Goal: Task Accomplishment & Management: Complete application form

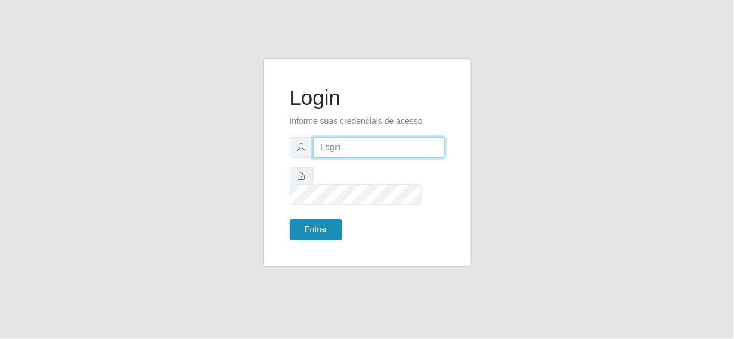
type input "[EMAIL_ADDRESS][DOMAIN_NAME]"
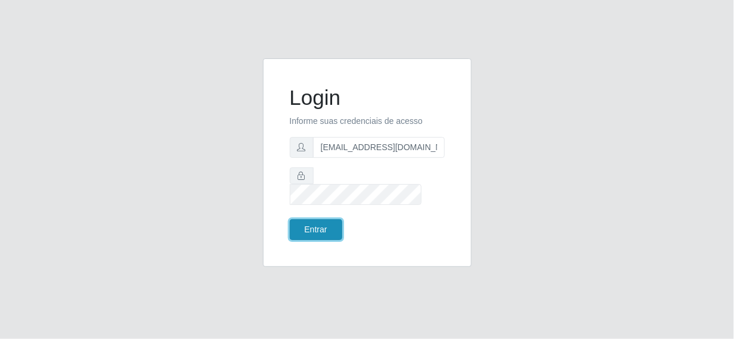
click at [331, 219] on button "Entrar" at bounding box center [316, 229] width 52 height 21
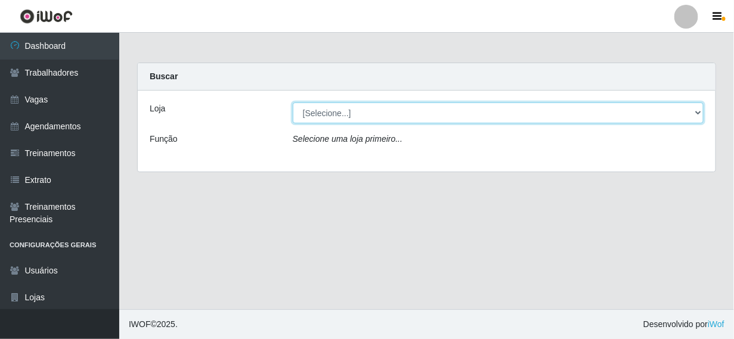
click at [343, 108] on select "[Selecione...] Supermercado Queiroz - [GEOGRAPHIC_DATA]" at bounding box center [498, 113] width 411 height 21
select select "496"
click at [293, 103] on select "[Selecione...] Supermercado Queiroz - [GEOGRAPHIC_DATA]" at bounding box center [498, 113] width 411 height 21
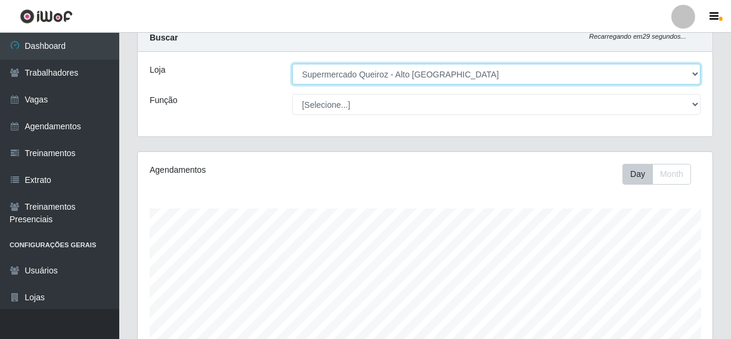
scroll to position [60, 0]
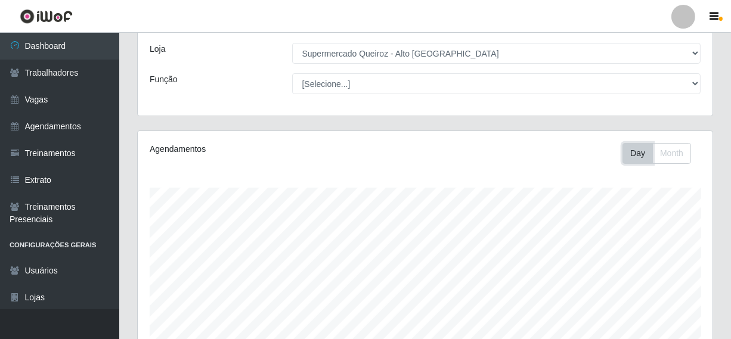
click at [644, 149] on button "Day" at bounding box center [637, 153] width 30 height 21
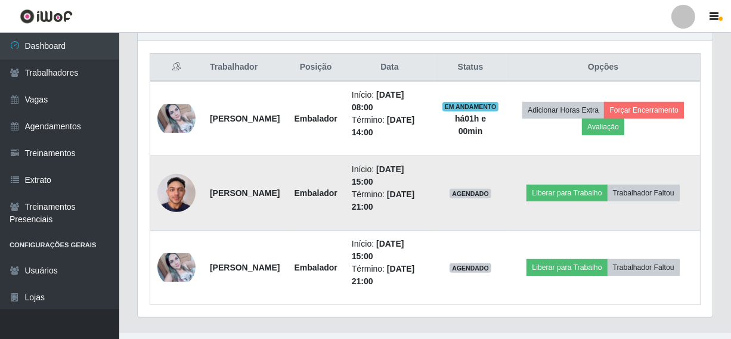
scroll to position [461, 0]
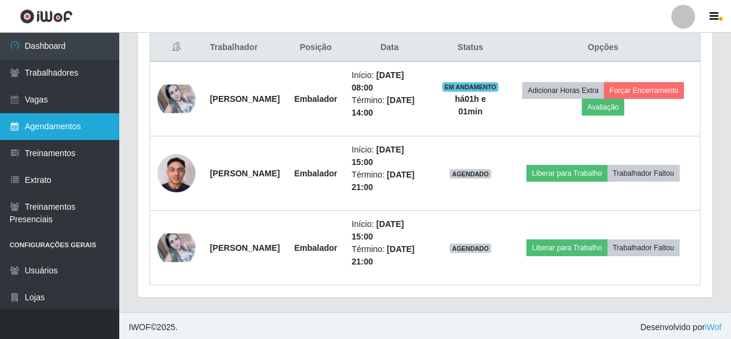
click at [67, 129] on link "Agendamentos" at bounding box center [59, 126] width 119 height 27
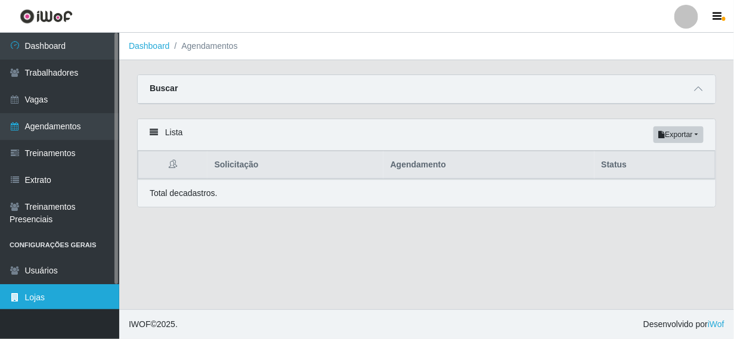
click at [30, 302] on link "Lojas" at bounding box center [59, 297] width 119 height 27
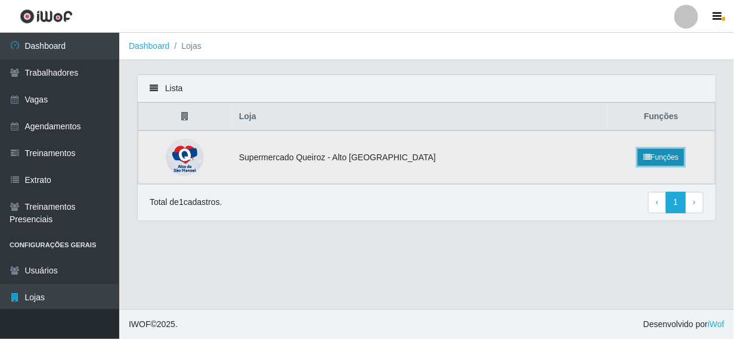
click at [643, 154] on link "Funções" at bounding box center [661, 157] width 46 height 17
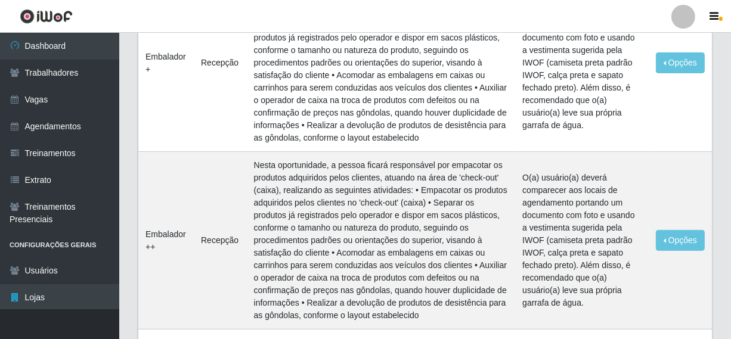
scroll to position [358, 0]
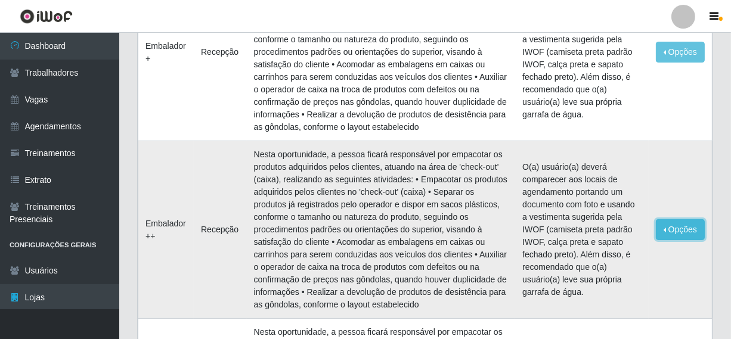
click at [688, 233] on button "Opções" at bounding box center [680, 229] width 49 height 21
click at [651, 170] on td "Opções Editar" at bounding box center [679, 230] width 63 height 178
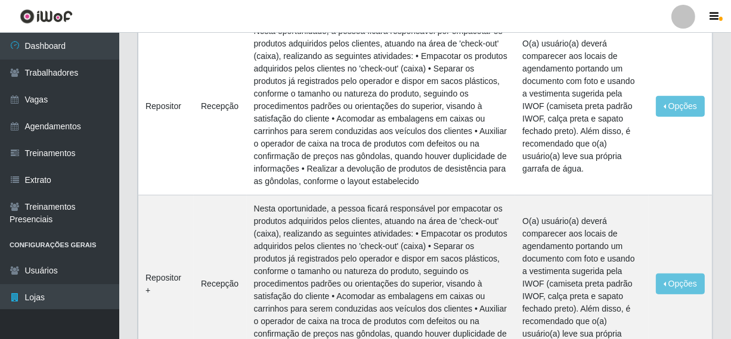
scroll to position [591, 0]
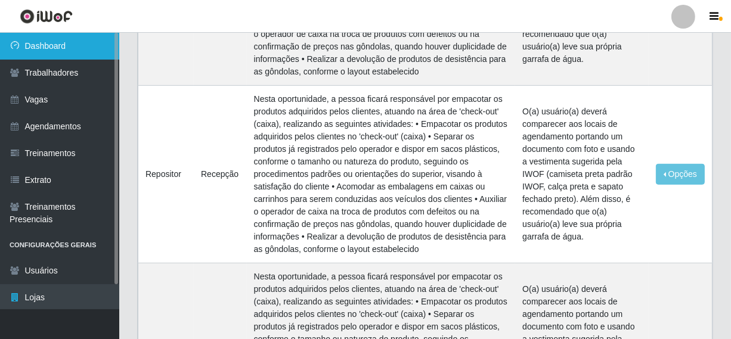
click at [36, 43] on link "Dashboard" at bounding box center [59, 46] width 119 height 27
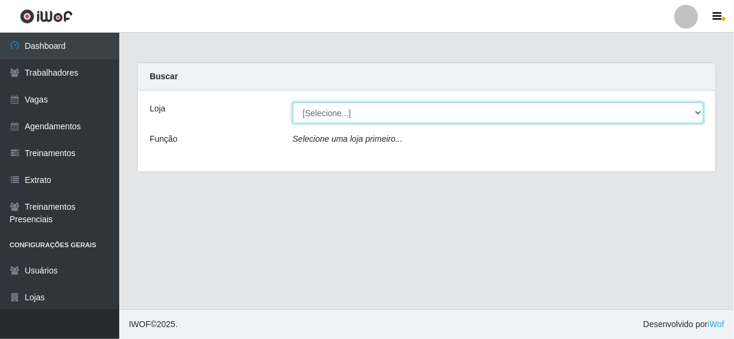
click at [328, 119] on select "[Selecione...] Supermercado Queiroz - Alto São Manoel" at bounding box center [498, 113] width 411 height 21
select select "496"
click at [293, 103] on select "[Selecione...] Supermercado Queiroz - Alto São Manoel" at bounding box center [498, 113] width 411 height 21
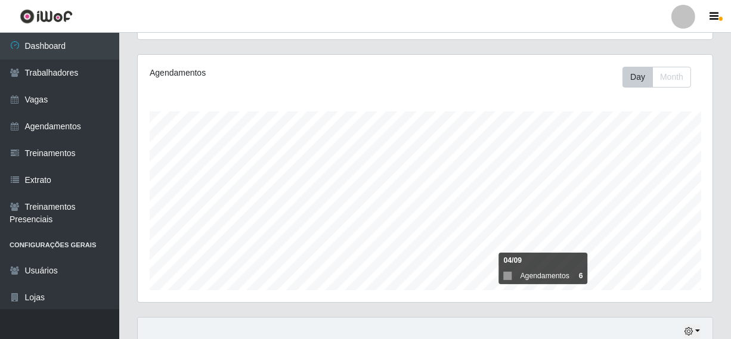
scroll to position [119, 0]
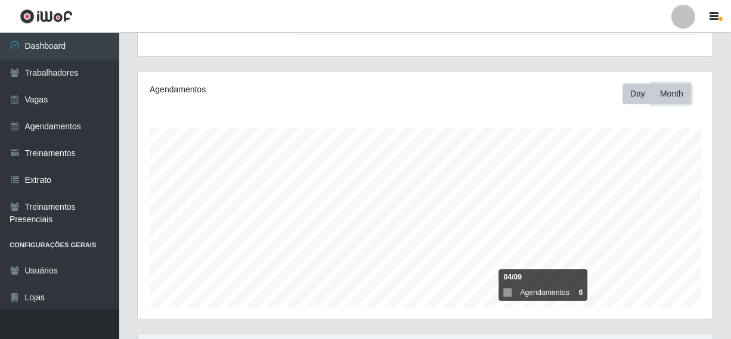
click at [660, 95] on button "Month" at bounding box center [671, 93] width 39 height 21
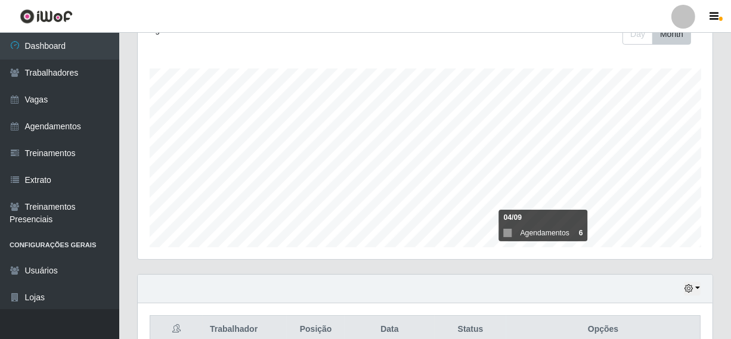
scroll to position [0, 0]
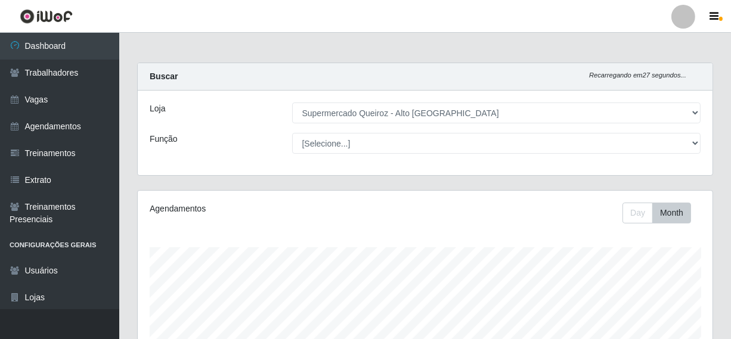
click at [633, 225] on div "Agendamentos Day Month 04/09 Agendamentos 6" at bounding box center [425, 314] width 575 height 247
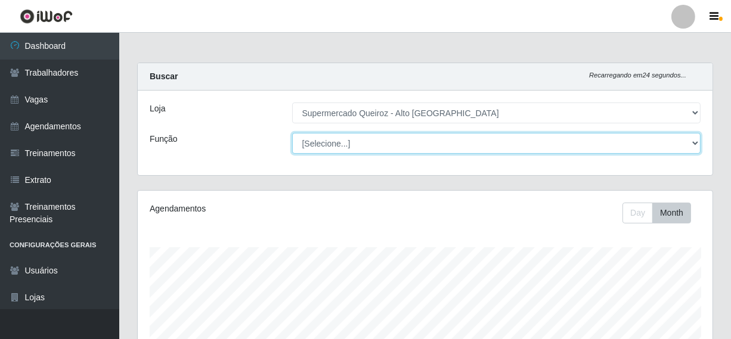
click at [420, 145] on select "[Selecione...] Embalador Embalador + Embalador ++ Repositor Repositor + Reposit…" at bounding box center [496, 143] width 409 height 21
select select "1"
click at [292, 133] on select "[Selecione...] Embalador Embalador + Embalador ++ Repositor Repositor + Reposit…" at bounding box center [496, 143] width 409 height 21
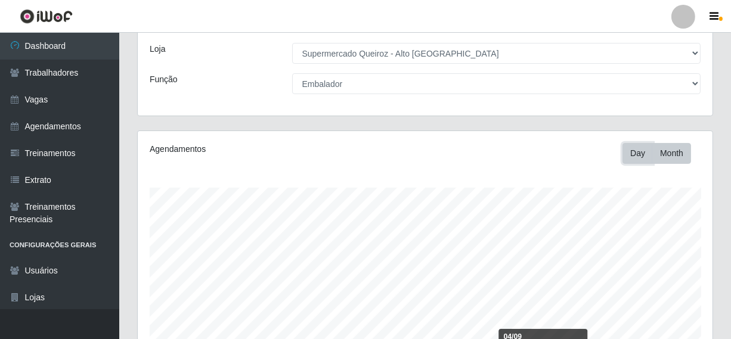
click at [638, 154] on button "Day" at bounding box center [637, 153] width 30 height 21
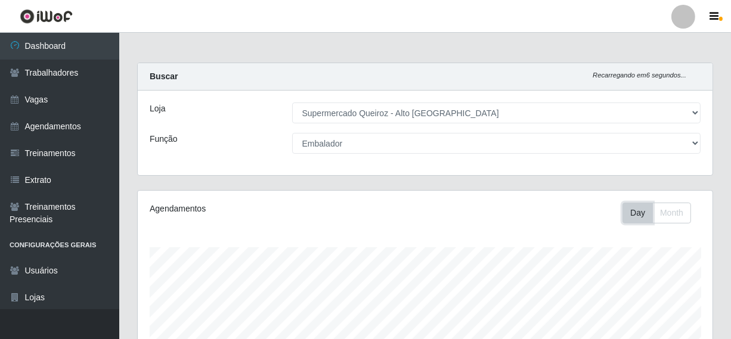
scroll to position [0, 0]
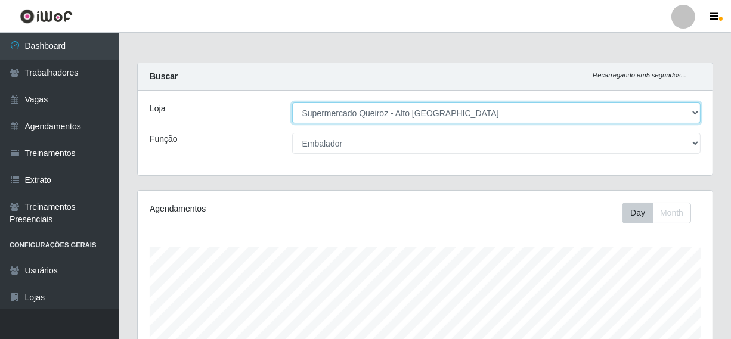
click at [602, 117] on select "[Selecione...] Supermercado Queiroz - Alto São Manoel" at bounding box center [496, 113] width 409 height 21
click at [292, 103] on select "[Selecione...] Supermercado Queiroz - Alto São Manoel" at bounding box center [496, 113] width 409 height 21
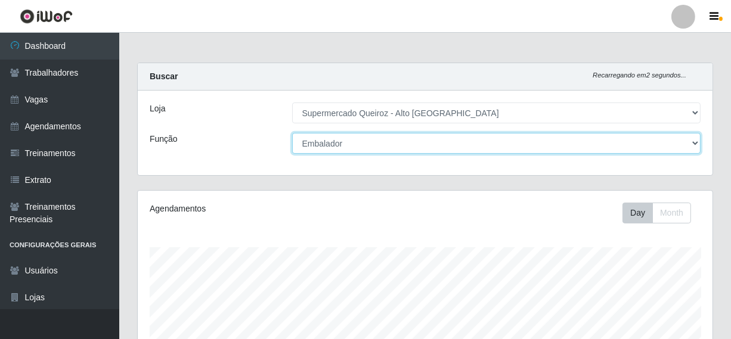
click at [686, 141] on select "[Selecione...] Embalador Embalador + Embalador ++ Repositor Repositor + Reposit…" at bounding box center [496, 143] width 409 height 21
click at [292, 133] on select "[Selecione...] Embalador Embalador + Embalador ++ Repositor Repositor + Reposit…" at bounding box center [496, 143] width 409 height 21
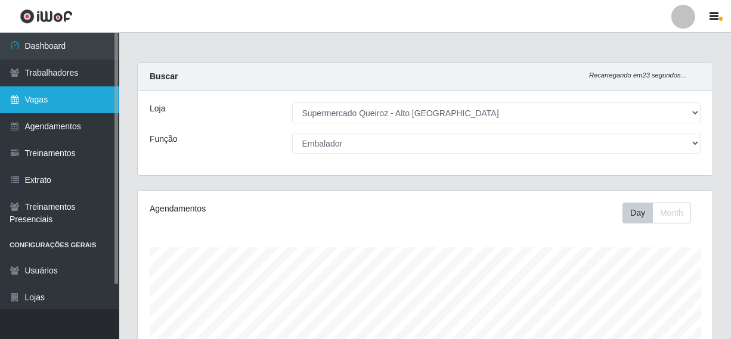
click at [46, 94] on link "Vagas" at bounding box center [59, 99] width 119 height 27
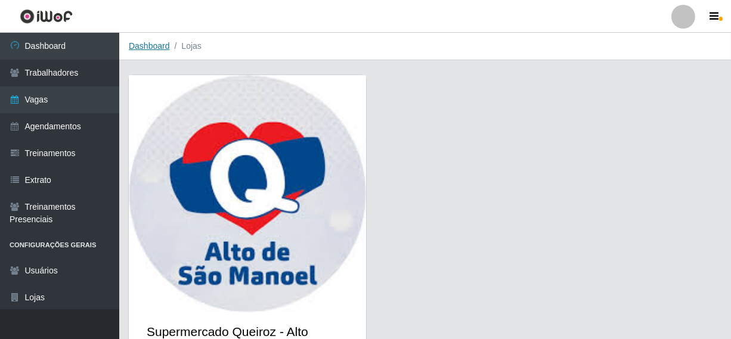
click at [148, 42] on link "Dashboard" at bounding box center [149, 46] width 41 height 10
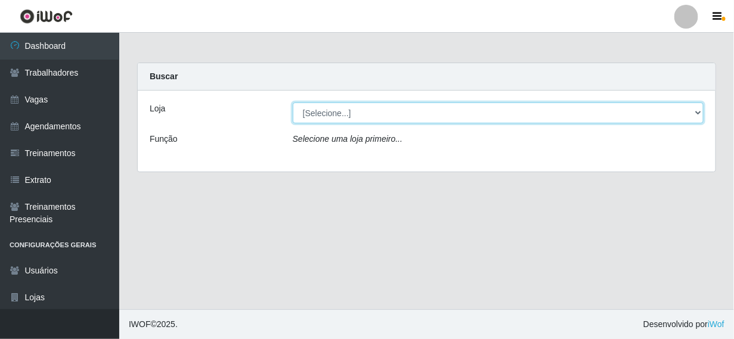
click at [361, 107] on select "[Selecione...] Supermercado Queiroz - Alto São Manoel" at bounding box center [498, 113] width 411 height 21
select select "496"
click at [293, 103] on select "[Selecione...] Supermercado Queiroz - Alto São Manoel" at bounding box center [498, 113] width 411 height 21
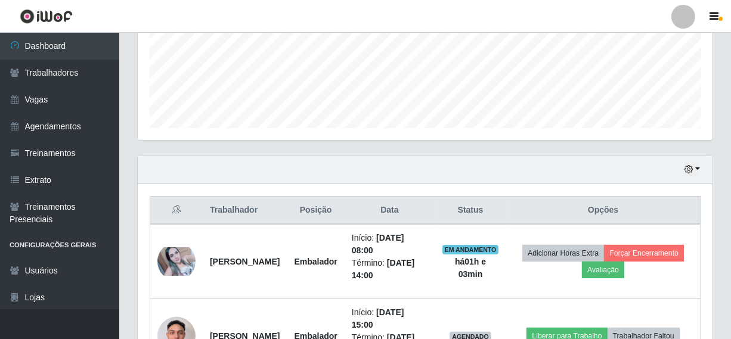
scroll to position [461, 0]
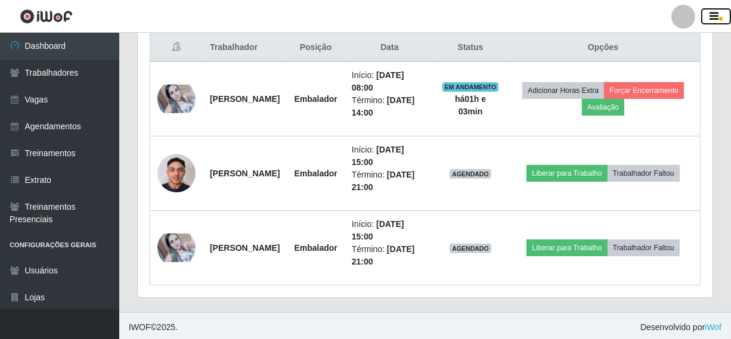
click at [719, 17] on span "button" at bounding box center [721, 19] width 4 height 4
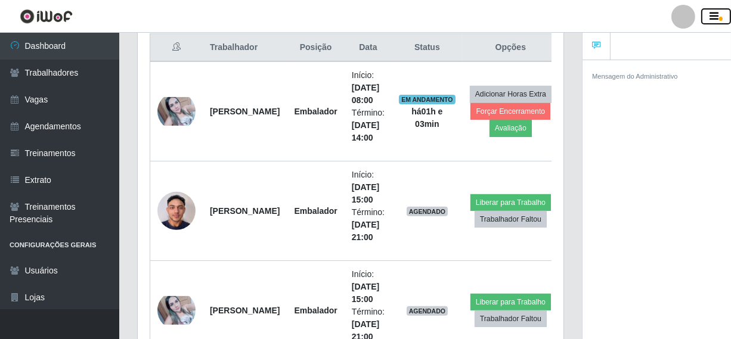
scroll to position [595735, 595556]
click at [722, 17] on button "button" at bounding box center [716, 16] width 30 height 17
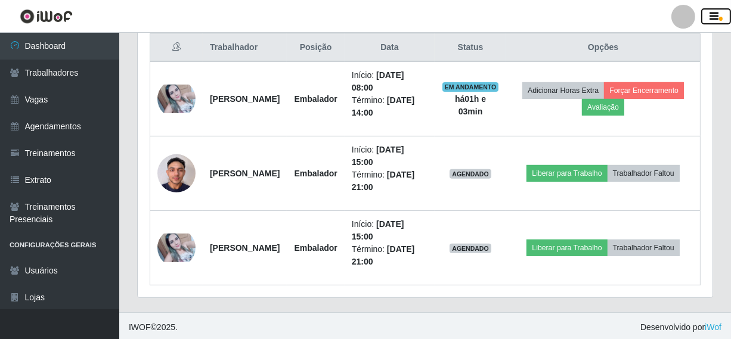
scroll to position [247, 575]
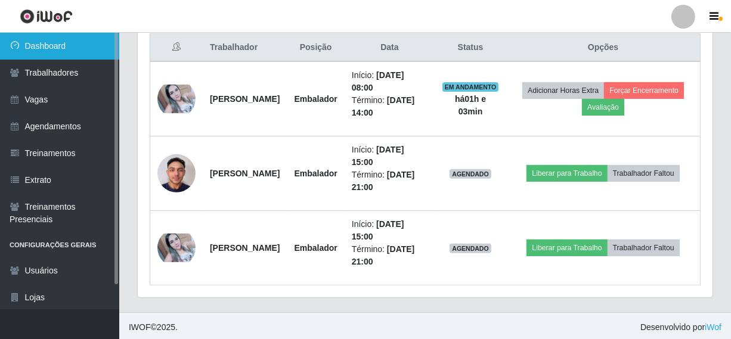
click at [15, 45] on icon at bounding box center [15, 45] width 11 height 8
click at [15, 46] on icon at bounding box center [15, 45] width 11 height 8
click at [26, 42] on link "Dashboard" at bounding box center [59, 46] width 119 height 27
click at [24, 48] on link "Dashboard" at bounding box center [59, 46] width 119 height 27
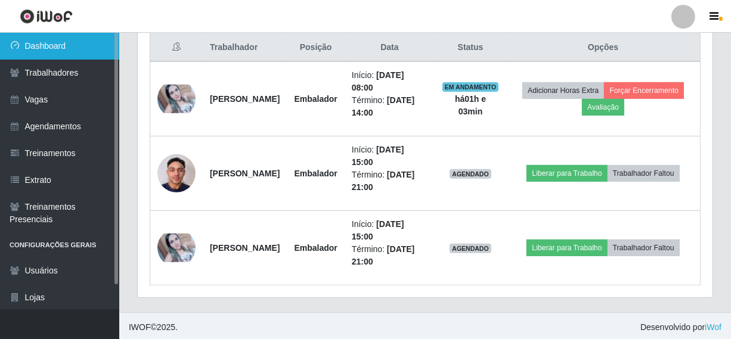
click at [24, 48] on link "Dashboard" at bounding box center [59, 46] width 119 height 27
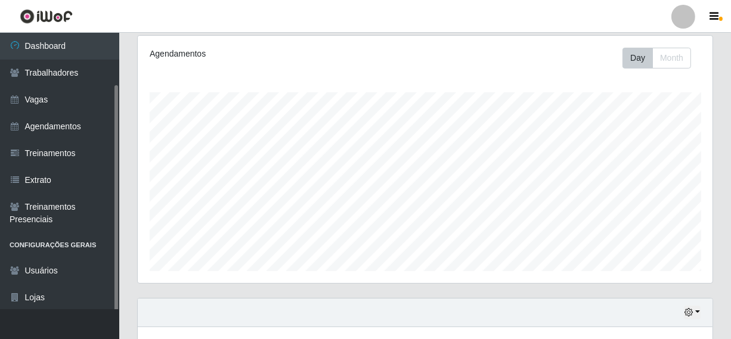
scroll to position [119, 0]
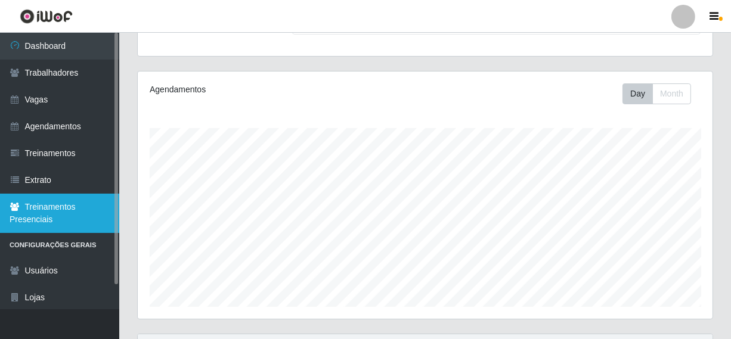
click at [69, 214] on link "Treinamentos Presenciais" at bounding box center [59, 213] width 119 height 39
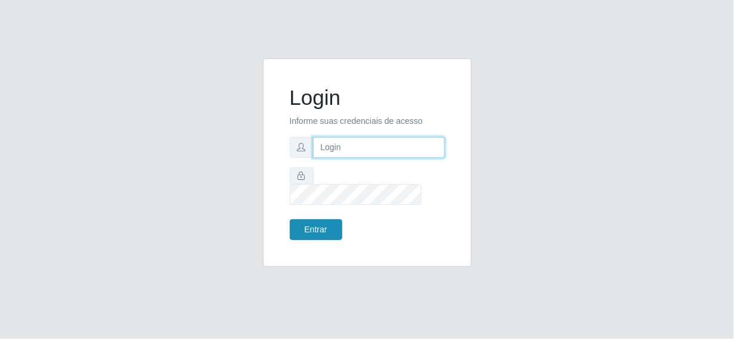
type input "rh.asm@supermercadosqueiroz.com.br"
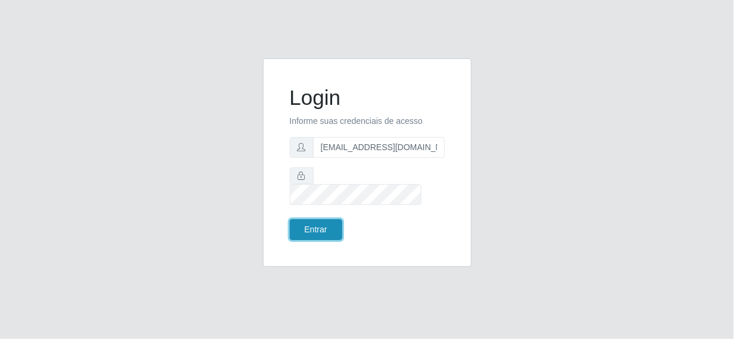
click at [321, 219] on button "Entrar" at bounding box center [316, 229] width 52 height 21
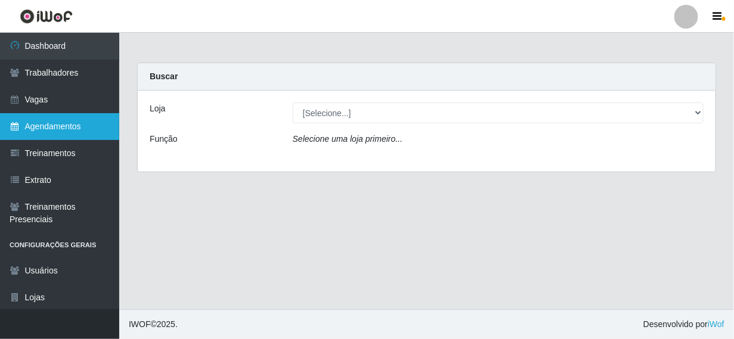
click at [20, 127] on icon at bounding box center [15, 126] width 11 height 8
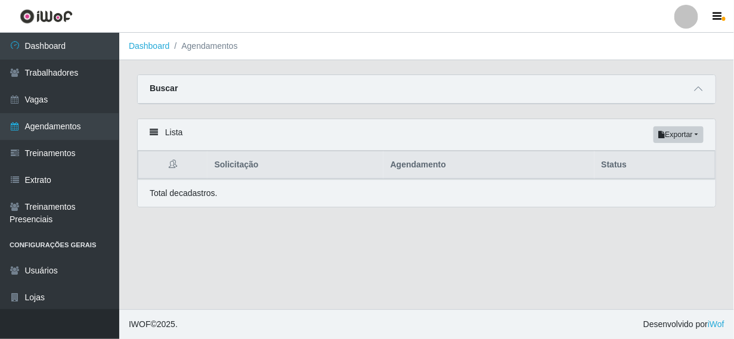
click at [216, 172] on th "Solicitação" at bounding box center [295, 165] width 176 height 28
drag, startPoint x: 476, startPoint y: 160, endPoint x: 449, endPoint y: 165, distance: 27.4
click at [457, 163] on th "Agendamento" at bounding box center [488, 165] width 211 height 28
click at [168, 81] on div "Buscar" at bounding box center [427, 89] width 578 height 29
click at [164, 85] on strong "Buscar" at bounding box center [164, 88] width 28 height 10
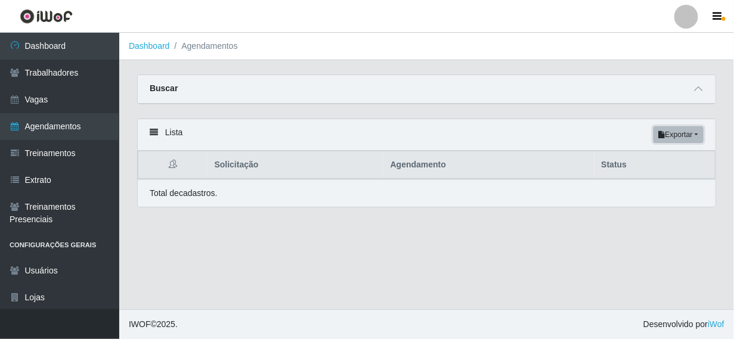
click at [677, 129] on button "Exportar" at bounding box center [678, 134] width 50 height 17
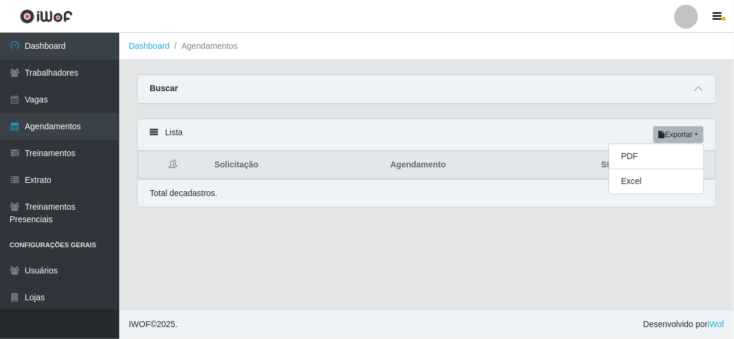
drag, startPoint x: 374, startPoint y: 150, endPoint x: 179, endPoint y: 136, distance: 195.4
click at [316, 151] on th "Solicitação" at bounding box center [295, 165] width 176 height 28
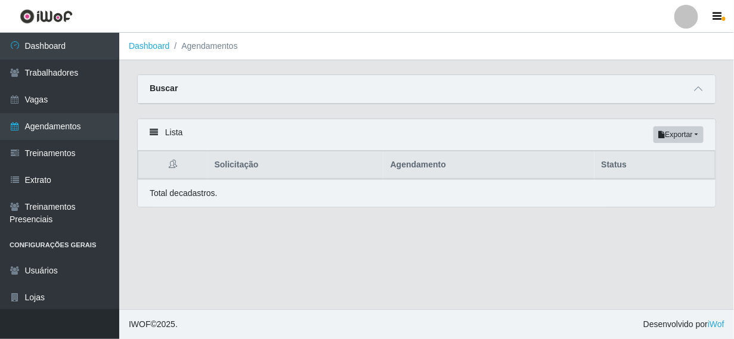
click at [150, 134] on icon at bounding box center [154, 132] width 8 height 8
click at [172, 166] on icon at bounding box center [173, 164] width 8 height 8
click at [381, 174] on tr "Solicitação Agendamento Status" at bounding box center [426, 165] width 577 height 28
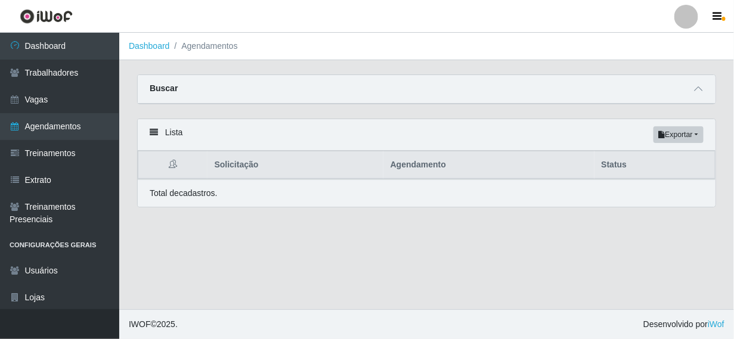
click at [421, 163] on th "Agendamento" at bounding box center [488, 165] width 211 height 28
drag, startPoint x: 617, startPoint y: 166, endPoint x: 451, endPoint y: 171, distance: 166.4
click at [594, 167] on tr "Solicitação Agendamento Status" at bounding box center [426, 165] width 577 height 28
click at [178, 167] on th at bounding box center [172, 165] width 69 height 28
click at [153, 131] on icon at bounding box center [154, 132] width 8 height 8
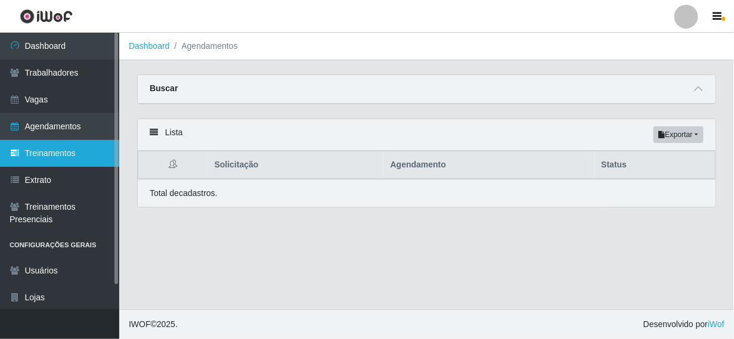
click at [45, 156] on link "Treinamentos" at bounding box center [59, 153] width 119 height 27
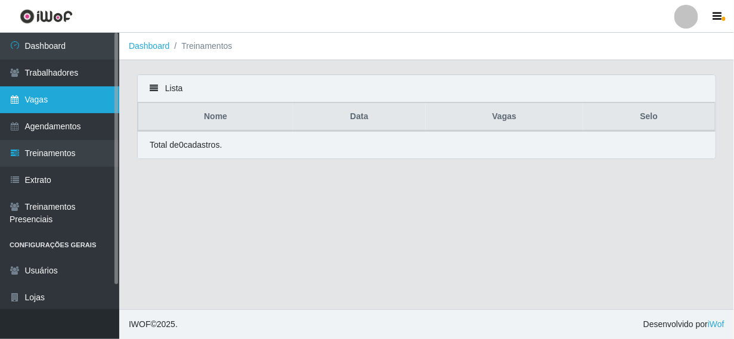
click at [21, 97] on link "Vagas" at bounding box center [59, 99] width 119 height 27
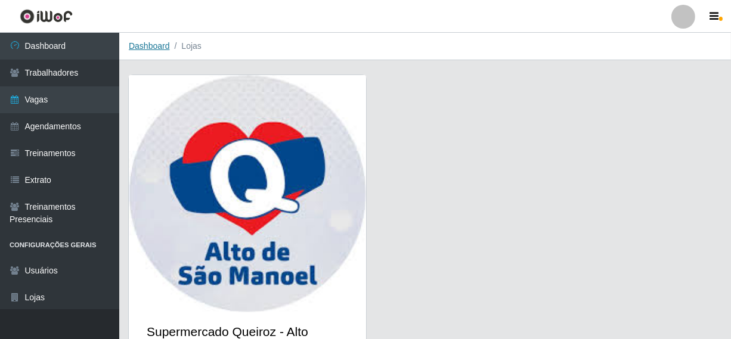
click at [159, 44] on link "Dashboard" at bounding box center [149, 46] width 41 height 10
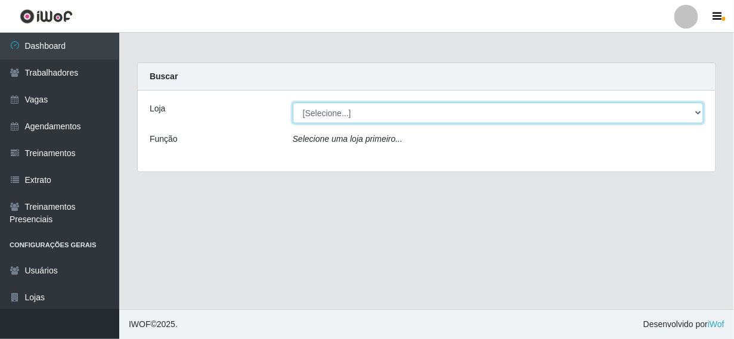
click at [316, 118] on select "[Selecione...] Supermercado Queiroz - Alto São Manoel" at bounding box center [498, 113] width 411 height 21
select select "496"
click at [293, 103] on select "[Selecione...] Supermercado Queiroz - Alto São Manoel" at bounding box center [498, 113] width 411 height 21
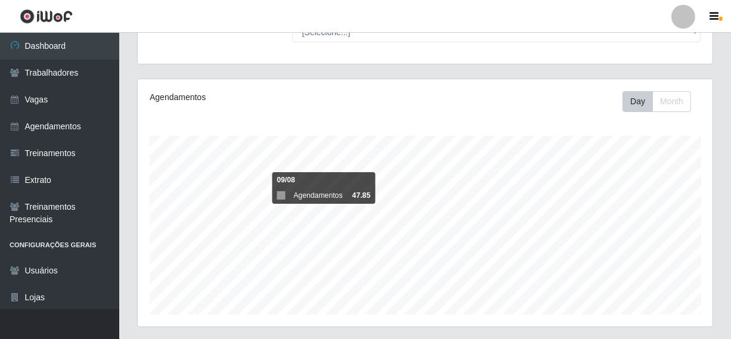
scroll to position [119, 0]
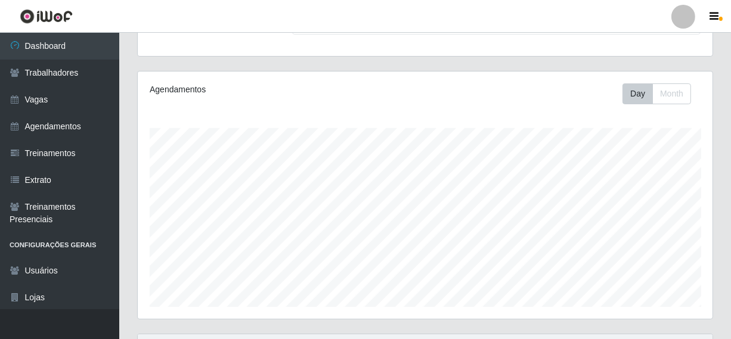
drag, startPoint x: 148, startPoint y: 141, endPoint x: 291, endPoint y: 124, distance: 144.6
click at [291, 124] on div "Agendamentos Day Month 09/08 Agendamentos 47.85" at bounding box center [425, 195] width 575 height 247
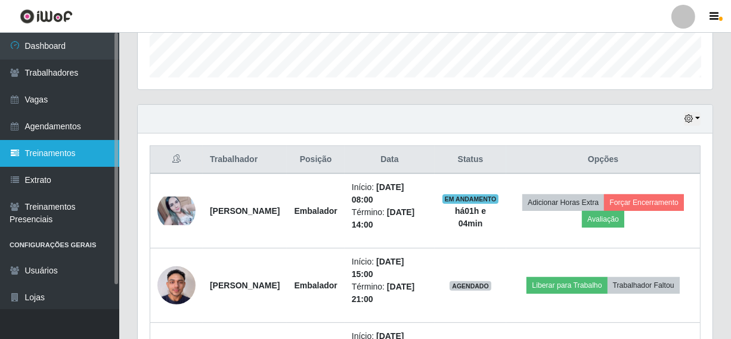
scroll to position [341, 0]
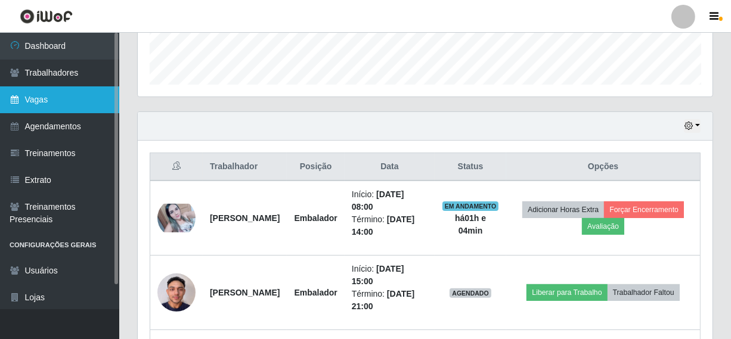
click at [36, 99] on link "Vagas" at bounding box center [59, 99] width 119 height 27
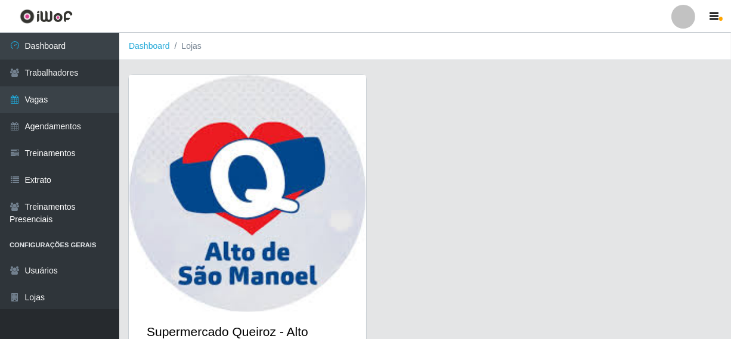
click at [190, 51] on li "Lojas" at bounding box center [186, 46] width 32 height 13
click at [190, 44] on li "Lojas" at bounding box center [186, 46] width 32 height 13
click at [159, 48] on link "Dashboard" at bounding box center [149, 46] width 41 height 10
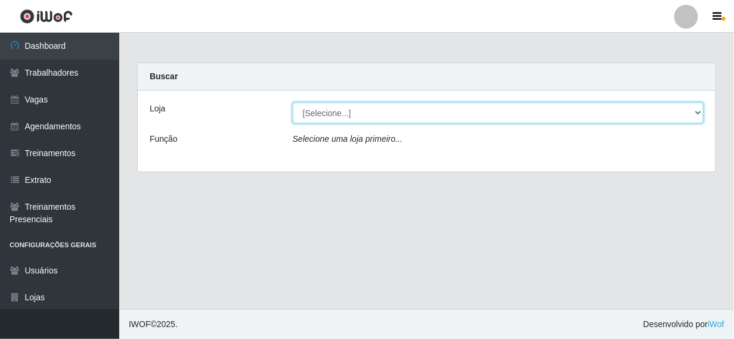
click at [337, 113] on select "[Selecione...] Supermercado Queiroz - Alto São Manoel" at bounding box center [498, 113] width 411 height 21
select select "496"
click at [293, 103] on select "[Selecione...] Supermercado Queiroz - Alto São Manoel" at bounding box center [498, 113] width 411 height 21
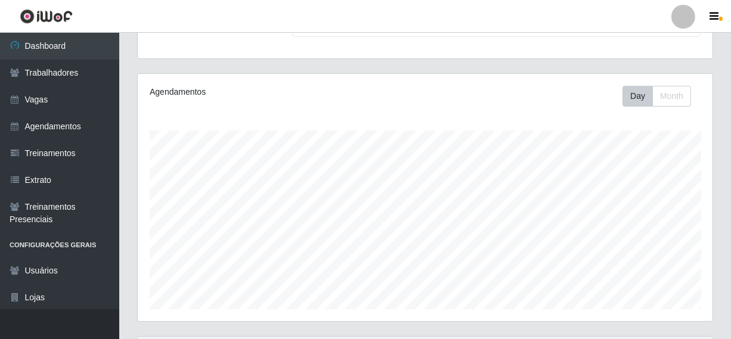
scroll to position [119, 0]
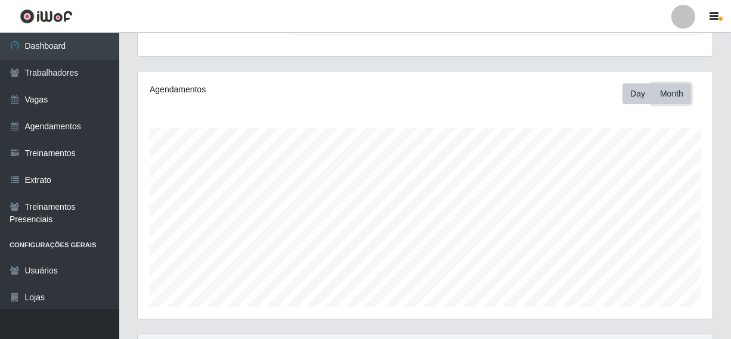
click at [672, 92] on button "Month" at bounding box center [671, 93] width 39 height 21
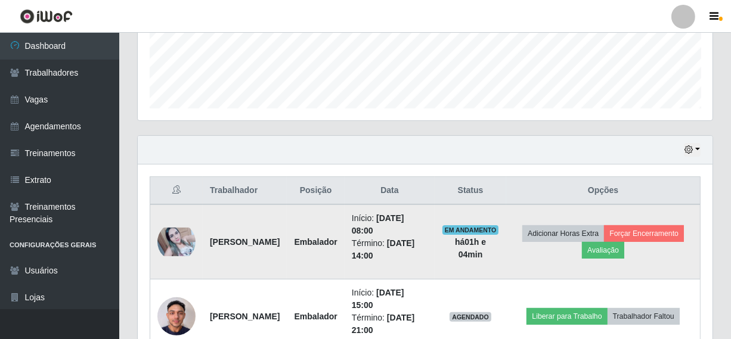
scroll to position [298, 0]
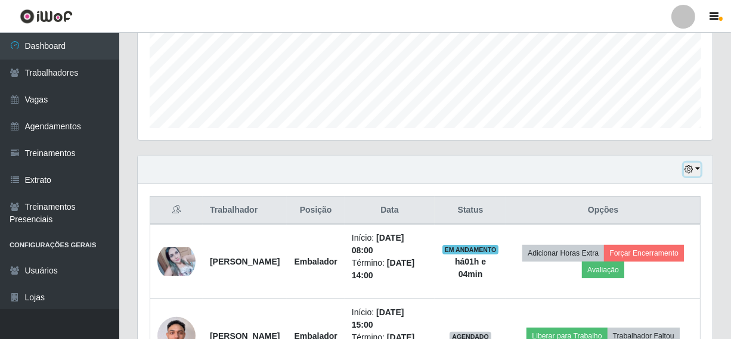
click at [700, 169] on button "button" at bounding box center [692, 170] width 17 height 14
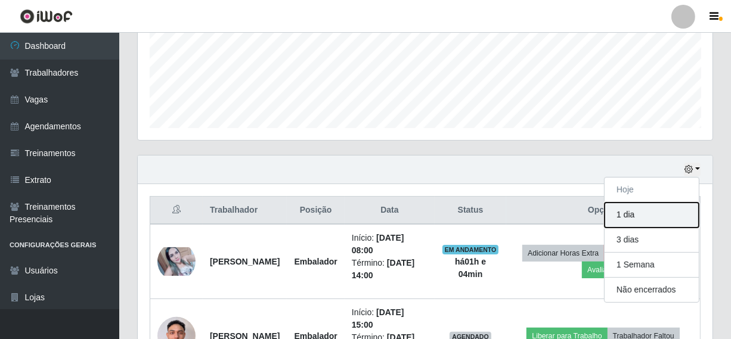
click at [629, 214] on button "1 dia" at bounding box center [651, 215] width 94 height 25
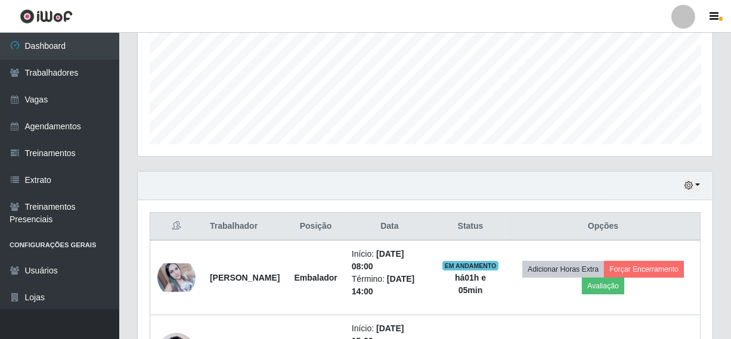
scroll to position [282, 0]
click at [694, 187] on button "button" at bounding box center [692, 186] width 17 height 14
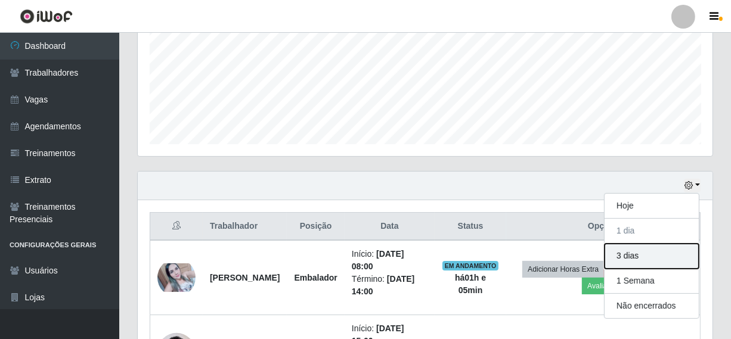
click at [638, 256] on button "3 dias" at bounding box center [651, 256] width 94 height 25
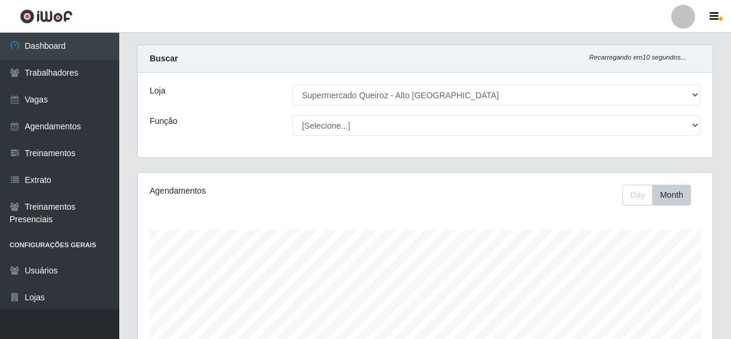
scroll to position [0, 0]
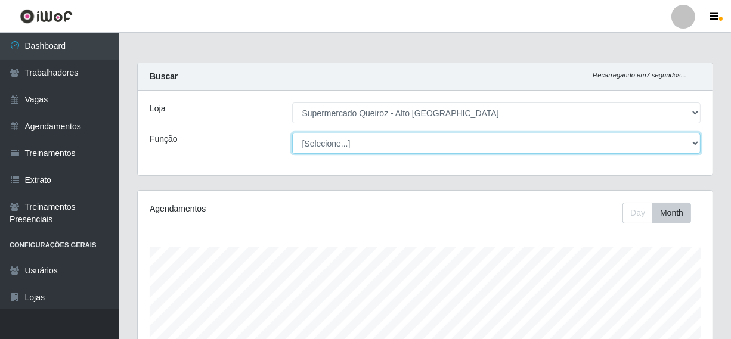
click at [539, 151] on select "[Selecione...] Embalador Embalador + Embalador ++ Repositor Repositor + Reposit…" at bounding box center [496, 143] width 409 height 21
select select "1"
click at [292, 133] on select "[Selecione...] Embalador Embalador + Embalador ++ Repositor Repositor + Reposit…" at bounding box center [496, 143] width 409 height 21
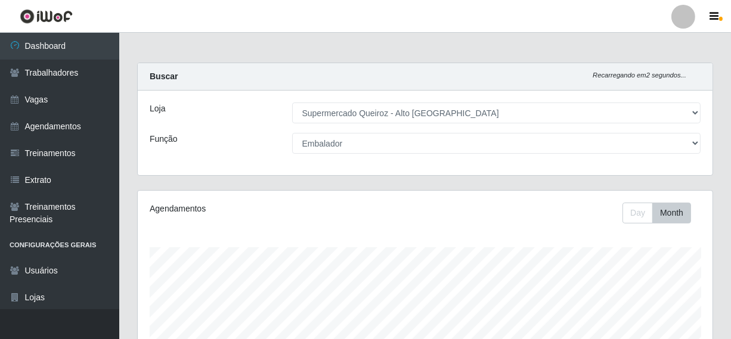
click at [486, 235] on div "Agendamentos Day Month" at bounding box center [425, 314] width 575 height 247
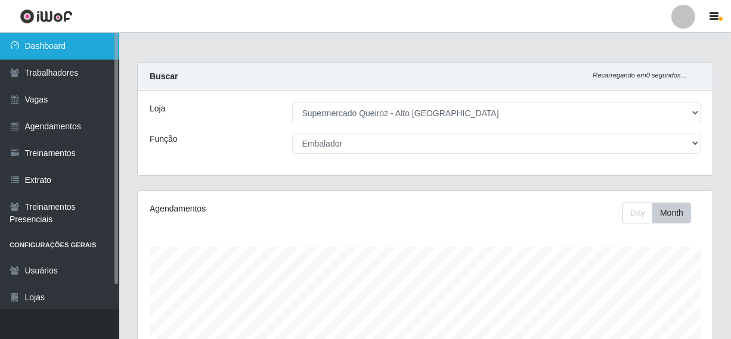
click at [72, 42] on link "Dashboard" at bounding box center [59, 46] width 119 height 27
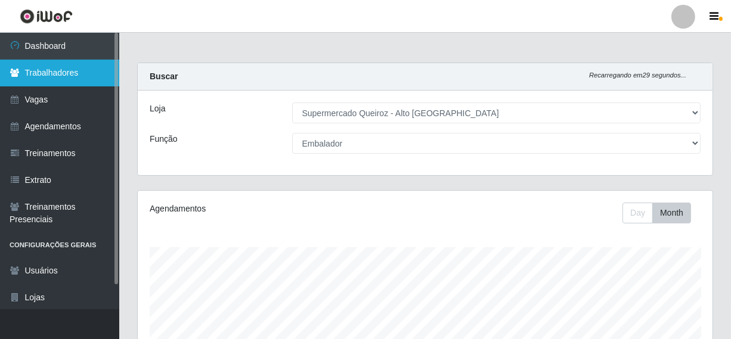
click at [54, 66] on link "Trabalhadores" at bounding box center [59, 73] width 119 height 27
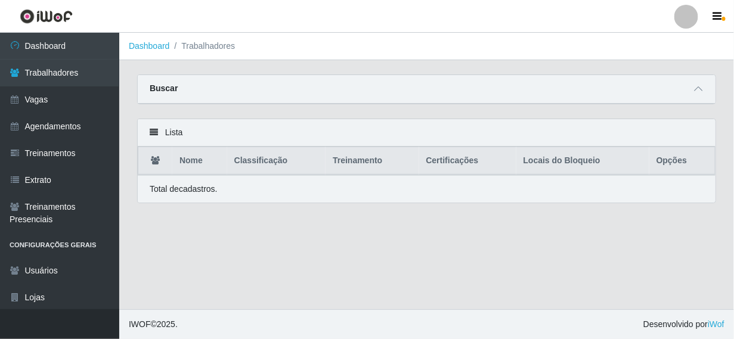
click at [657, 160] on th "Opções" at bounding box center [682, 161] width 66 height 28
click at [153, 131] on icon at bounding box center [154, 132] width 8 height 8
click at [154, 131] on icon at bounding box center [154, 132] width 8 height 8
drag, startPoint x: 595, startPoint y: 156, endPoint x: 631, endPoint y: 157, distance: 35.8
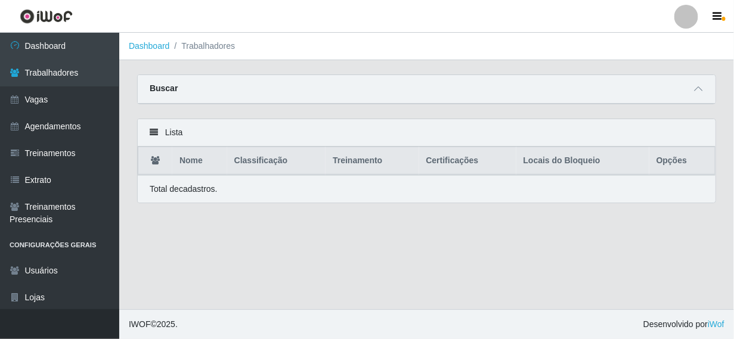
click at [595, 156] on th "Locais do Bloqueio" at bounding box center [582, 161] width 133 height 28
click at [670, 148] on th "Opções" at bounding box center [682, 161] width 66 height 28
click at [699, 93] on icon at bounding box center [698, 89] width 8 height 8
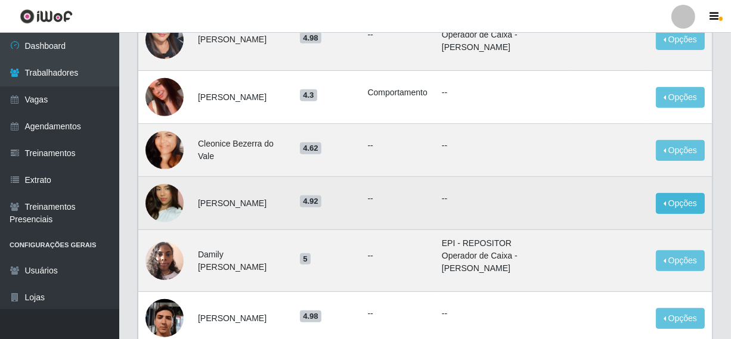
scroll to position [656, 0]
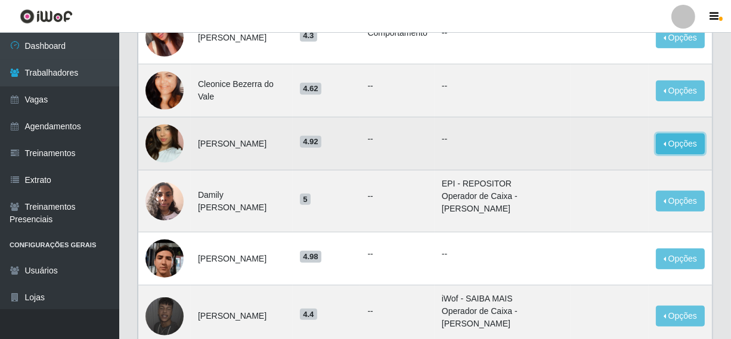
click at [684, 144] on button "Opções" at bounding box center [680, 143] width 49 height 21
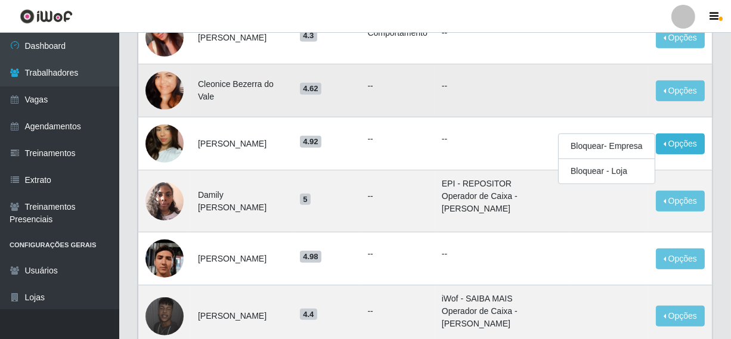
click at [507, 107] on td "--" at bounding box center [502, 90] width 136 height 53
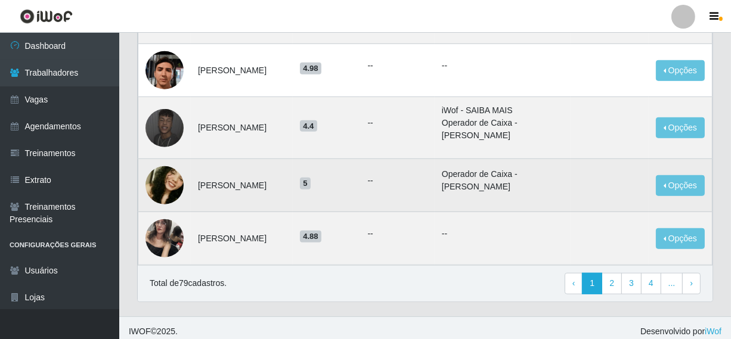
scroll to position [846, 0]
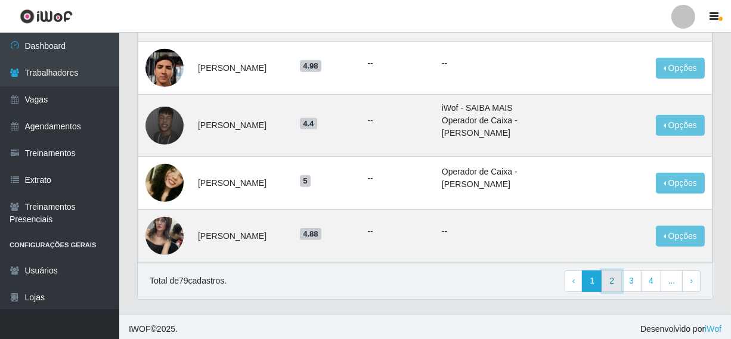
click at [620, 280] on link "2" at bounding box center [611, 281] width 20 height 21
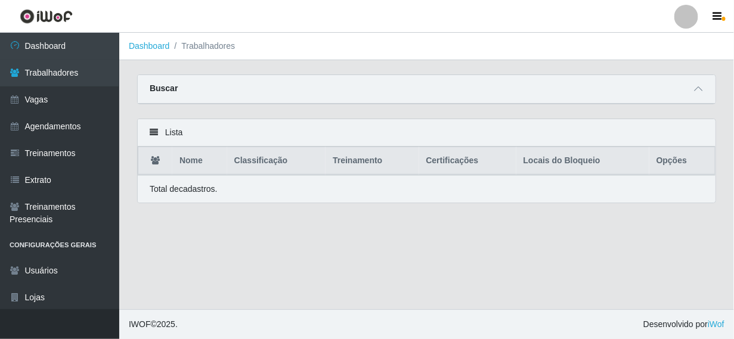
click at [661, 160] on th "Opções" at bounding box center [682, 161] width 66 height 28
click at [679, 159] on th "Opções" at bounding box center [682, 161] width 66 height 28
drag, startPoint x: 701, startPoint y: 80, endPoint x: 697, endPoint y: 86, distance: 7.3
click at [701, 81] on div "Buscar" at bounding box center [427, 89] width 578 height 29
click at [697, 86] on icon at bounding box center [698, 89] width 8 height 8
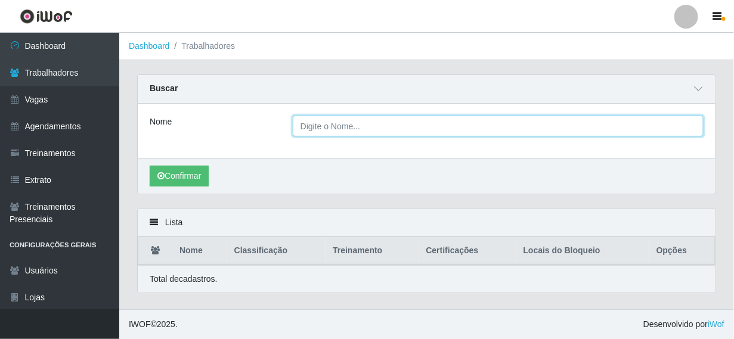
click at [349, 123] on input "Nome" at bounding box center [498, 126] width 411 height 21
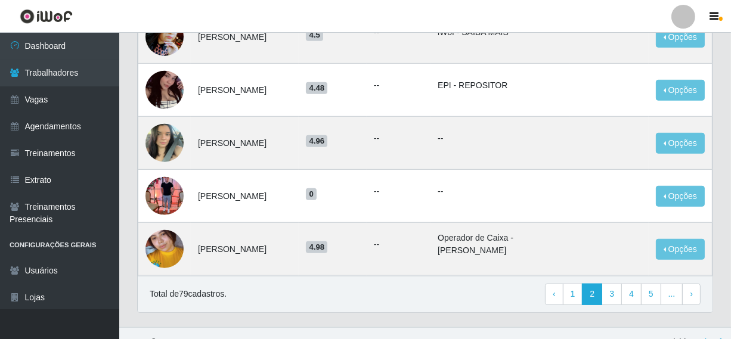
scroll to position [871, 0]
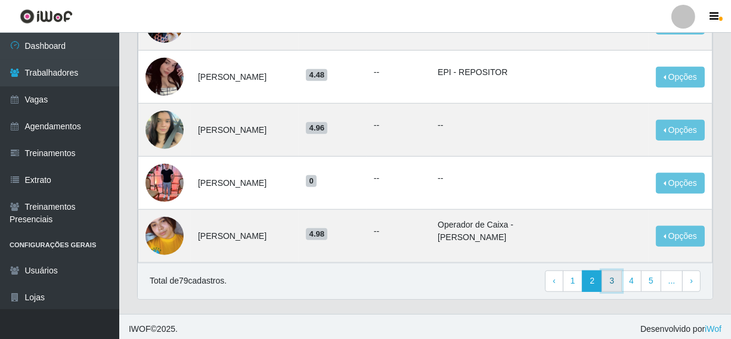
click at [617, 278] on link "3" at bounding box center [611, 281] width 20 height 21
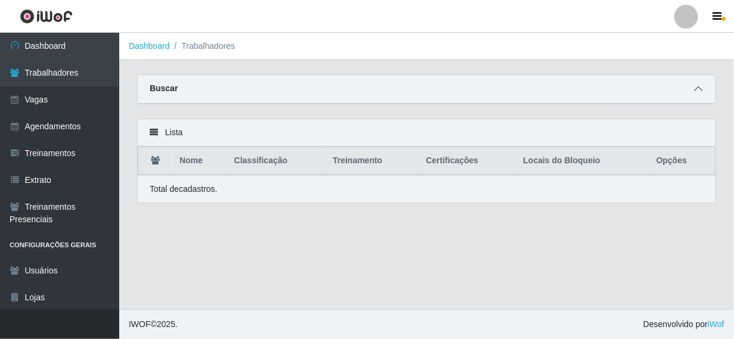
click at [698, 87] on icon at bounding box center [698, 89] width 8 height 8
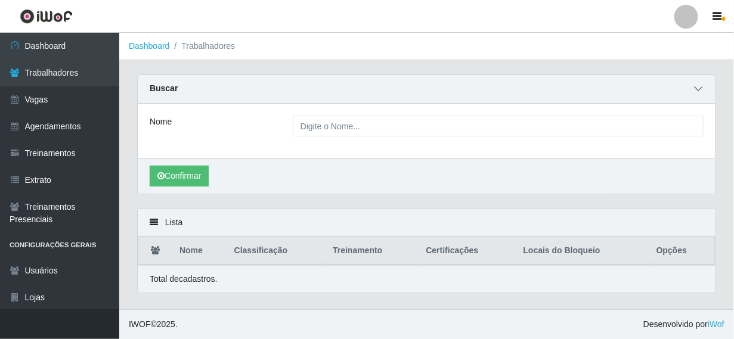
click at [698, 88] on icon at bounding box center [698, 89] width 8 height 8
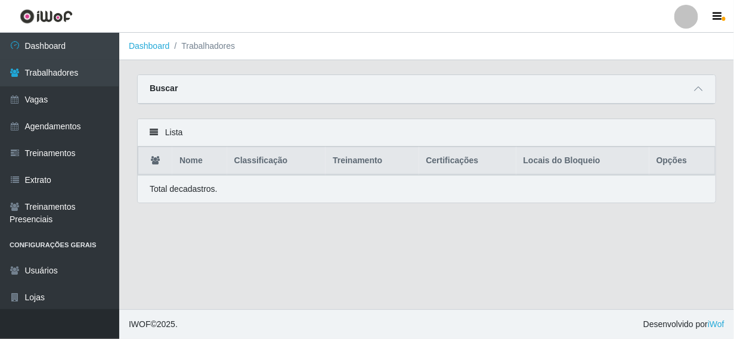
click at [209, 49] on li "Trabalhadores" at bounding box center [203, 46] width 66 height 13
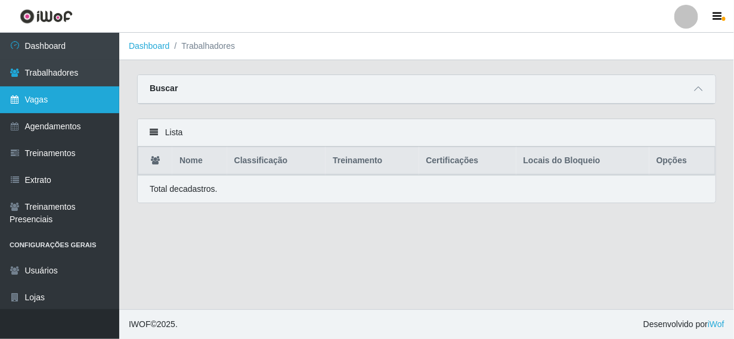
click at [46, 99] on link "Vagas" at bounding box center [59, 99] width 119 height 27
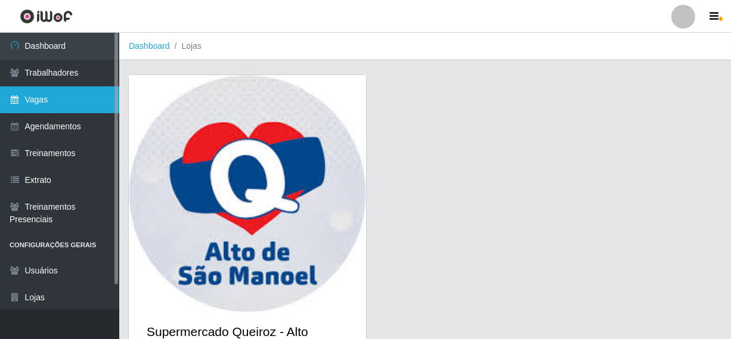
click at [27, 97] on link "Vagas" at bounding box center [59, 99] width 119 height 27
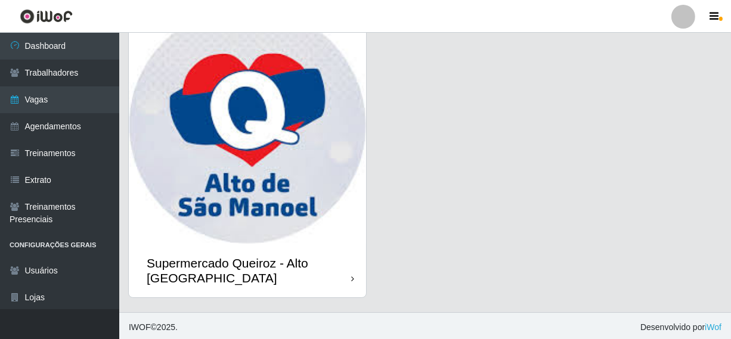
scroll to position [72, 0]
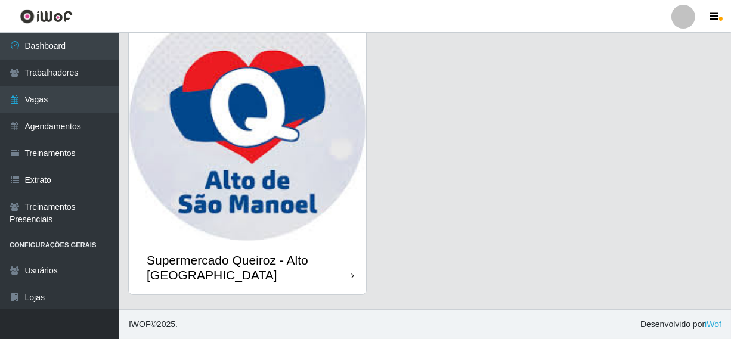
click at [245, 190] on img at bounding box center [247, 122] width 237 height 237
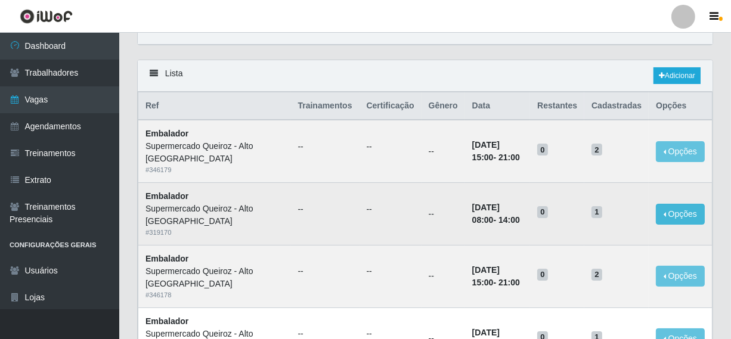
scroll to position [79, 0]
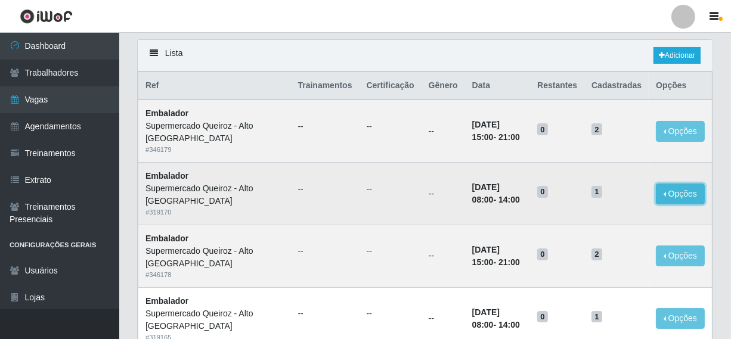
click at [677, 196] on button "Opções" at bounding box center [680, 194] width 49 height 21
click at [421, 176] on td "--" at bounding box center [443, 194] width 44 height 63
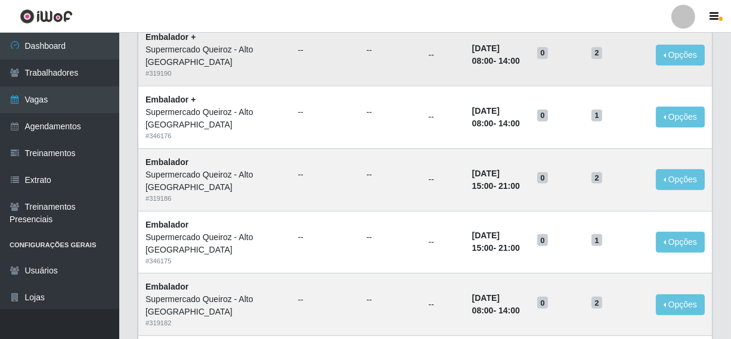
scroll to position [556, 0]
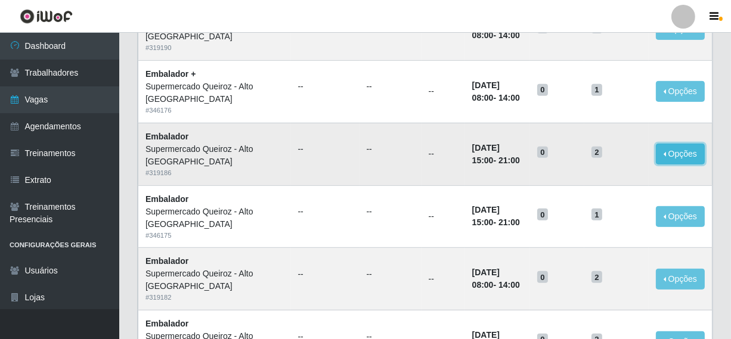
click at [679, 153] on button "Opções" at bounding box center [680, 154] width 49 height 21
click at [600, 156] on link "Editar" at bounding box center [589, 156] width 34 height 10
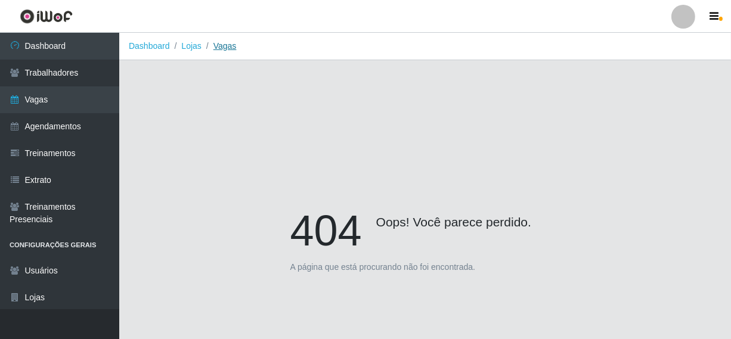
click at [221, 45] on link "Vagas" at bounding box center [224, 46] width 23 height 10
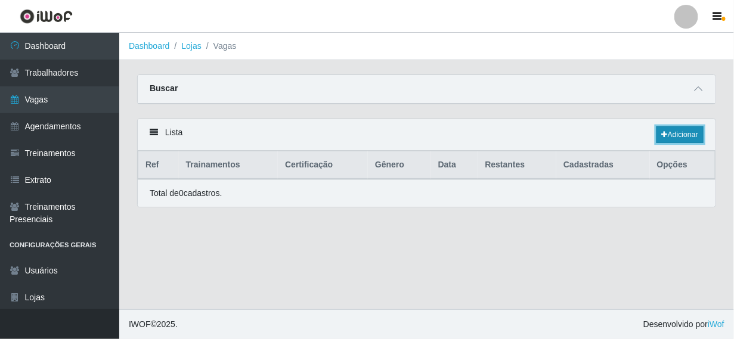
click at [678, 131] on link "Adicionar" at bounding box center [679, 134] width 47 height 17
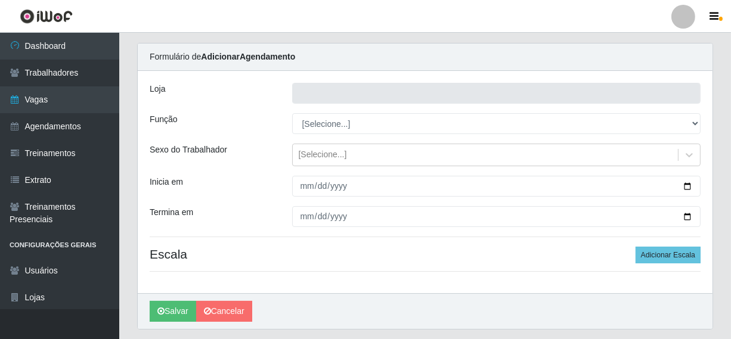
scroll to position [5, 0]
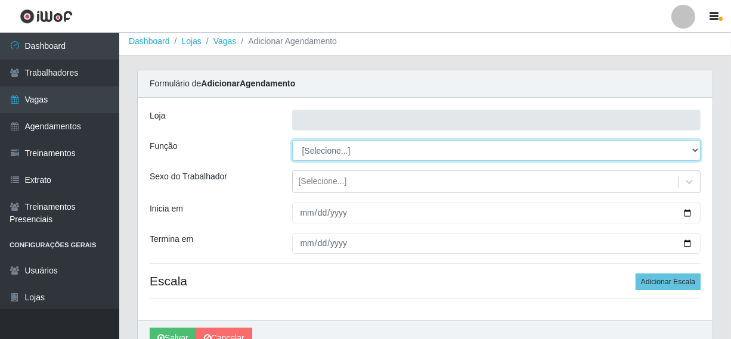
click at [419, 157] on select "[Selecione...]" at bounding box center [496, 150] width 409 height 21
click at [433, 148] on select "[Selecione...]" at bounding box center [496, 150] width 409 height 21
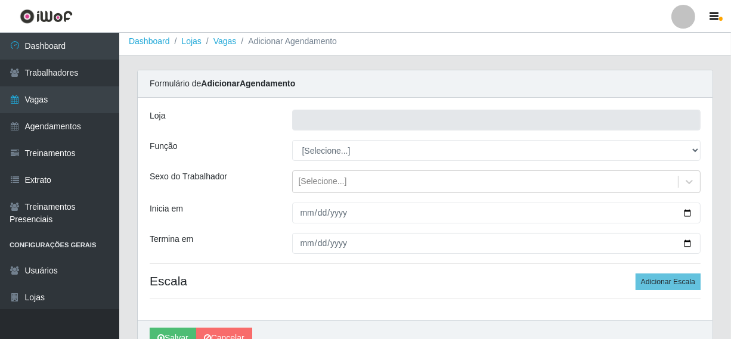
click at [421, 166] on div "Loja Função [Selecione...] Sexo do Trabalhador [Selecione...] Inicia em Termina…" at bounding box center [425, 209] width 575 height 222
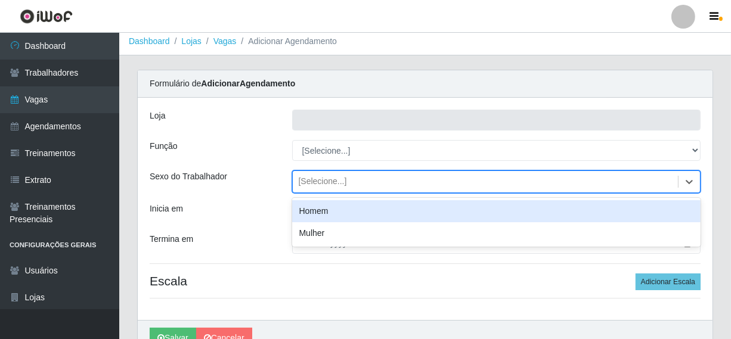
click at [406, 176] on div "[Selecione...]" at bounding box center [486, 182] width 386 height 20
click at [352, 213] on div "Homem" at bounding box center [496, 211] width 409 height 22
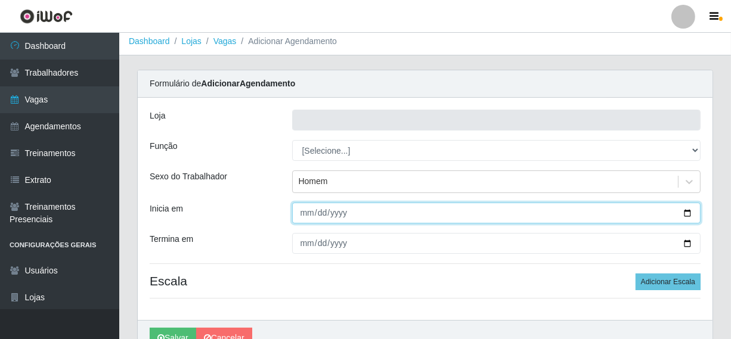
click at [361, 217] on input "Inicia em" at bounding box center [496, 213] width 409 height 21
type input "[DATE]"
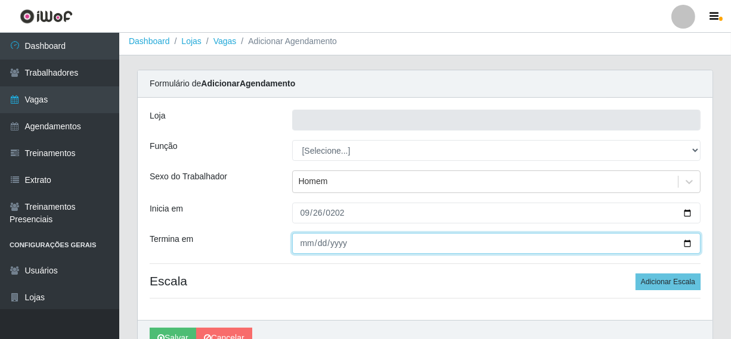
click at [310, 241] on input "Termina em" at bounding box center [496, 243] width 409 height 21
click at [305, 243] on input "Termina em" at bounding box center [496, 243] width 409 height 21
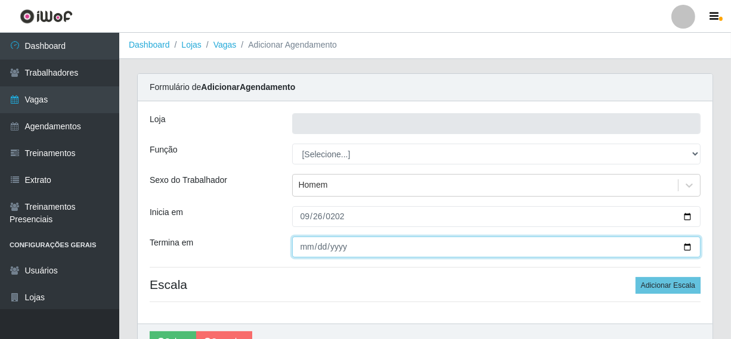
scroll to position [0, 0]
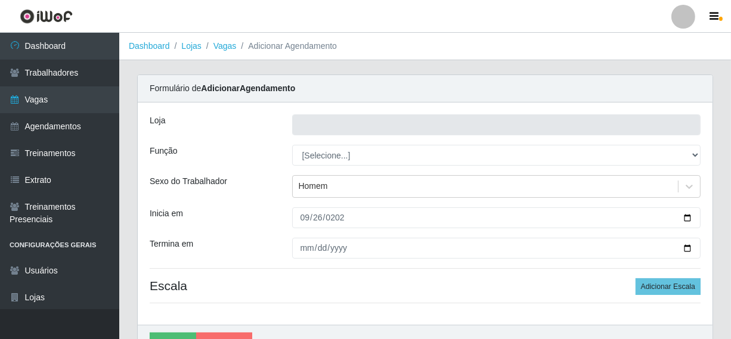
click at [513, 282] on h4 "Escala Adicionar Escala" at bounding box center [425, 285] width 551 height 15
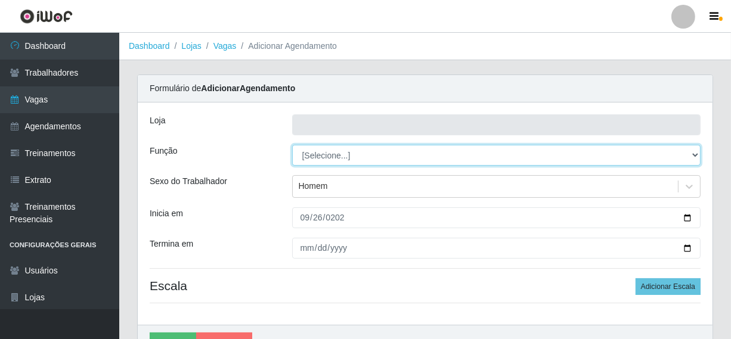
click at [585, 154] on select "[Selecione...]" at bounding box center [496, 155] width 409 height 21
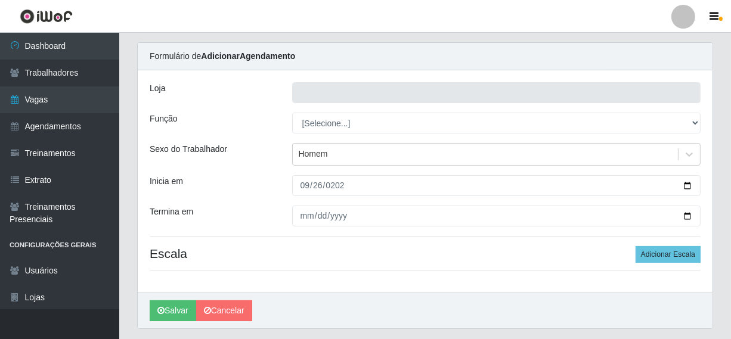
scroll to position [60, 0]
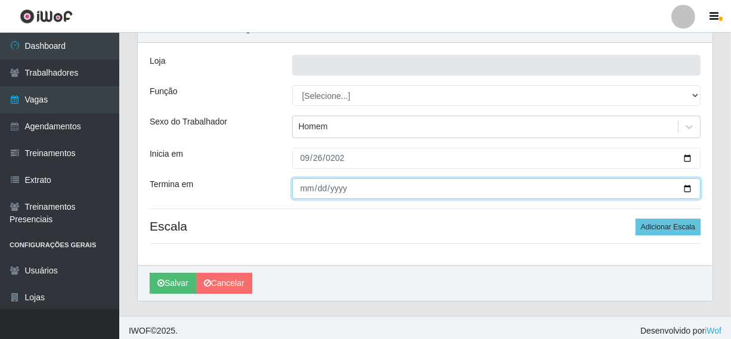
click at [302, 183] on input "[DATE]" at bounding box center [496, 188] width 409 height 21
type input "[DATE]"
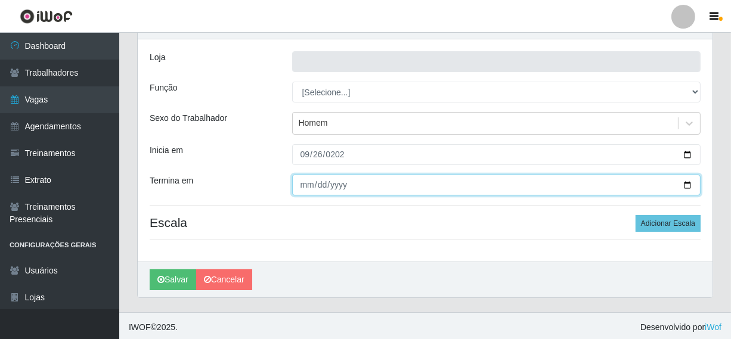
scroll to position [64, 0]
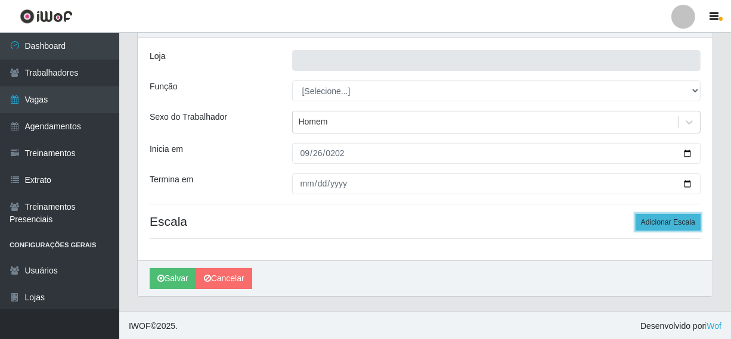
click at [671, 222] on button "Adicionar Escala" at bounding box center [667, 222] width 65 height 17
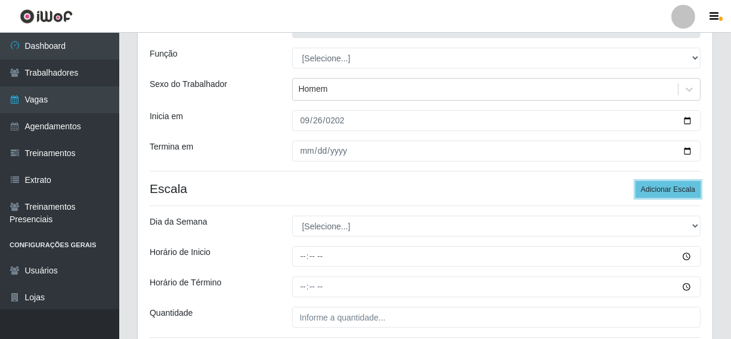
scroll to position [124, 0]
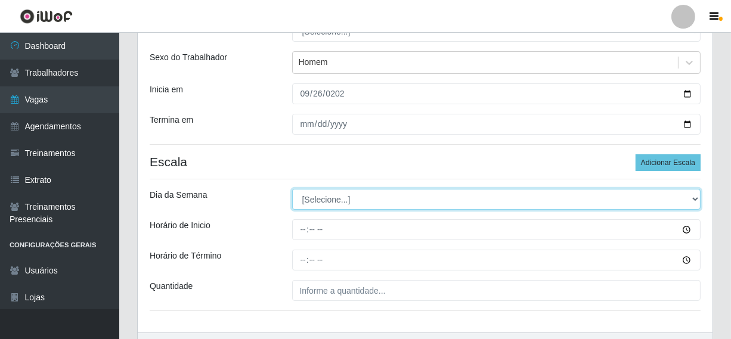
click at [386, 201] on select "[Selecione...] Segunda Terça Quarta Quinta Sexta Sábado Domingo" at bounding box center [496, 199] width 409 height 21
select select "5"
click at [292, 189] on select "[Selecione...] Segunda Terça Quarta Quinta Sexta Sábado Domingo" at bounding box center [496, 199] width 409 height 21
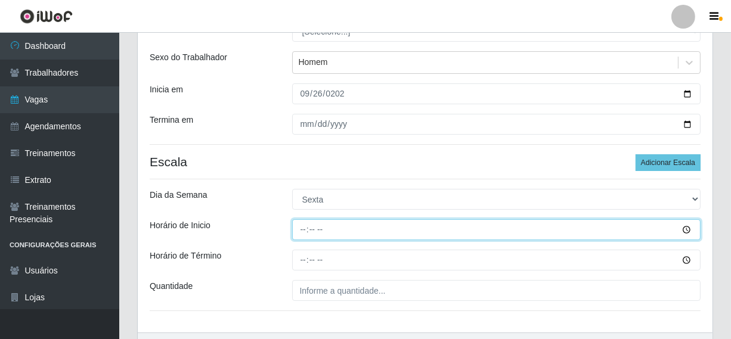
click at [309, 230] on input "Horário de Inicio" at bounding box center [496, 229] width 409 height 21
click at [306, 231] on input "Horário de Inicio" at bounding box center [496, 229] width 409 height 21
click at [687, 230] on input "Horário de Inicio" at bounding box center [496, 229] width 409 height 21
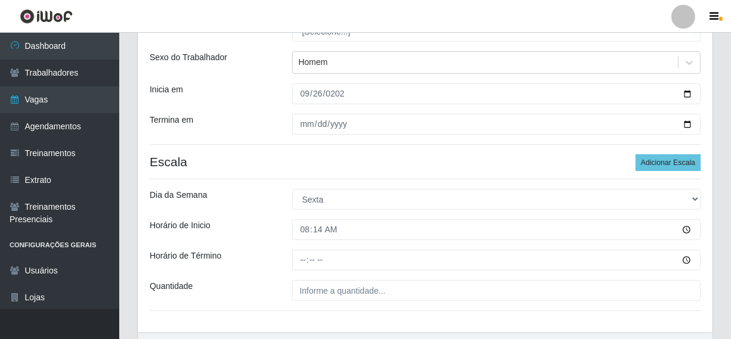
click at [411, 157] on h4 "Escala Adicionar Escala" at bounding box center [425, 161] width 551 height 15
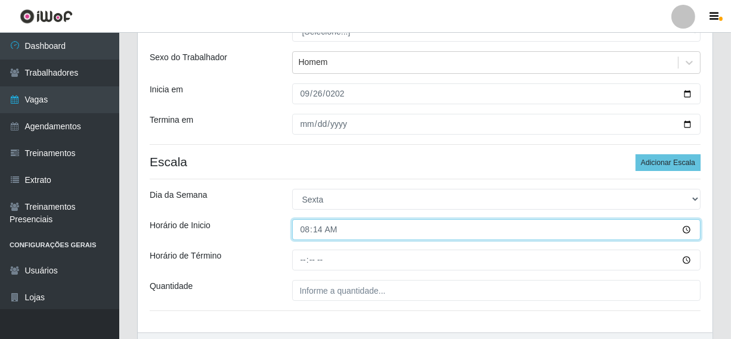
click at [318, 230] on input "08:14" at bounding box center [496, 229] width 409 height 21
type input "08:00"
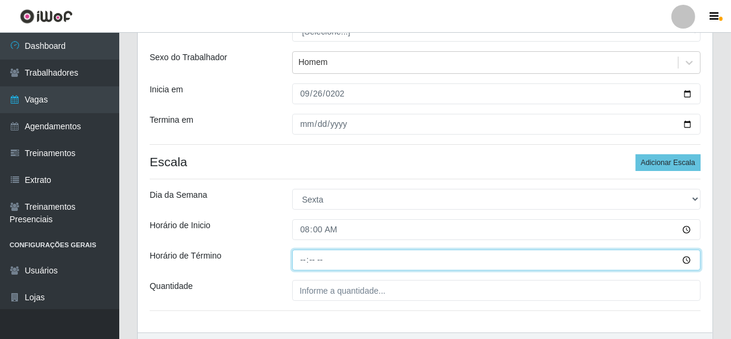
click at [300, 259] on input "Horário de Término" at bounding box center [496, 260] width 409 height 21
type input "14:00"
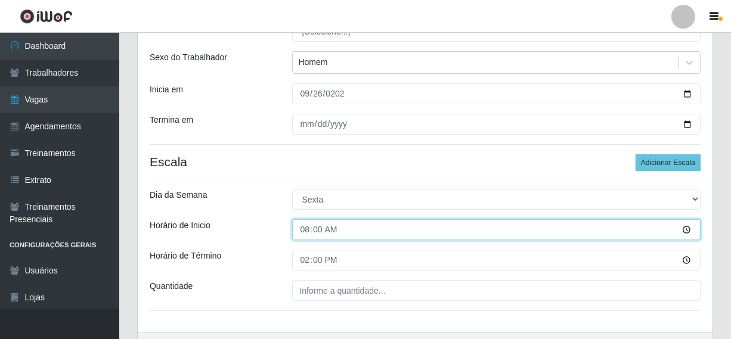
click at [373, 229] on input "08:00" at bounding box center [496, 229] width 409 height 21
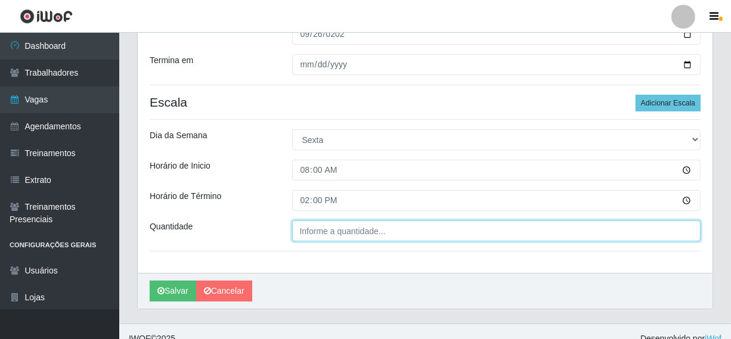
type input "___"
click at [312, 232] on input "___" at bounding box center [496, 231] width 409 height 21
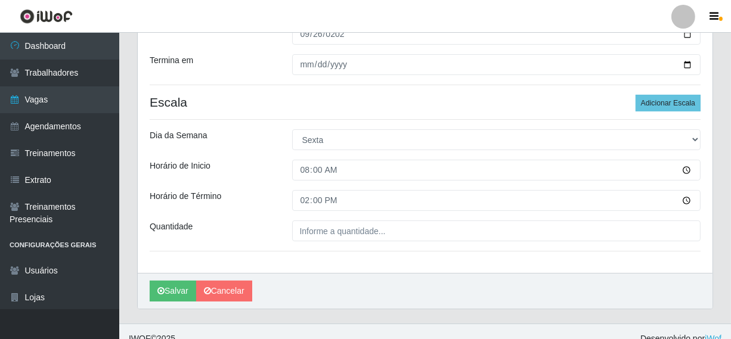
click at [274, 221] on div "Quantidade" at bounding box center [212, 231] width 142 height 21
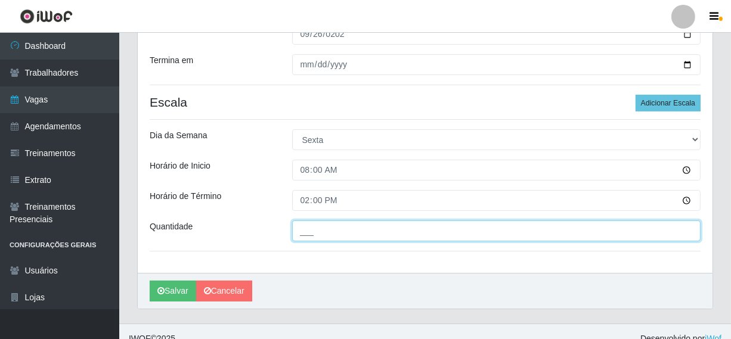
click at [329, 230] on input "___" at bounding box center [496, 231] width 409 height 21
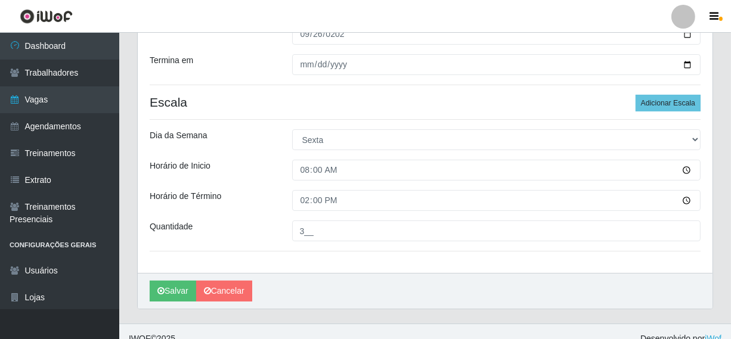
click at [281, 232] on div "Quantidade" at bounding box center [212, 231] width 142 height 21
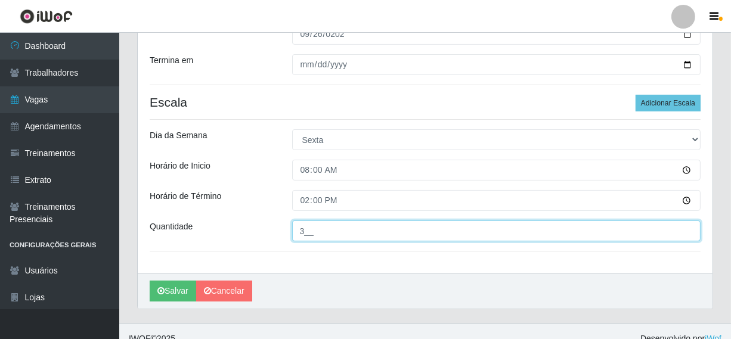
click at [319, 231] on input "3__" at bounding box center [496, 231] width 409 height 21
type input "03_"
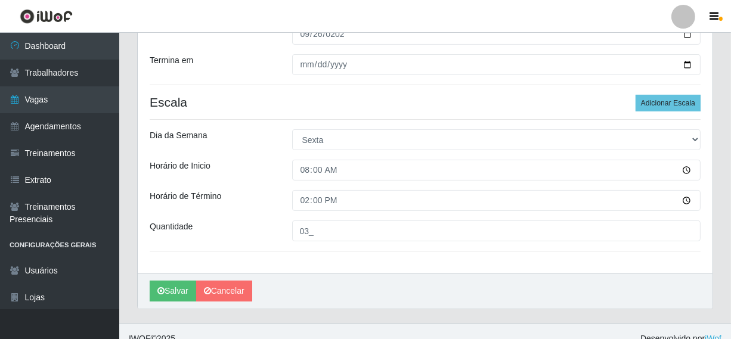
click at [256, 226] on div "Quantidade" at bounding box center [212, 231] width 142 height 21
click at [180, 286] on button "Salvar" at bounding box center [173, 291] width 46 height 21
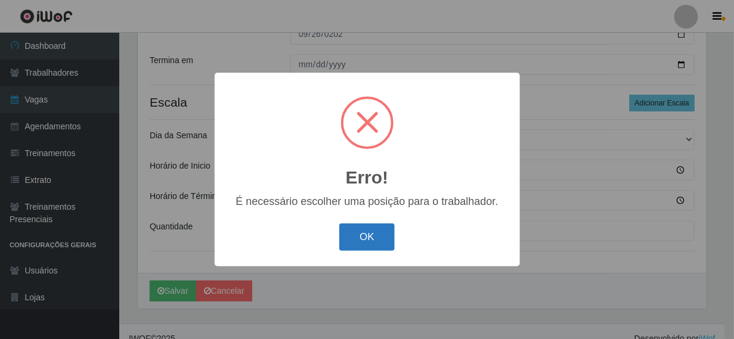
click at [368, 233] on button "OK" at bounding box center [366, 237] width 55 height 28
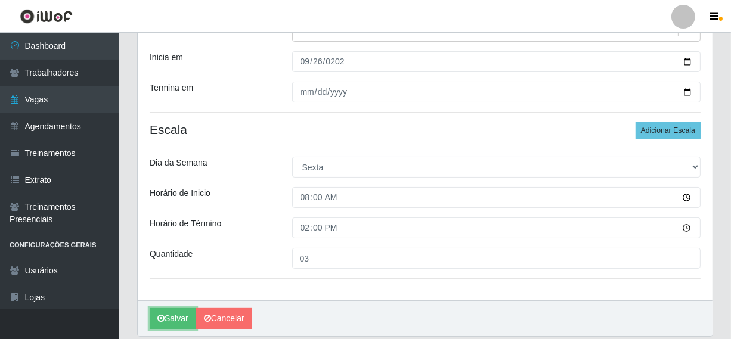
scroll to position [196, 0]
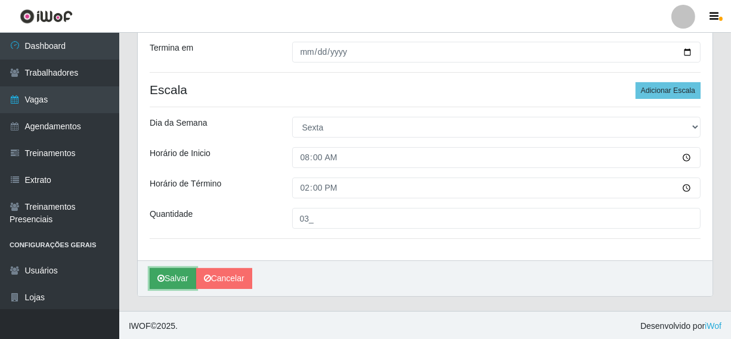
click at [177, 269] on button "Salvar" at bounding box center [173, 278] width 46 height 21
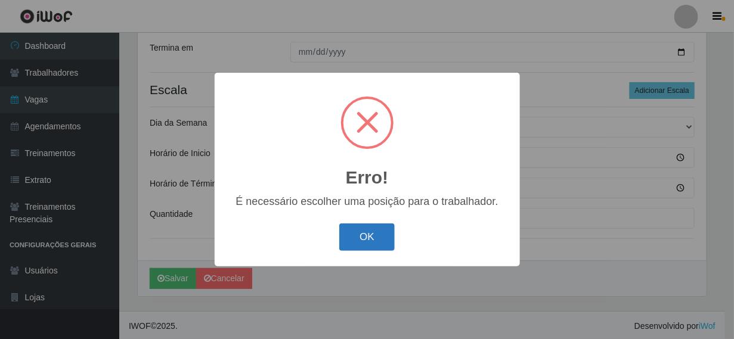
click at [370, 232] on button "OK" at bounding box center [366, 237] width 55 height 28
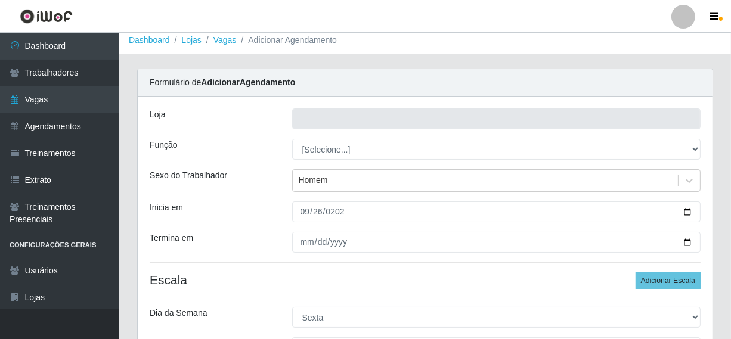
scroll to position [0, 0]
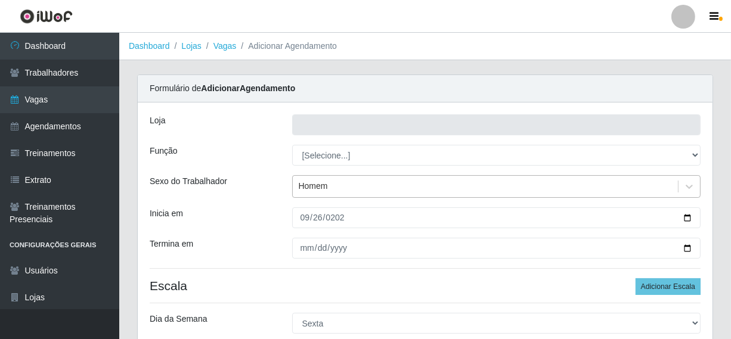
click at [335, 182] on div "Homem" at bounding box center [486, 187] width 386 height 20
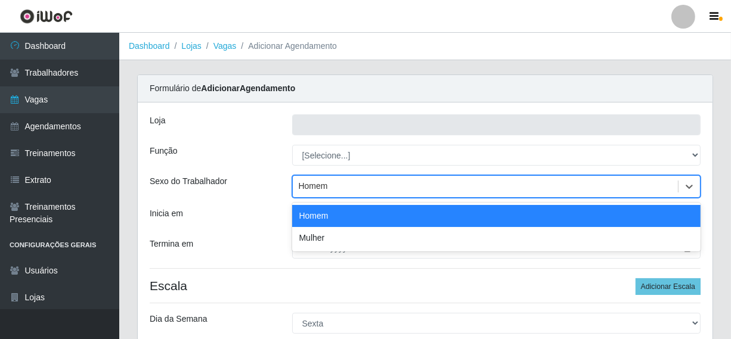
click at [334, 182] on div "Homem" at bounding box center [486, 187] width 386 height 20
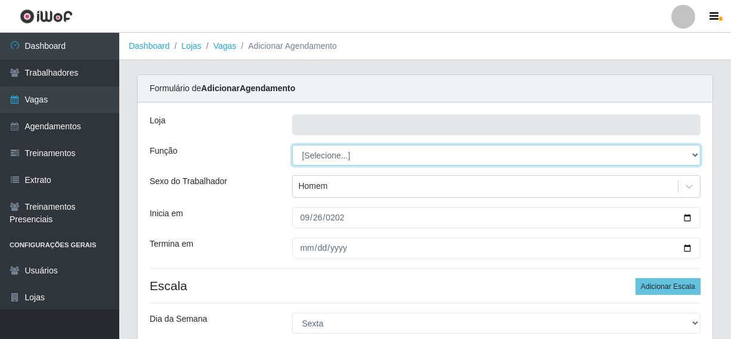
click at [347, 153] on select "[Selecione...]" at bounding box center [496, 155] width 409 height 21
click at [292, 145] on select "[Selecione...]" at bounding box center [496, 155] width 409 height 21
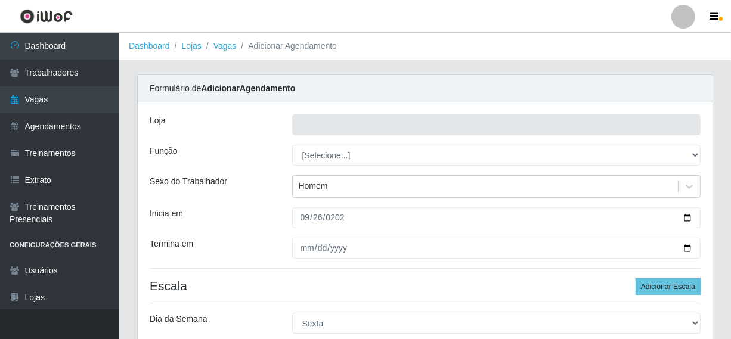
click at [681, 169] on div "Loja Função [Selecione...] Sexo do Trabalhador Homem Inicia em 2025-09-26 Termi…" at bounding box center [425, 280] width 575 height 354
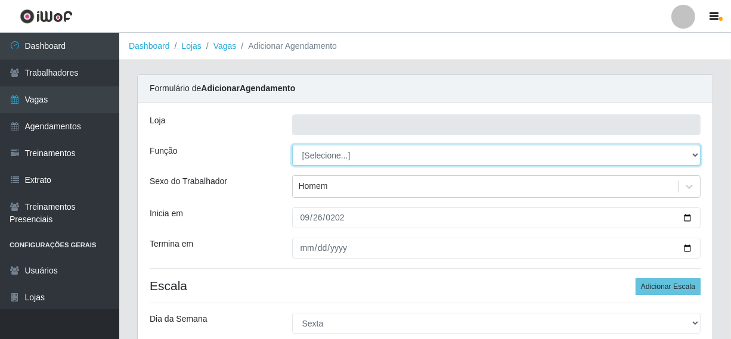
click at [562, 157] on select "[Selecione...]" at bounding box center [496, 155] width 409 height 21
click at [555, 154] on select "[Selecione...]" at bounding box center [496, 155] width 409 height 21
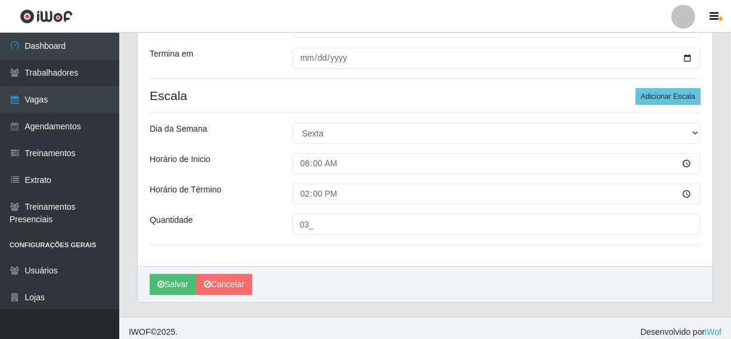
scroll to position [196, 0]
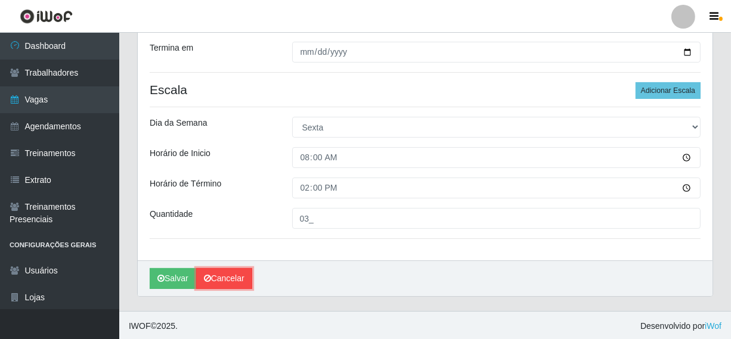
click at [236, 274] on link "Cancelar" at bounding box center [224, 278] width 56 height 21
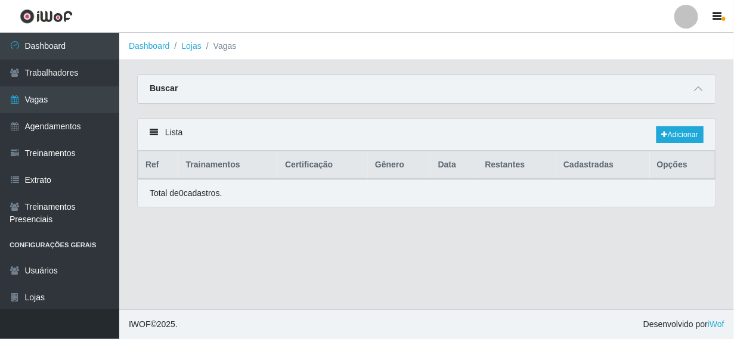
click at [212, 49] on li "Vagas" at bounding box center [218, 46] width 35 height 13
click at [217, 45] on li "Vagas" at bounding box center [218, 46] width 35 height 13
click at [222, 46] on li "Vagas" at bounding box center [218, 46] width 35 height 13
click at [225, 47] on li "Vagas" at bounding box center [218, 46] width 35 height 13
click at [185, 47] on link "Lojas" at bounding box center [191, 46] width 20 height 10
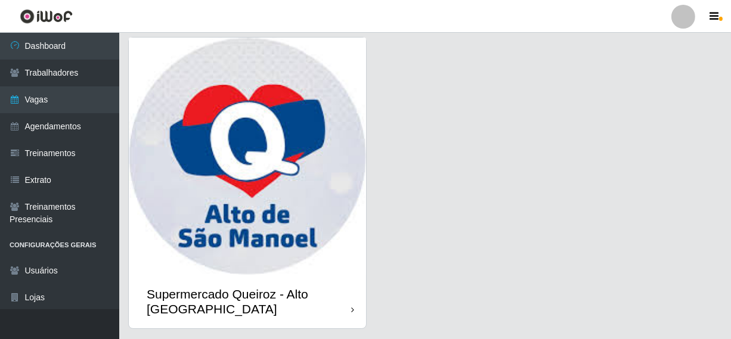
scroll to position [72, 0]
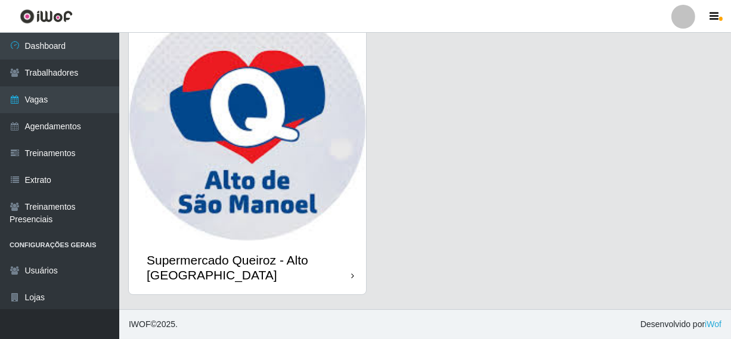
click at [293, 142] on img at bounding box center [247, 122] width 237 height 237
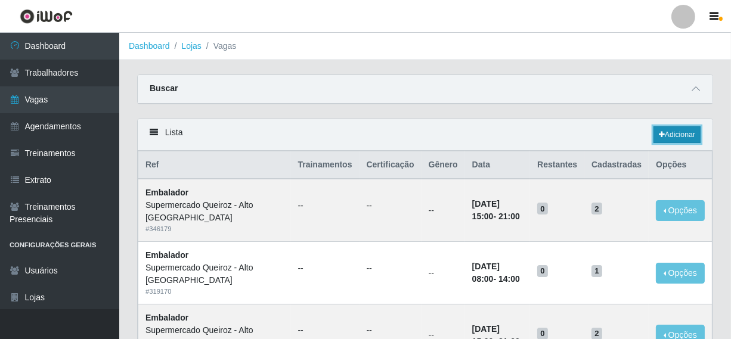
click at [681, 132] on link "Adicionar" at bounding box center [676, 134] width 47 height 17
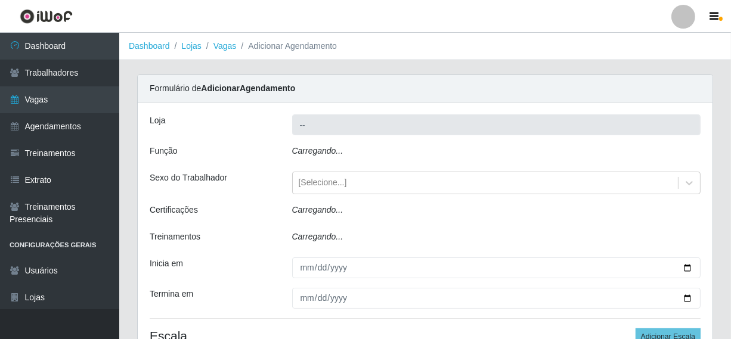
type input "Supermercado Queiroz - Alto [GEOGRAPHIC_DATA]"
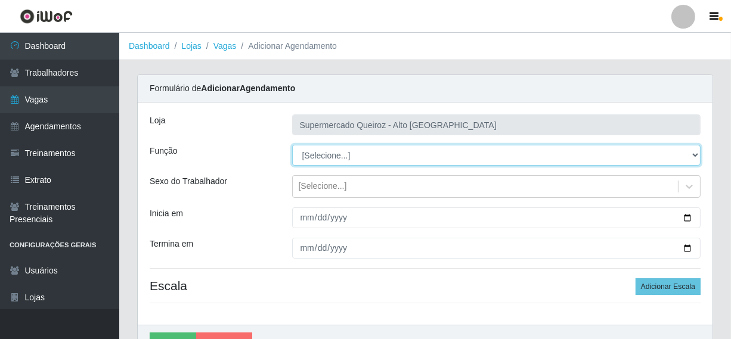
click at [360, 157] on select "[Selecione...] Embalador Embalador + Embalador ++ Repositor Repositor + Reposit…" at bounding box center [496, 155] width 409 height 21
select select "1"
click at [292, 145] on select "[Selecione...] Embalador Embalador + Embalador ++ Repositor Repositor + Reposit…" at bounding box center [496, 155] width 409 height 21
click at [386, 152] on select "[Selecione...] Embalador Embalador + Embalador ++ Repositor Repositor + Reposit…" at bounding box center [496, 155] width 409 height 21
click at [292, 145] on select "[Selecione...] Embalador Embalador + Embalador ++ Repositor Repositor + Reposit…" at bounding box center [496, 155] width 409 height 21
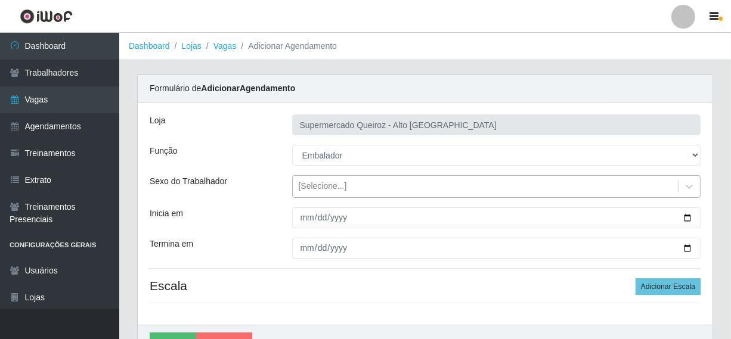
click at [343, 190] on div "[Selecione...]" at bounding box center [486, 187] width 386 height 20
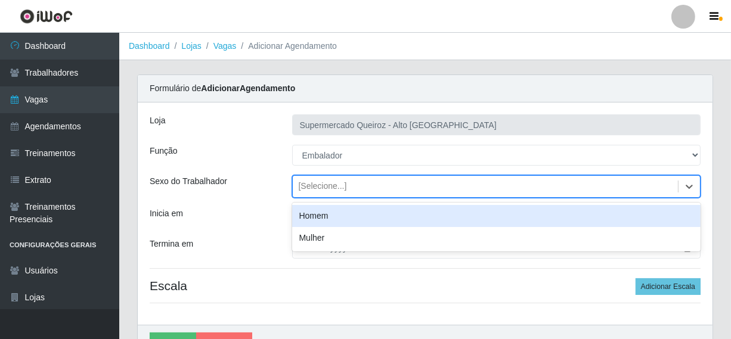
click at [330, 222] on div "Homem" at bounding box center [496, 216] width 409 height 22
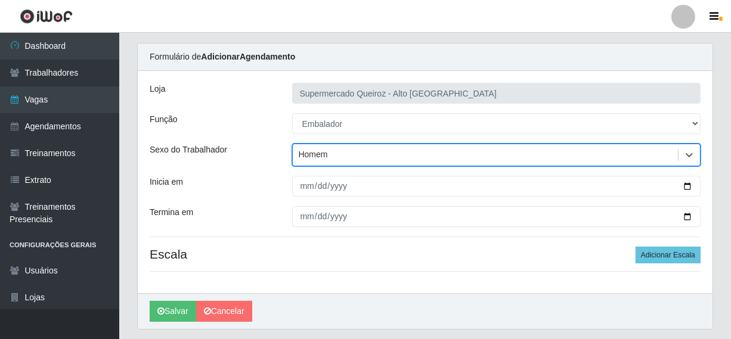
scroll to position [60, 0]
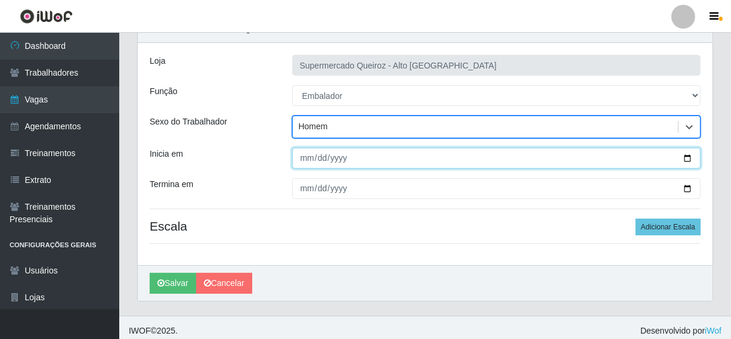
click at [311, 159] on input "Inicia em" at bounding box center [496, 158] width 409 height 21
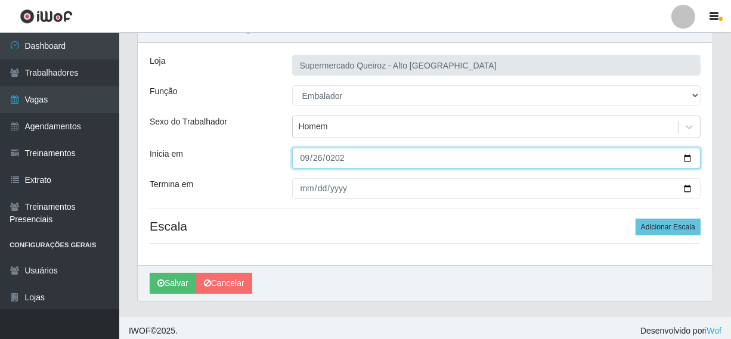
type input "2025-09-26"
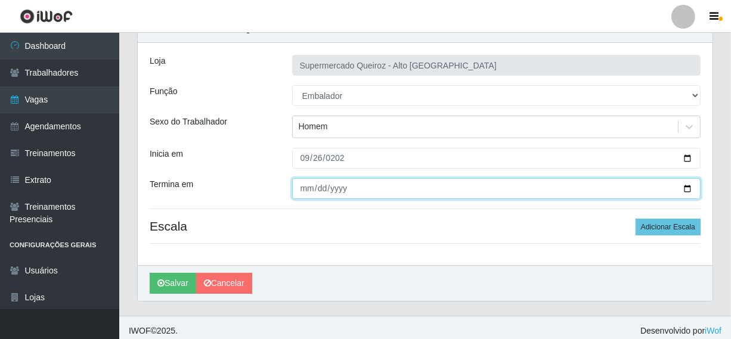
click at [305, 188] on input "Termina em" at bounding box center [496, 188] width 409 height 21
type input "2025-09-26"
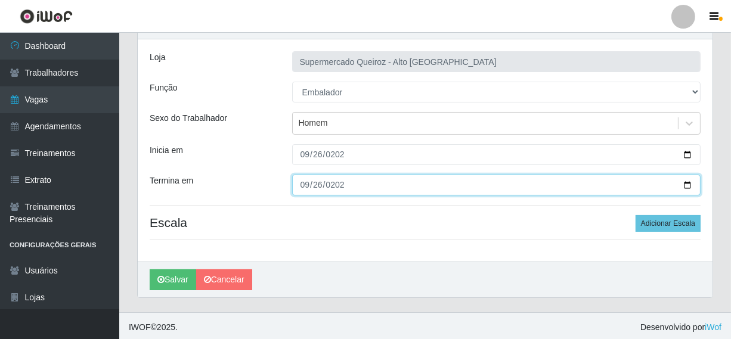
scroll to position [64, 0]
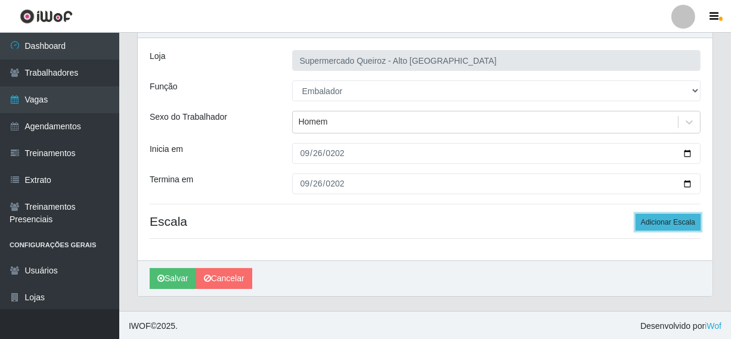
click at [673, 223] on button "Adicionar Escala" at bounding box center [667, 222] width 65 height 17
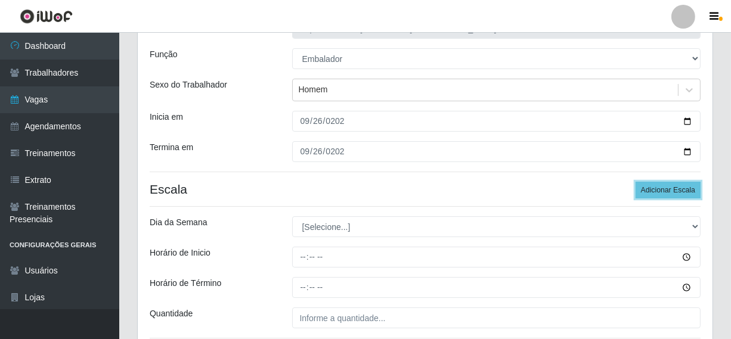
scroll to position [124, 0]
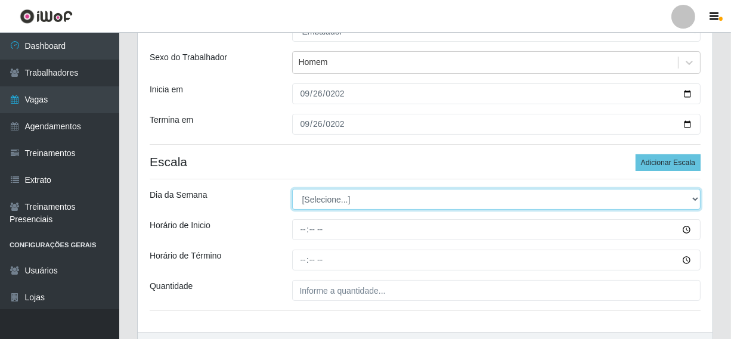
click at [344, 195] on select "[Selecione...] Segunda Terça Quarta Quinta Sexta Sábado Domingo" at bounding box center [496, 199] width 409 height 21
select select "5"
click at [292, 189] on select "[Selecione...] Segunda Terça Quarta Quinta Sexta Sábado Domingo" at bounding box center [496, 199] width 409 height 21
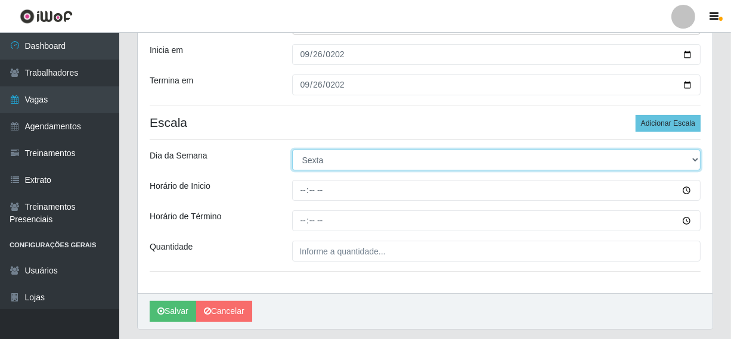
scroll to position [184, 0]
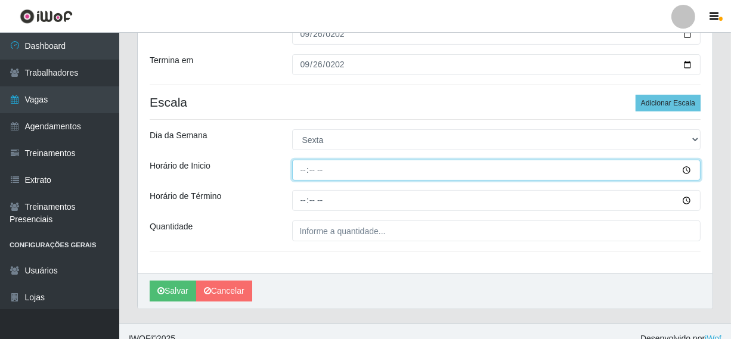
click at [321, 167] on input "Horário de Inicio" at bounding box center [496, 170] width 409 height 21
type input "08:00"
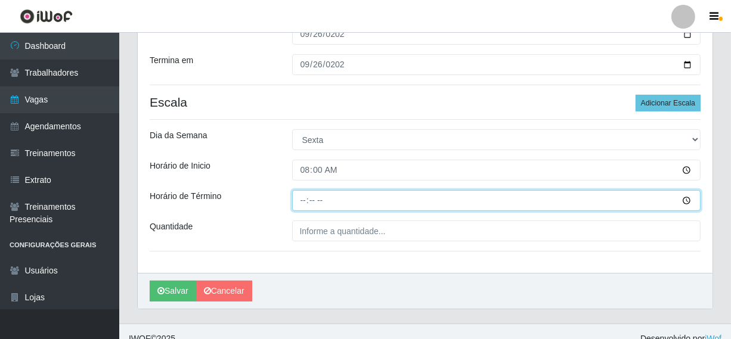
drag, startPoint x: 303, startPoint y: 199, endPoint x: 293, endPoint y: 189, distance: 14.3
click at [297, 191] on input "Horário de Término" at bounding box center [496, 200] width 409 height 21
type input "14:00"
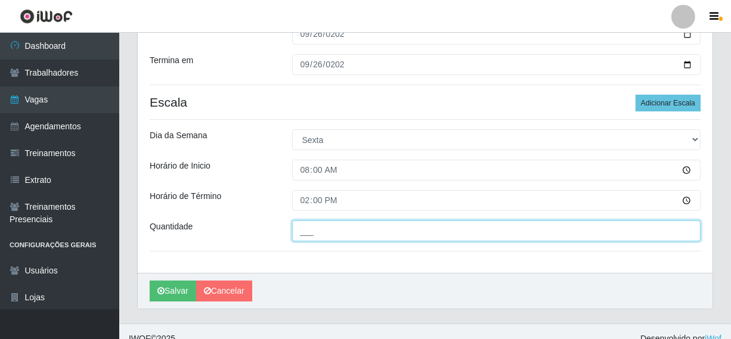
click at [378, 233] on input "___" at bounding box center [496, 231] width 409 height 21
type input "3__"
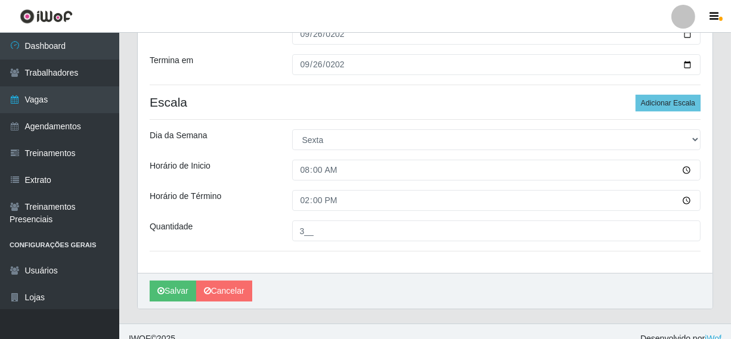
click at [368, 275] on div "Salvar Cancelar" at bounding box center [425, 291] width 575 height 36
click at [168, 291] on button "Salvar" at bounding box center [173, 291] width 46 height 21
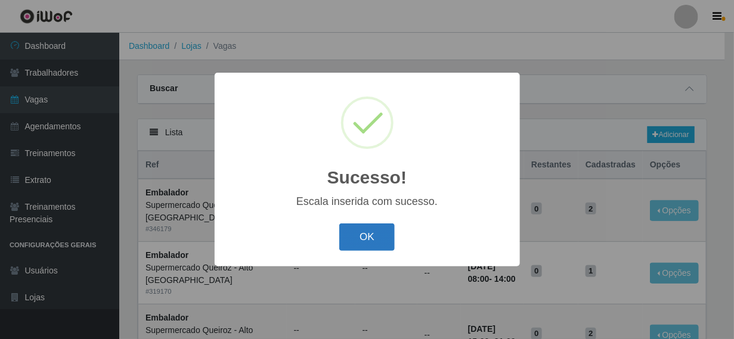
click at [368, 234] on button "OK" at bounding box center [366, 237] width 55 height 28
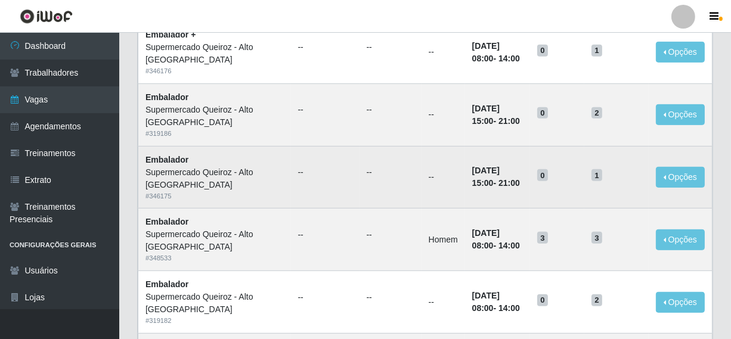
scroll to position [596, 0]
click at [620, 170] on h5 "1" at bounding box center [616, 174] width 50 height 13
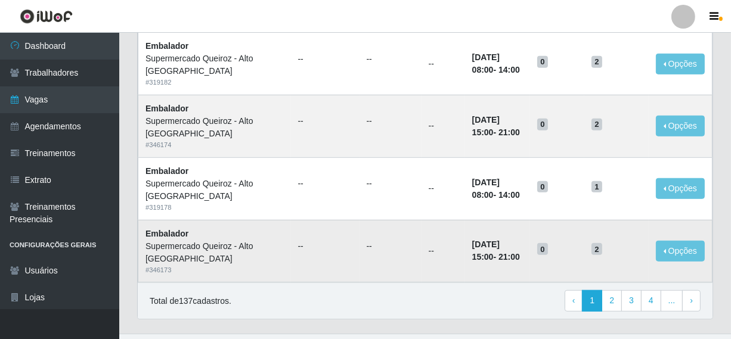
scroll to position [854, 0]
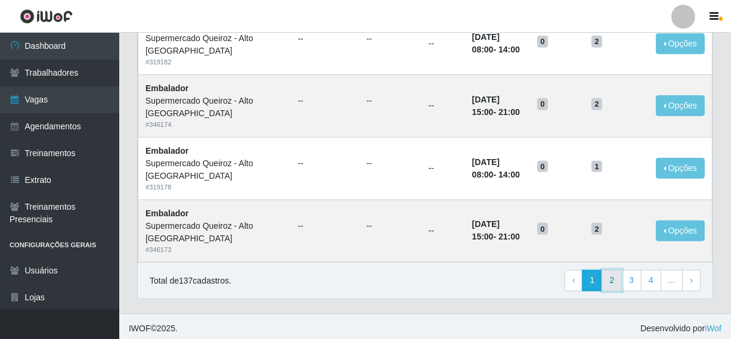
click at [616, 278] on link "2" at bounding box center [611, 280] width 20 height 21
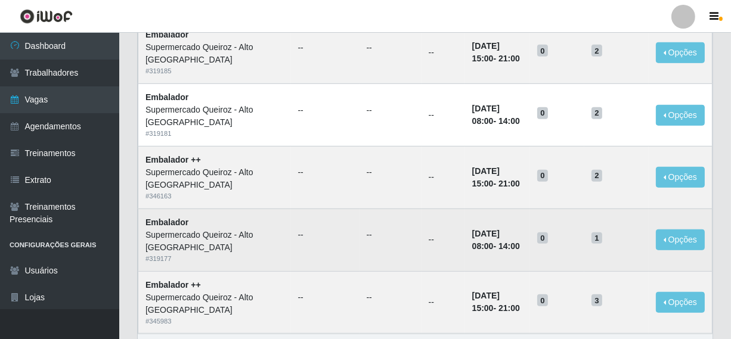
scroll to position [854, 0]
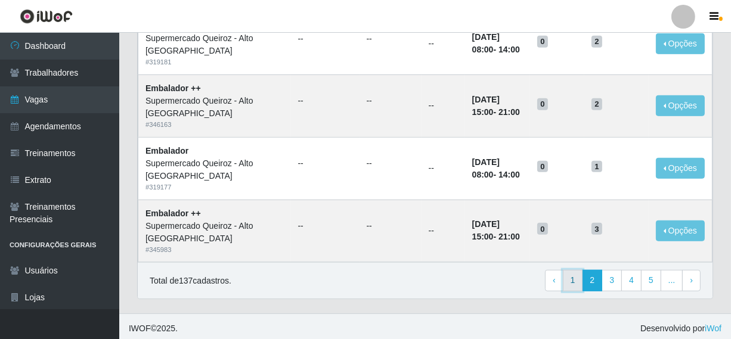
click at [576, 280] on link "1" at bounding box center [573, 280] width 20 height 21
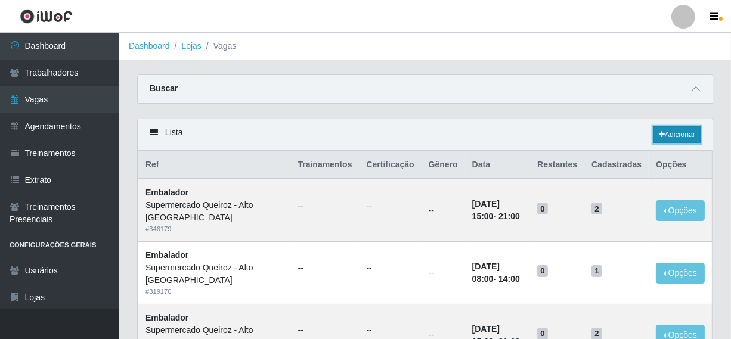
click at [666, 138] on link "Adicionar" at bounding box center [676, 134] width 47 height 17
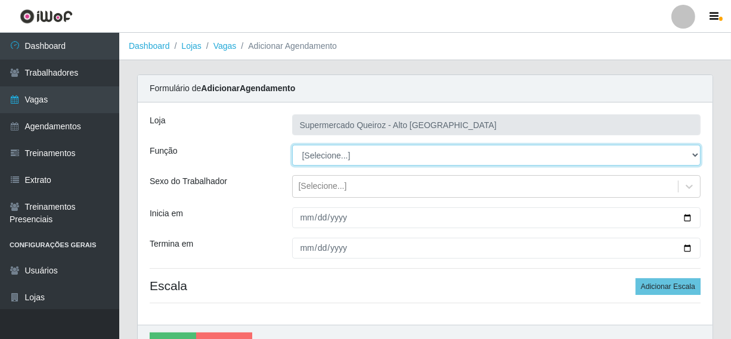
click at [353, 160] on select "[Selecione...] Embalador Embalador + Embalador ++ Repositor Repositor + Reposit…" at bounding box center [496, 155] width 409 height 21
click at [292, 145] on select "[Selecione...] Embalador Embalador + Embalador ++ Repositor Repositor + Reposit…" at bounding box center [496, 155] width 409 height 21
click at [352, 150] on select "[Selecione...] Embalador Embalador + Embalador ++ Repositor Repositor + Reposit…" at bounding box center [496, 155] width 409 height 21
select select "70"
click at [292, 145] on select "[Selecione...] Embalador Embalador + Embalador ++ Repositor Repositor + Reposit…" at bounding box center [496, 155] width 409 height 21
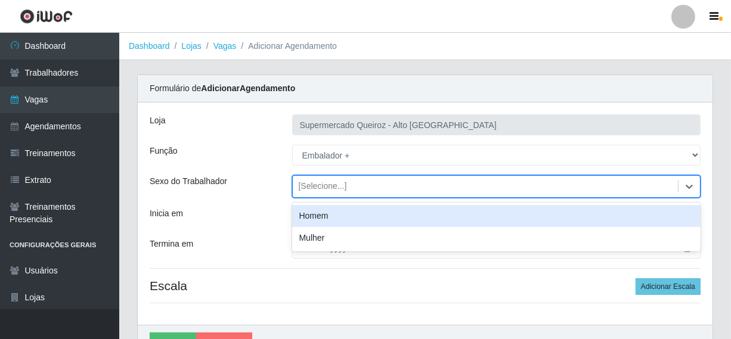
click at [329, 187] on div "[Selecione...]" at bounding box center [323, 187] width 48 height 13
click at [333, 214] on div "Homem" at bounding box center [496, 216] width 409 height 22
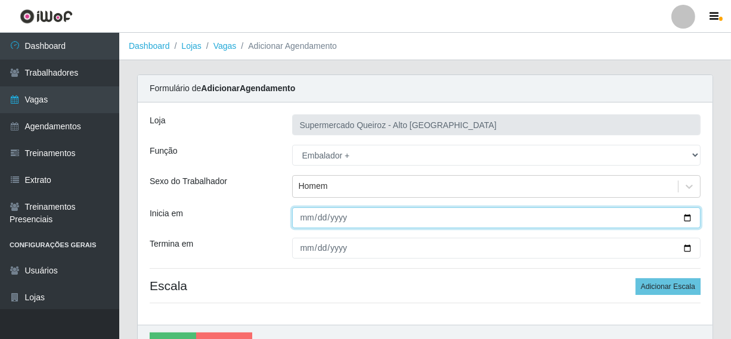
click at [304, 218] on input "Inicia em" at bounding box center [496, 217] width 409 height 21
click at [302, 215] on input "Inicia em" at bounding box center [496, 217] width 409 height 21
click at [304, 219] on input "Inicia em" at bounding box center [496, 217] width 409 height 21
type input "2025-09-26"
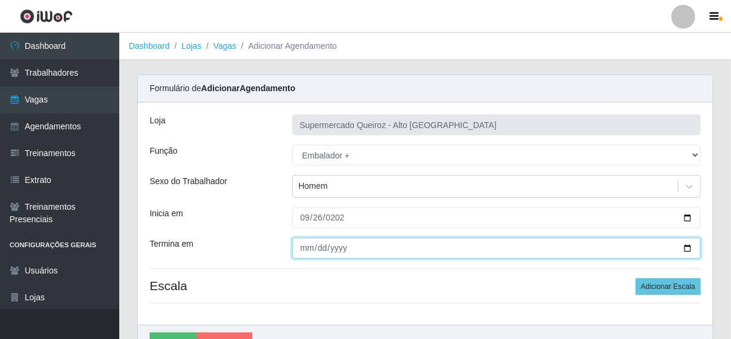
click at [308, 249] on input "Termina em" at bounding box center [496, 248] width 409 height 21
type input "2025-09-26"
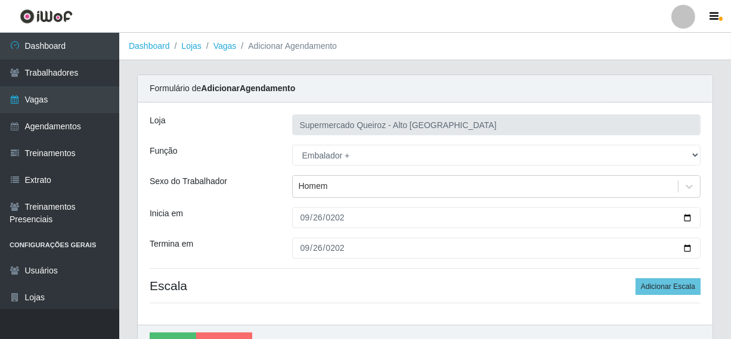
click at [422, 271] on div "Loja Supermercado Queiroz - Alto São Manoel Função [Selecione...] Embalador Emb…" at bounding box center [425, 214] width 575 height 222
click at [663, 280] on button "Adicionar Escala" at bounding box center [667, 286] width 65 height 17
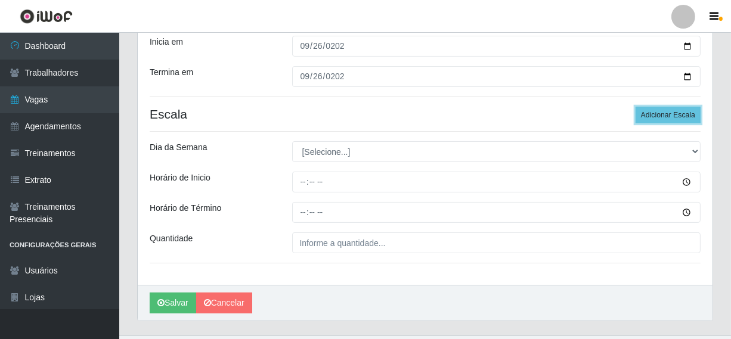
scroll to position [179, 0]
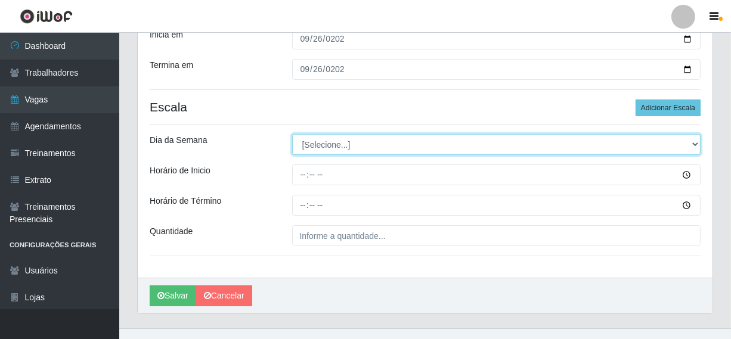
click at [361, 144] on select "[Selecione...] Segunda Terça Quarta Quinta Sexta Sábado Domingo" at bounding box center [496, 144] width 409 height 21
select select "5"
click at [292, 134] on select "[Selecione...] Segunda Terça Quarta Quinta Sexta Sábado Domingo" at bounding box center [496, 144] width 409 height 21
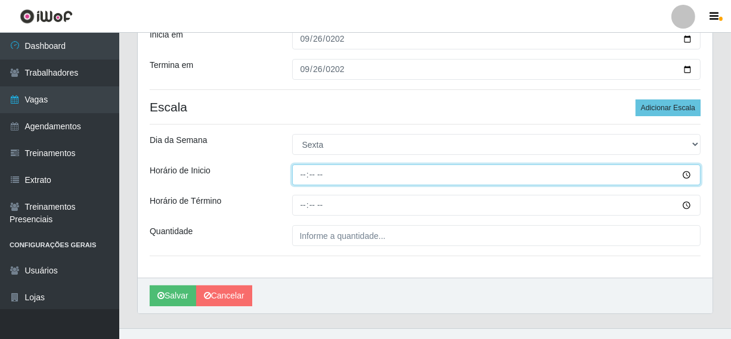
click at [300, 178] on input "Horário de Inicio" at bounding box center [496, 174] width 409 height 21
type input "15:00"
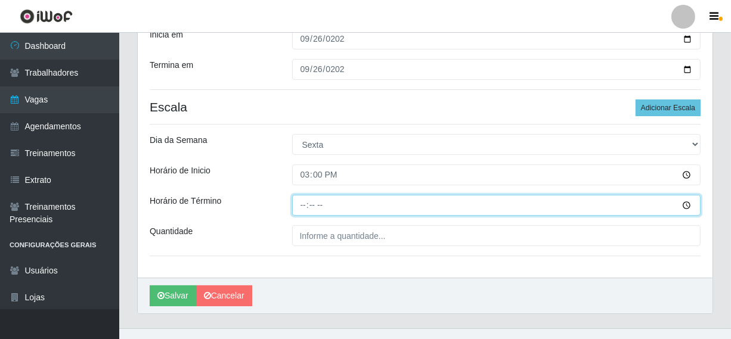
click at [302, 206] on input "Horário de Término" at bounding box center [496, 205] width 409 height 21
type input "21:00"
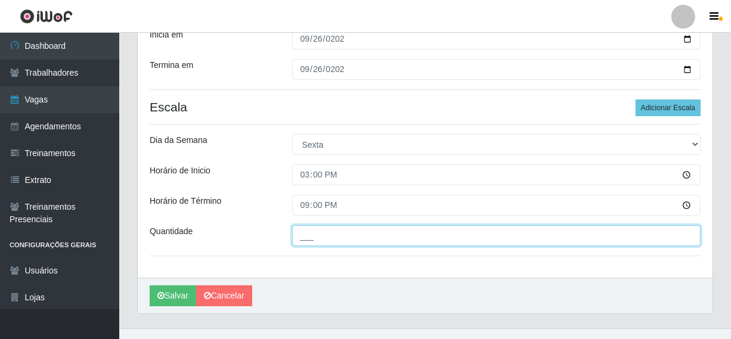
click at [328, 234] on input "___" at bounding box center [496, 235] width 409 height 21
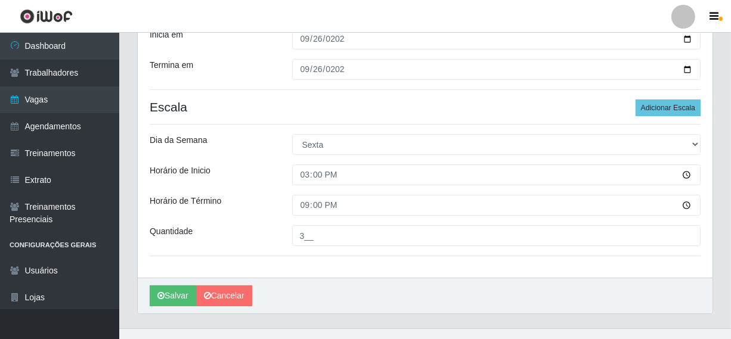
click at [353, 260] on div "Loja Supermercado Queiroz - Alto São Manoel Função [Selecione...] Embalador Emb…" at bounding box center [425, 101] width 575 height 354
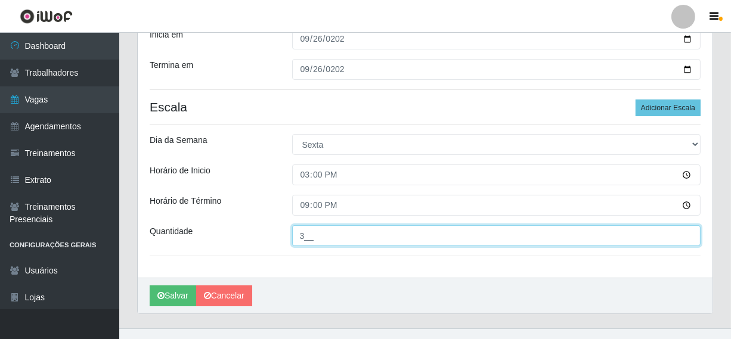
drag, startPoint x: 324, startPoint y: 240, endPoint x: 276, endPoint y: 241, distance: 48.3
click at [276, 241] on div "Quantidade 3__" at bounding box center [425, 235] width 569 height 21
type input "03_"
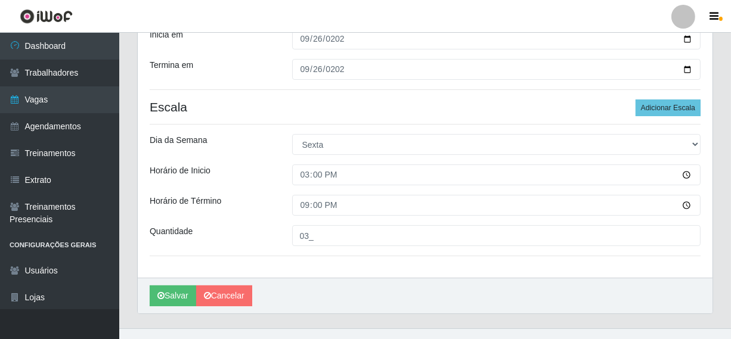
click at [320, 252] on div "Loja Supermercado Queiroz - Alto São Manoel Função [Selecione...] Embalador Emb…" at bounding box center [425, 101] width 575 height 354
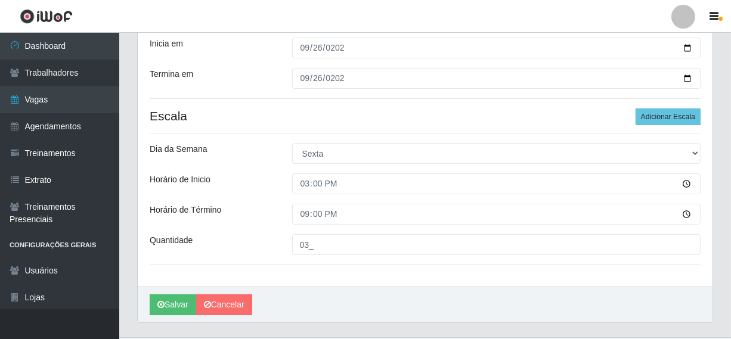
scroll to position [196, 0]
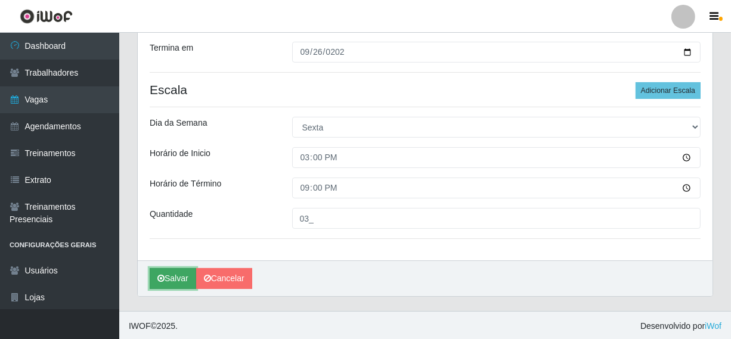
click at [173, 278] on button "Salvar" at bounding box center [173, 278] width 46 height 21
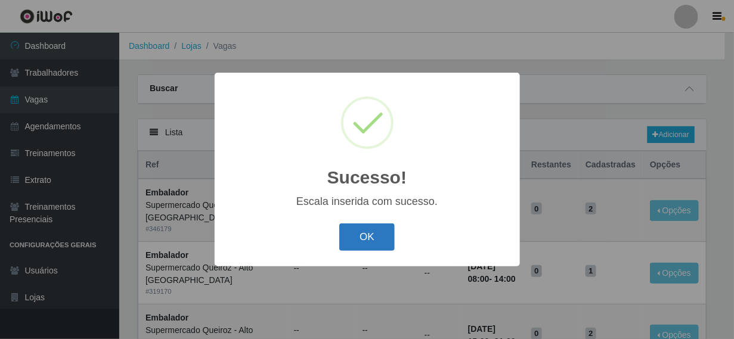
click at [364, 236] on button "OK" at bounding box center [366, 237] width 55 height 28
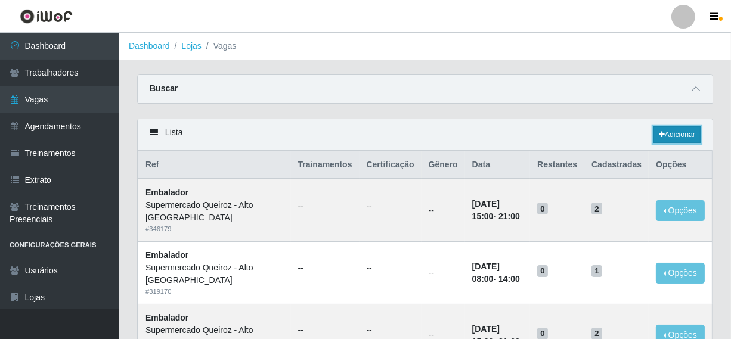
click at [687, 137] on link "Adicionar" at bounding box center [676, 134] width 47 height 17
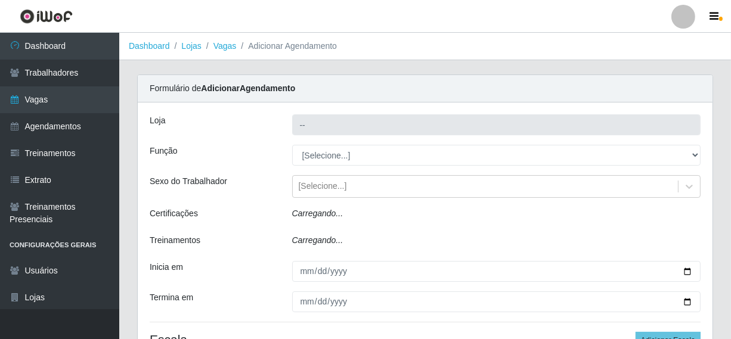
type input "Supermercado Queiroz - Alto [GEOGRAPHIC_DATA]"
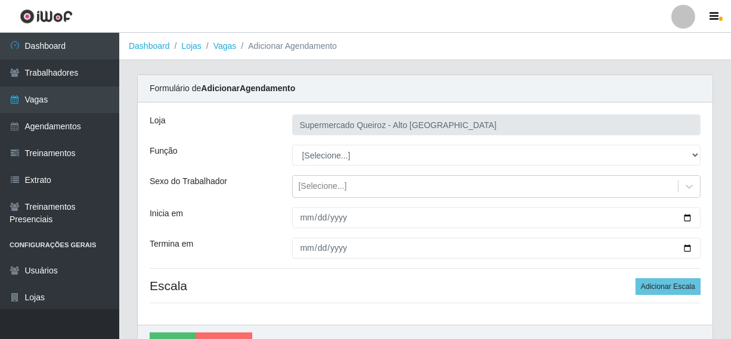
click at [340, 167] on div "Loja Supermercado Queiroz - Alto São Manoel Função [Selecione...] Embalador Emb…" at bounding box center [425, 214] width 575 height 222
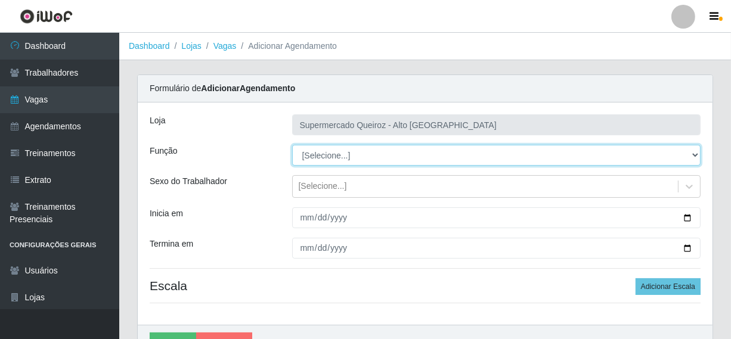
click at [347, 159] on select "[Selecione...] Embalador Embalador + Embalador ++ Repositor Repositor + Reposit…" at bounding box center [496, 155] width 409 height 21
select select "1"
click at [292, 145] on select "[Selecione...] Embalador Embalador + Embalador ++ Repositor Repositor + Reposit…" at bounding box center [496, 155] width 409 height 21
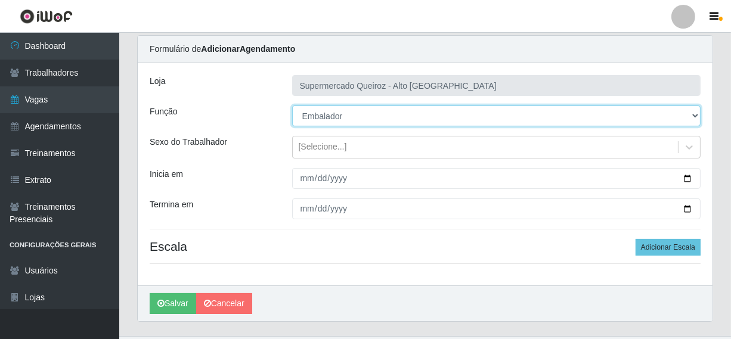
scroll to position [60, 0]
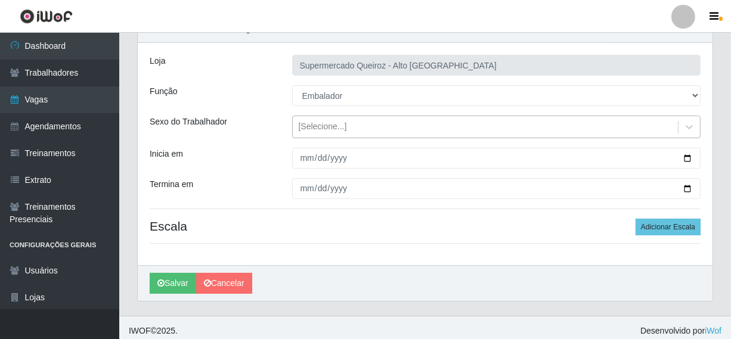
click at [321, 129] on div "[Selecione...]" at bounding box center [323, 127] width 48 height 13
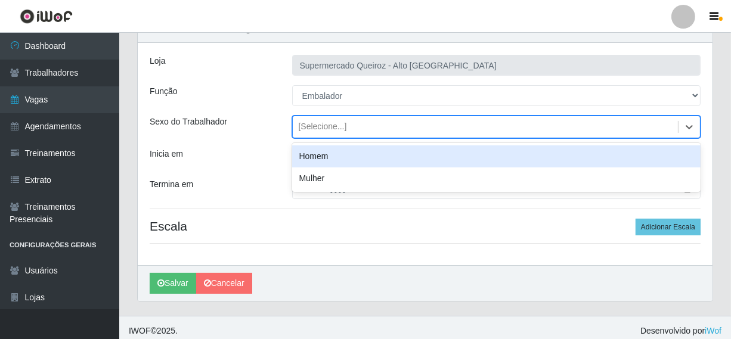
click at [336, 160] on div "Homem" at bounding box center [496, 156] width 409 height 22
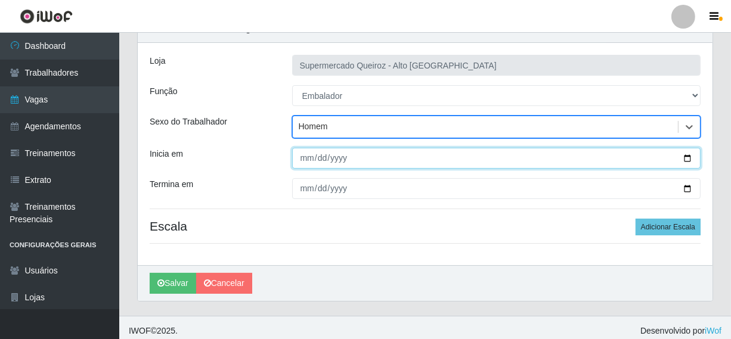
click at [309, 162] on input "Inicia em" at bounding box center [496, 158] width 409 height 21
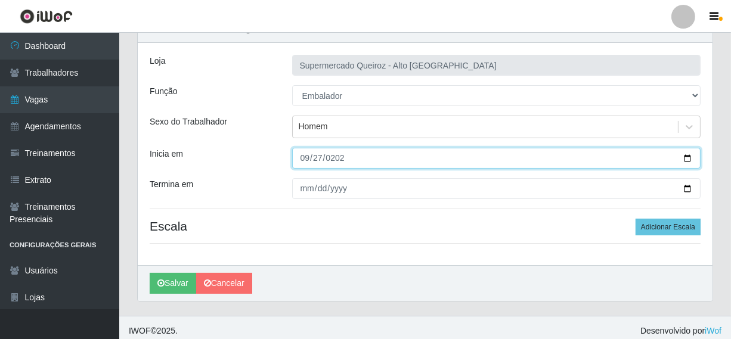
type input "[DATE]"
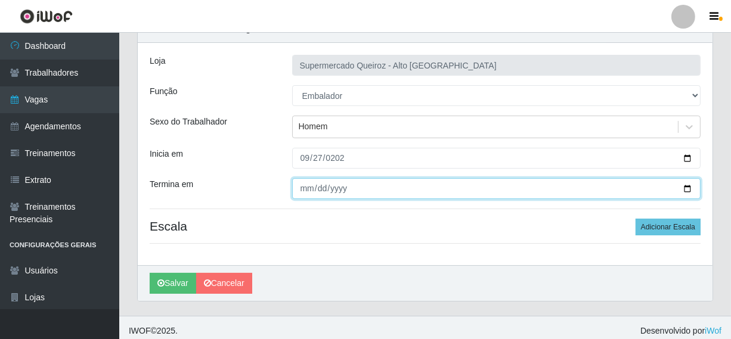
click at [304, 187] on input "Termina em" at bounding box center [496, 188] width 409 height 21
type input "[DATE]"
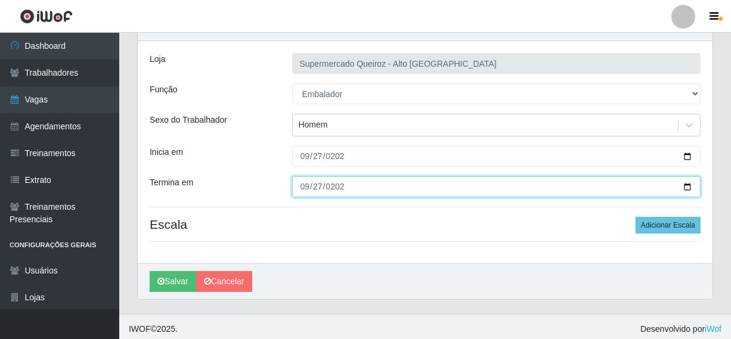
scroll to position [64, 0]
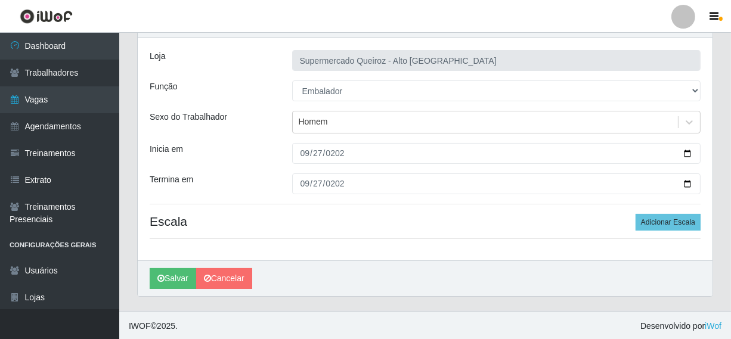
click at [574, 220] on h4 "Escala Adicionar Escala" at bounding box center [425, 221] width 551 height 15
click at [656, 223] on button "Adicionar Escala" at bounding box center [667, 222] width 65 height 17
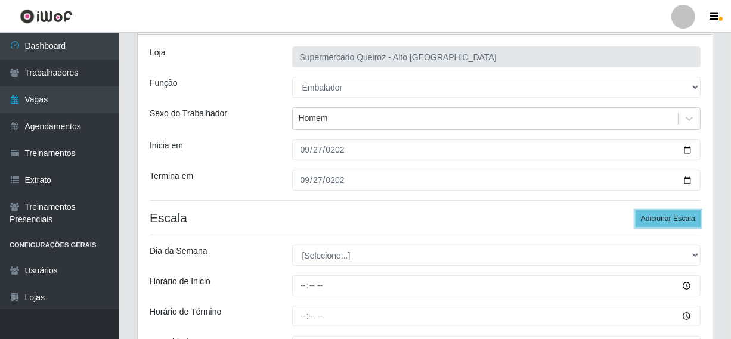
scroll to position [124, 0]
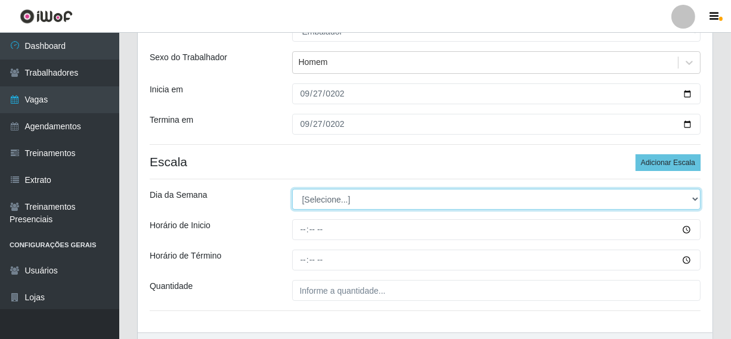
click at [339, 205] on select "[Selecione...] Segunda Terça Quarta Quinta Sexta Sábado Domingo" at bounding box center [496, 199] width 409 height 21
select select "6"
click at [292, 189] on select "[Selecione...] Segunda Terça Quarta Quinta Sexta Sábado Domingo" at bounding box center [496, 199] width 409 height 21
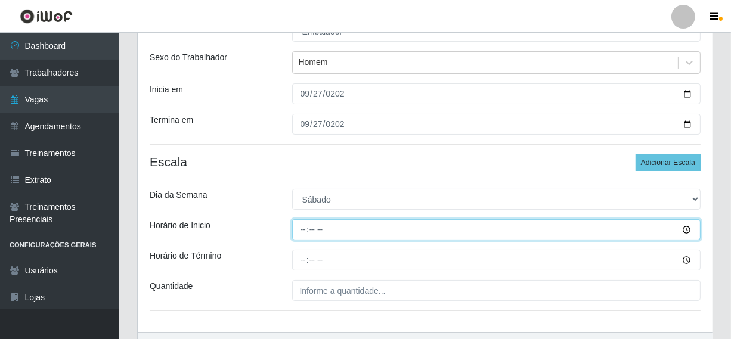
click at [306, 230] on input "Horário de Inicio" at bounding box center [496, 229] width 409 height 21
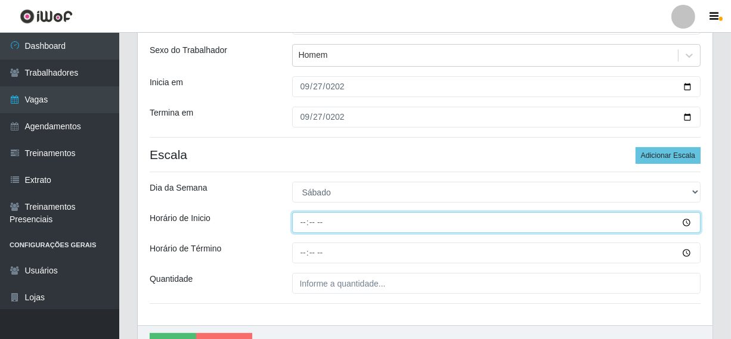
scroll to position [5, 0]
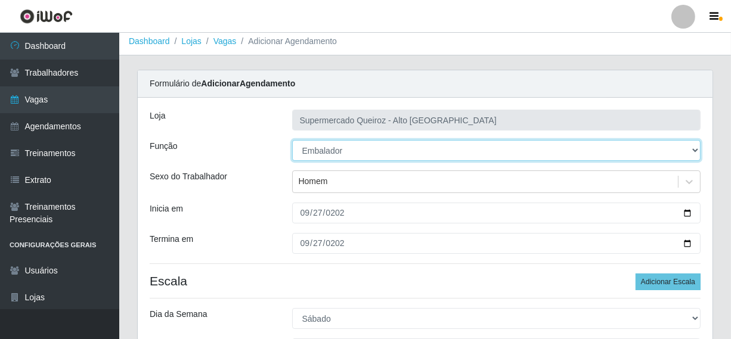
click at [347, 147] on select "[Selecione...] Embalador Embalador + Embalador ++ Repositor Repositor + Reposit…" at bounding box center [496, 150] width 409 height 21
select select "70"
click at [292, 140] on select "[Selecione...] Embalador Embalador + Embalador ++ Repositor Repositor + Reposit…" at bounding box center [496, 150] width 409 height 21
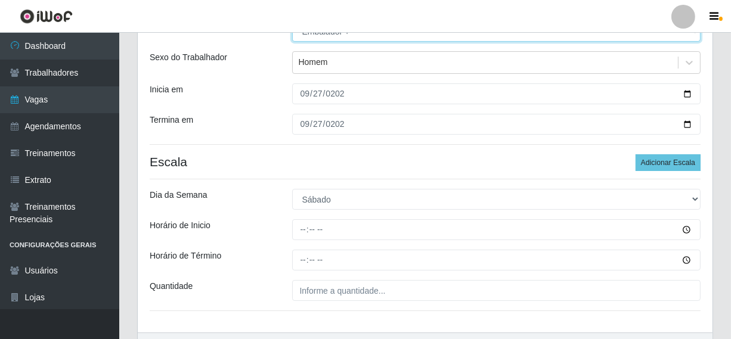
scroll to position [184, 0]
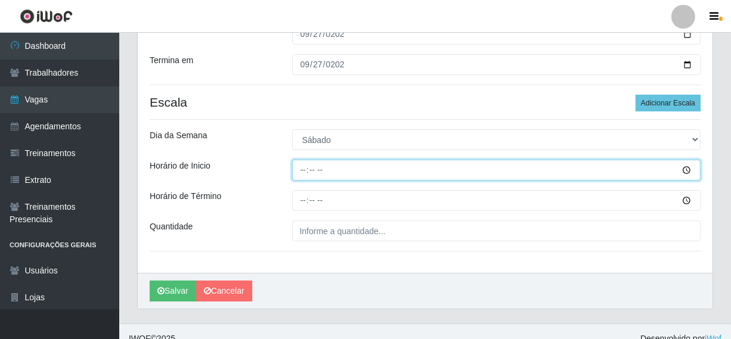
click at [308, 170] on input "Horário de Inicio" at bounding box center [496, 170] width 409 height 21
type input "08:00"
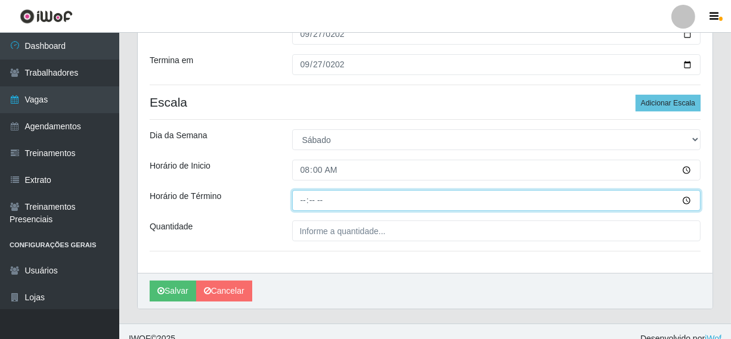
click at [305, 201] on input "Horário de Término" at bounding box center [496, 200] width 409 height 21
type input "14:00"
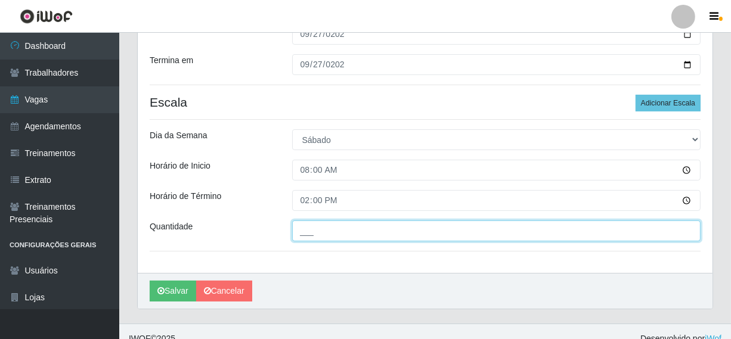
click at [337, 231] on input "___" at bounding box center [496, 231] width 409 height 21
drag, startPoint x: 318, startPoint y: 228, endPoint x: 288, endPoint y: 230, distance: 29.9
click at [288, 230] on div "3__" at bounding box center [496, 231] width 427 height 21
type input "03_"
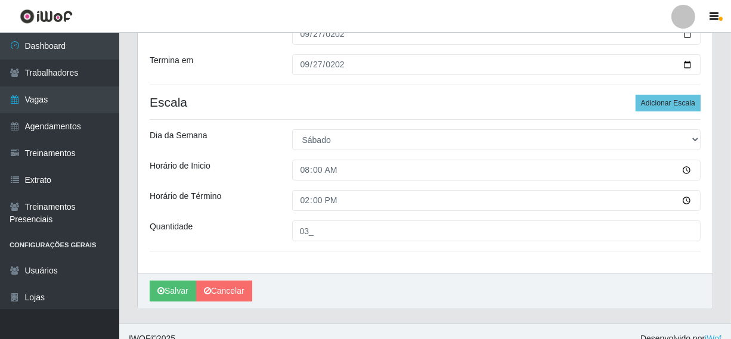
click at [256, 218] on div "Loja Supermercado Queiroz - Alto São Manoel Função [Selecione...] Embalador Emb…" at bounding box center [425, 96] width 575 height 354
click at [174, 289] on button "Salvar" at bounding box center [173, 291] width 46 height 21
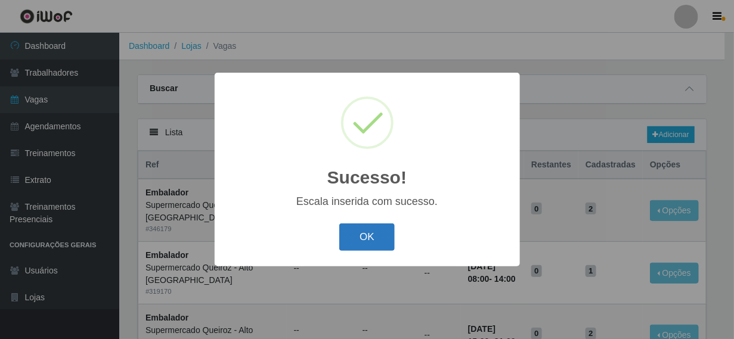
click at [369, 236] on button "OK" at bounding box center [366, 237] width 55 height 28
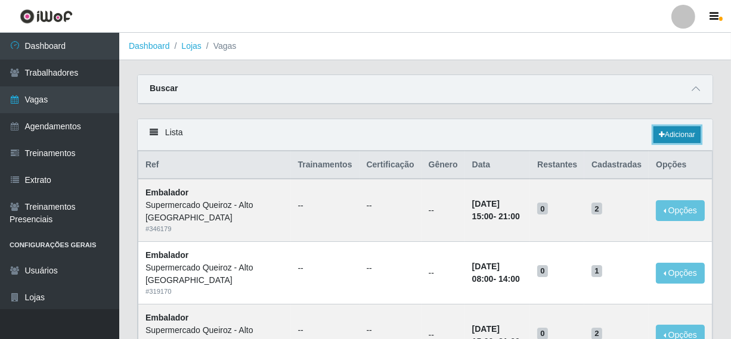
click at [679, 133] on link "Adicionar" at bounding box center [676, 134] width 47 height 17
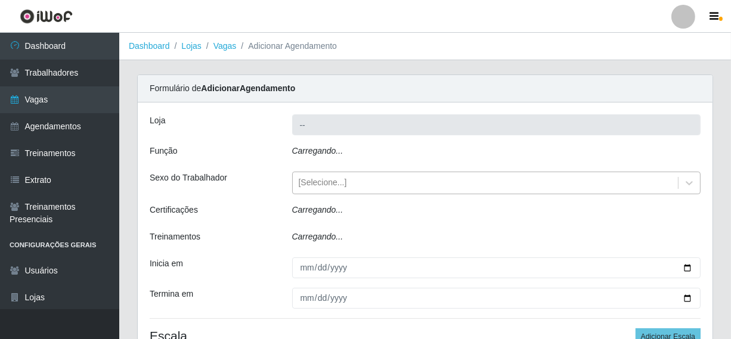
type input "Supermercado Queiroz - Alto [GEOGRAPHIC_DATA]"
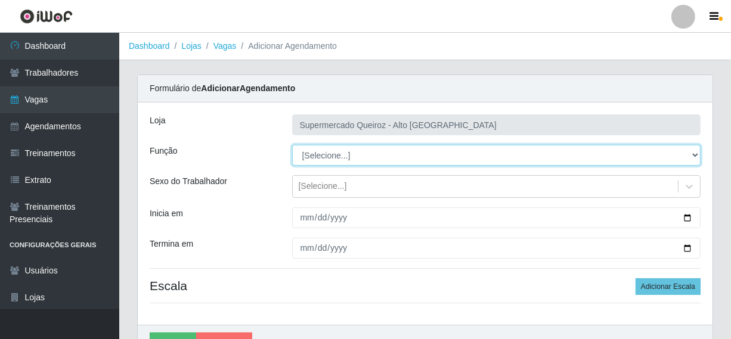
click at [345, 151] on select "[Selecione...] Embalador Embalador + Embalador ++ Repositor Repositor + Reposit…" at bounding box center [496, 155] width 409 height 21
select select "70"
click at [292, 145] on select "[Selecione...] Embalador Embalador + Embalador ++ Repositor Repositor + Reposit…" at bounding box center [496, 155] width 409 height 21
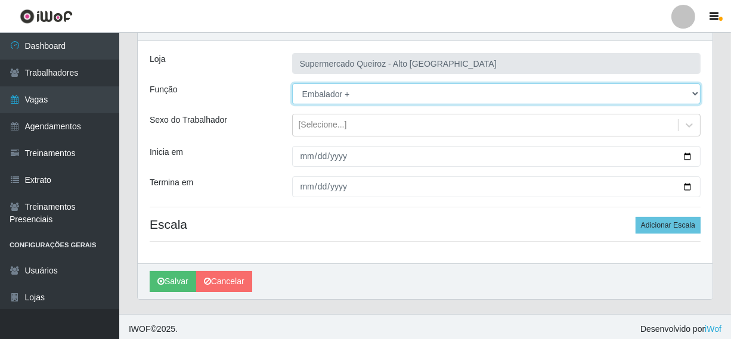
scroll to position [64, 0]
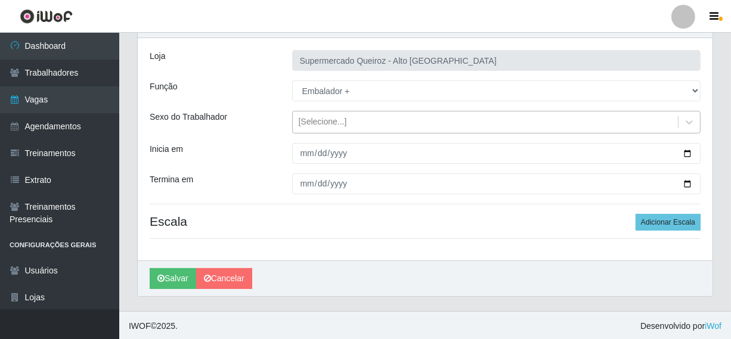
click at [324, 129] on div "[Selecione...]" at bounding box center [486, 123] width 386 height 20
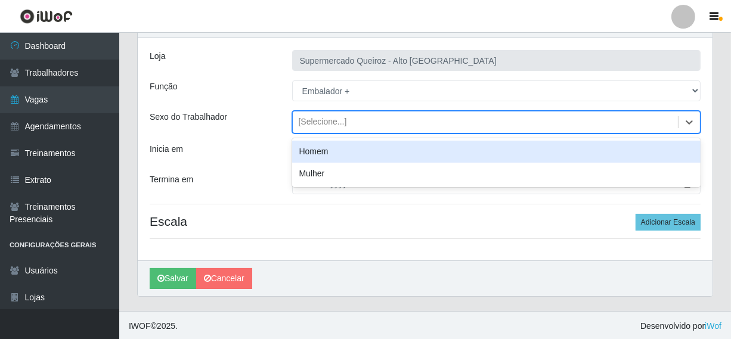
click at [329, 151] on div "Homem" at bounding box center [496, 152] width 409 height 22
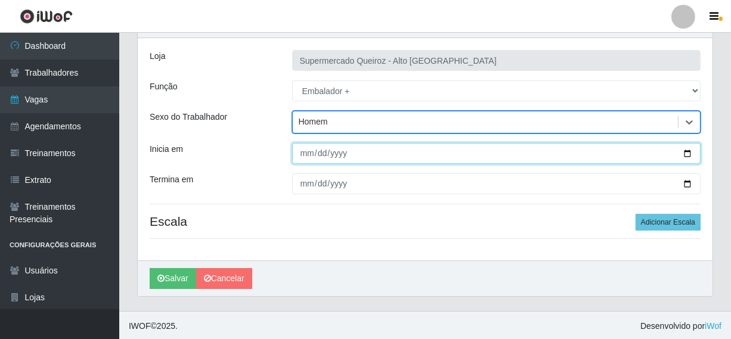
click at [309, 153] on input "Inicia em" at bounding box center [496, 153] width 409 height 21
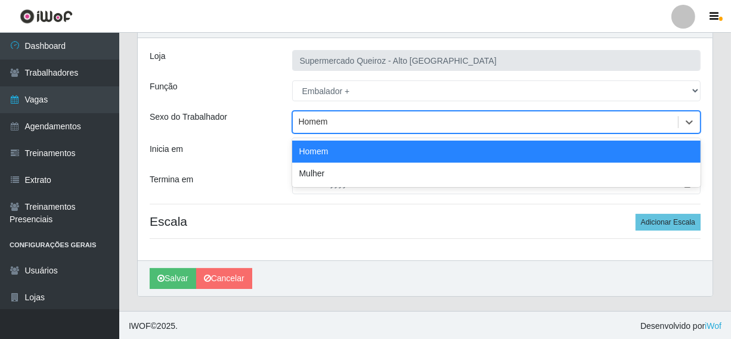
click at [521, 113] on div "Homem" at bounding box center [486, 123] width 386 height 20
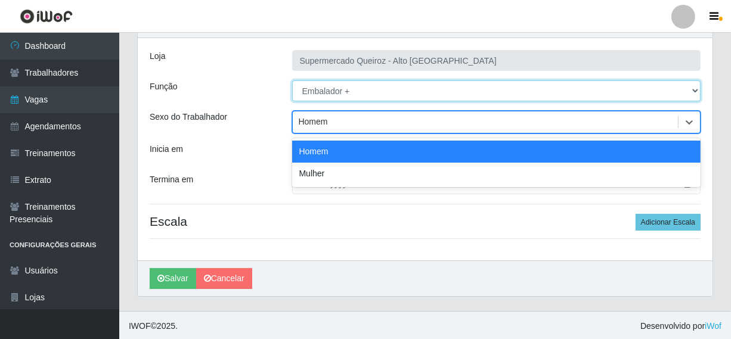
click at [511, 93] on select "[Selecione...] Embalador Embalador + Embalador ++ Repositor Repositor + Reposit…" at bounding box center [496, 90] width 409 height 21
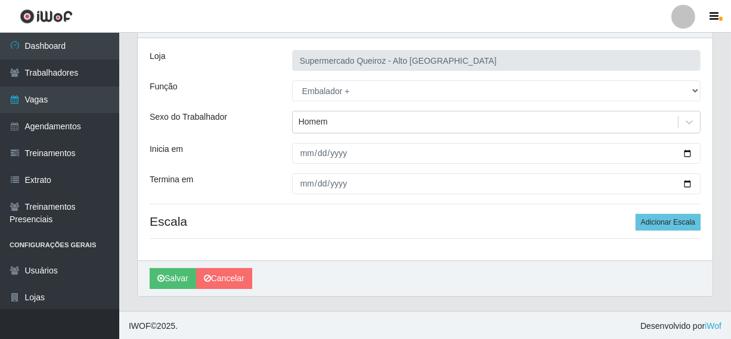
click at [270, 101] on div "Loja Supermercado Queiroz - Alto São Manoel Função [Selecione...] Embalador Emb…" at bounding box center [425, 149] width 575 height 222
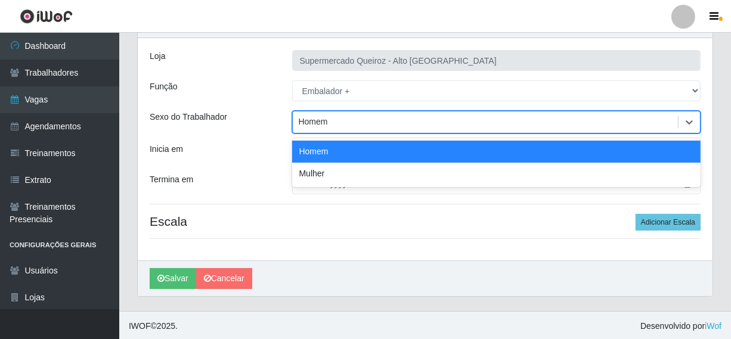
click at [344, 119] on div "Homem" at bounding box center [486, 123] width 386 height 20
click at [333, 152] on div "Homem" at bounding box center [496, 152] width 409 height 22
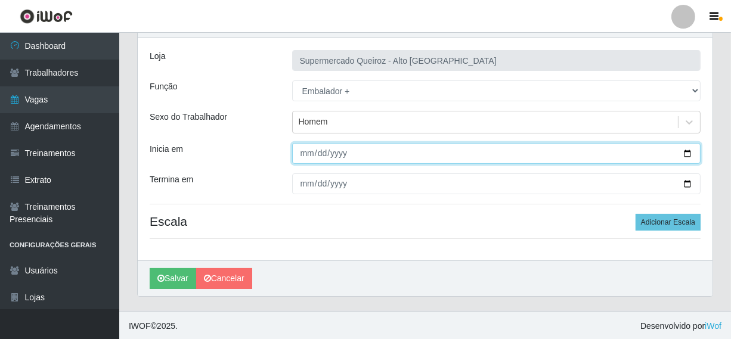
click at [304, 153] on input "Inicia em" at bounding box center [496, 153] width 409 height 21
type input "[DATE]"
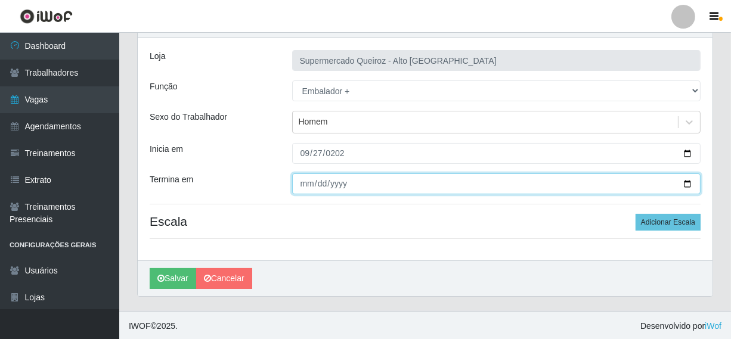
click at [310, 185] on input "Termina em" at bounding box center [496, 183] width 409 height 21
type input "[DATE]"
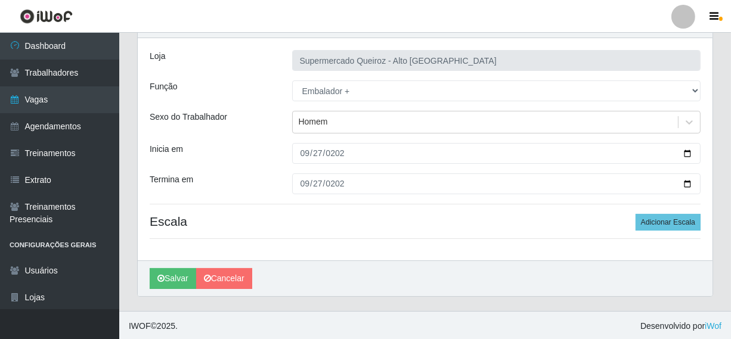
click at [352, 206] on div "Loja Supermercado Queiroz - Alto São Manoel Função [Selecione...] Embalador Emb…" at bounding box center [425, 149] width 575 height 222
click at [667, 222] on button "Adicionar Escala" at bounding box center [667, 222] width 65 height 17
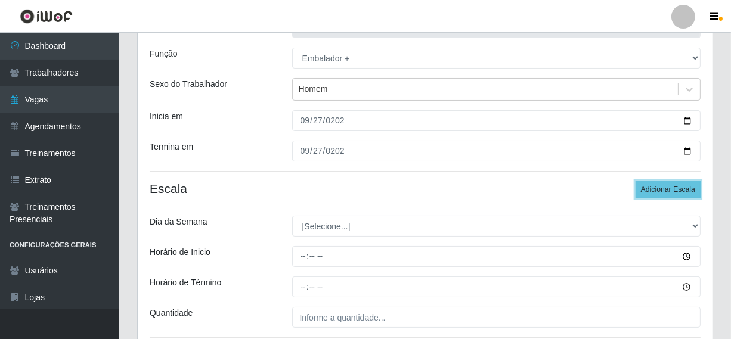
scroll to position [124, 0]
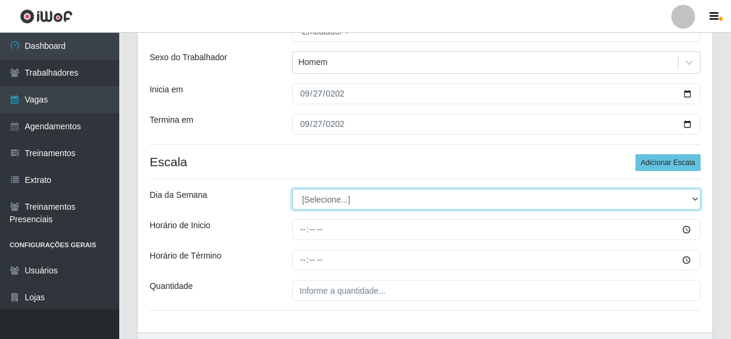
click at [367, 204] on select "[Selecione...] Segunda Terça Quarta Quinta Sexta Sábado Domingo" at bounding box center [496, 199] width 409 height 21
select select "6"
click at [292, 189] on select "[Selecione...] Segunda Terça Quarta Quinta Sexta Sábado Domingo" at bounding box center [496, 199] width 409 height 21
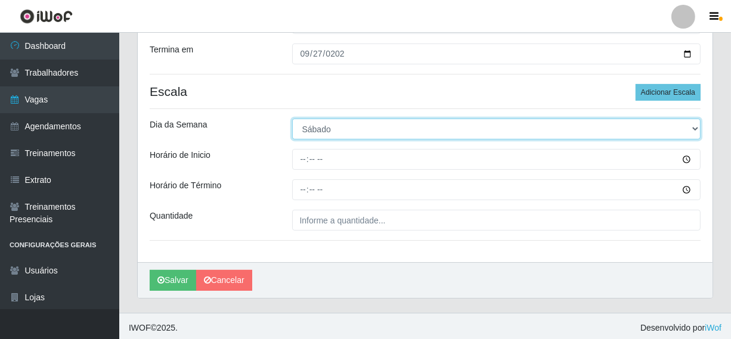
scroll to position [196, 0]
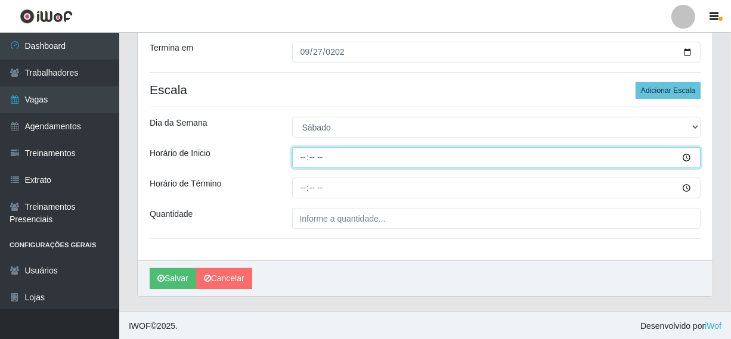
click at [303, 159] on input "Horário de Inicio" at bounding box center [496, 157] width 409 height 21
type input "15:00"
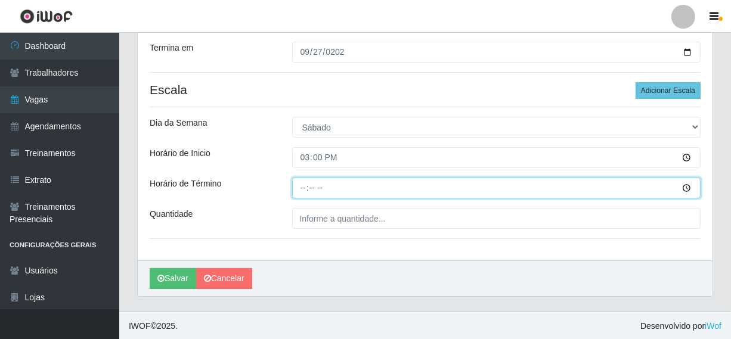
click at [304, 185] on input "Horário de Término" at bounding box center [496, 188] width 409 height 21
type input "21:00"
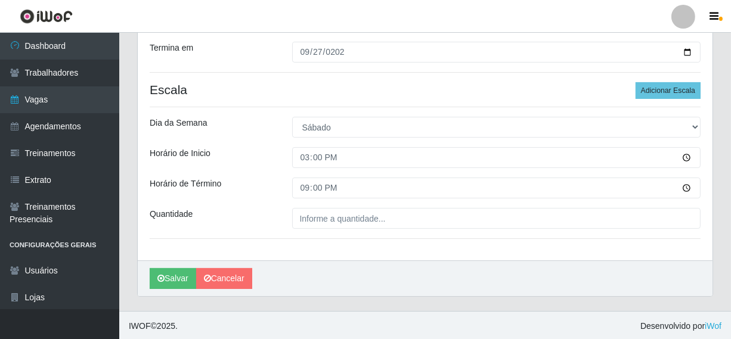
click at [256, 136] on div "Loja Supermercado Queiroz - Alto São Manoel Função [Selecione...] Embalador Emb…" at bounding box center [425, 83] width 575 height 354
click at [165, 277] on button "Salvar" at bounding box center [173, 278] width 46 height 21
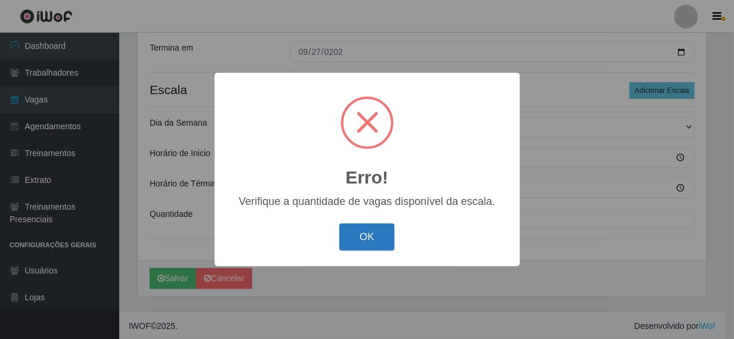
click at [374, 227] on button "OK" at bounding box center [366, 237] width 55 height 28
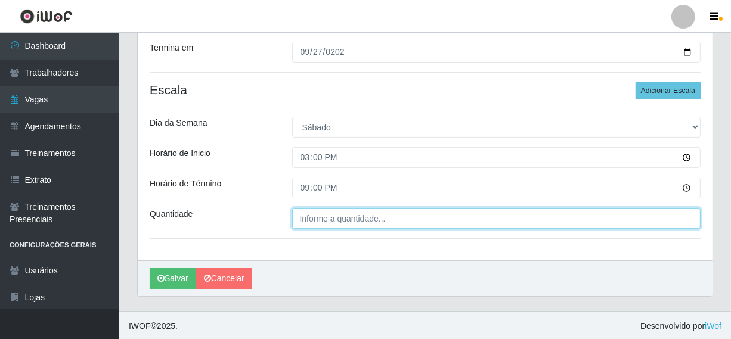
type input "___"
click at [318, 216] on input "___" at bounding box center [496, 218] width 409 height 21
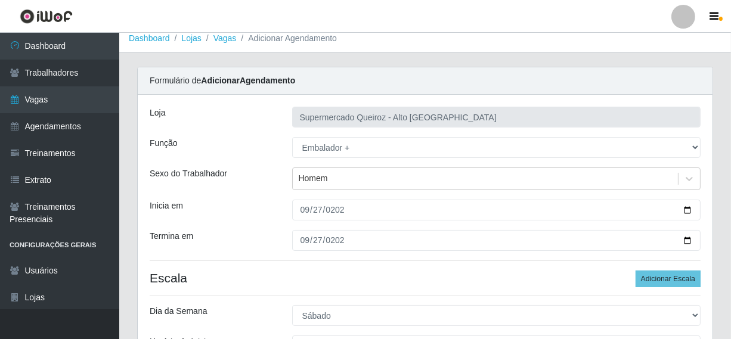
scroll to position [0, 0]
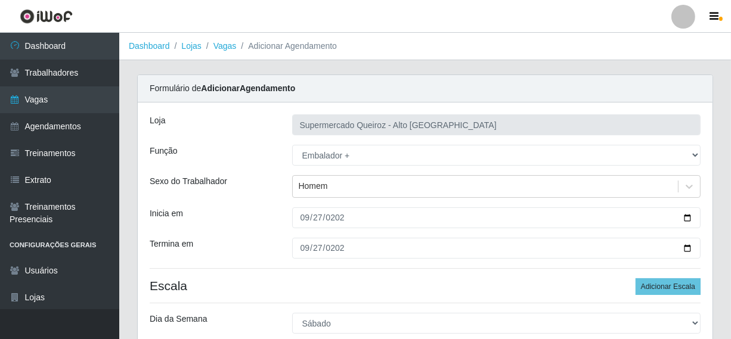
type input "___"
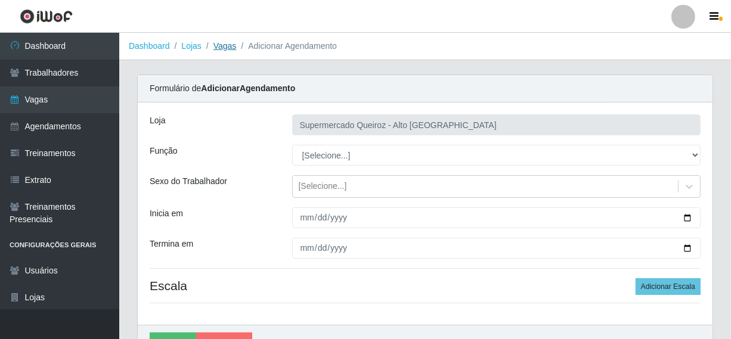
click at [225, 45] on link "Vagas" at bounding box center [224, 46] width 23 height 10
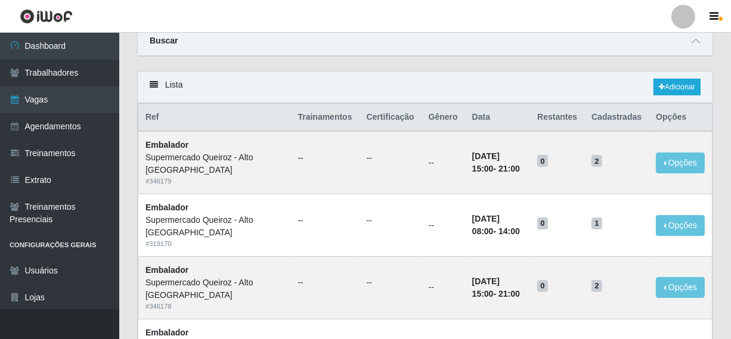
scroll to position [20, 0]
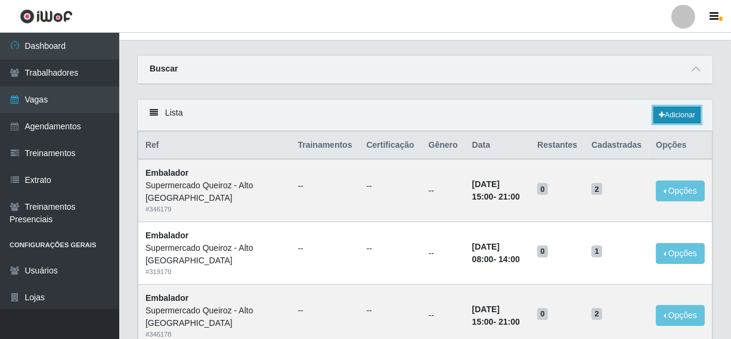
click at [669, 113] on link "Adicionar" at bounding box center [676, 115] width 47 height 17
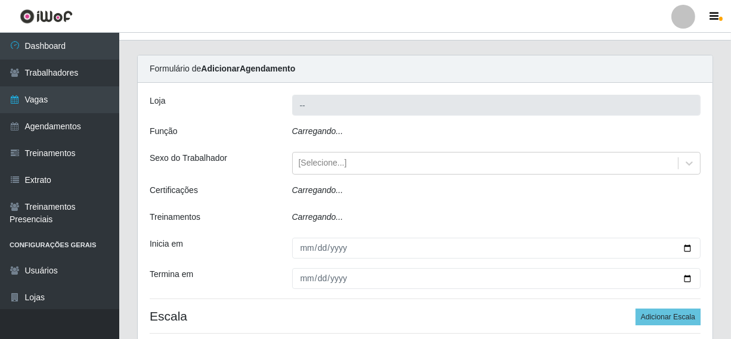
type input "Supermercado Queiroz - Alto [GEOGRAPHIC_DATA]"
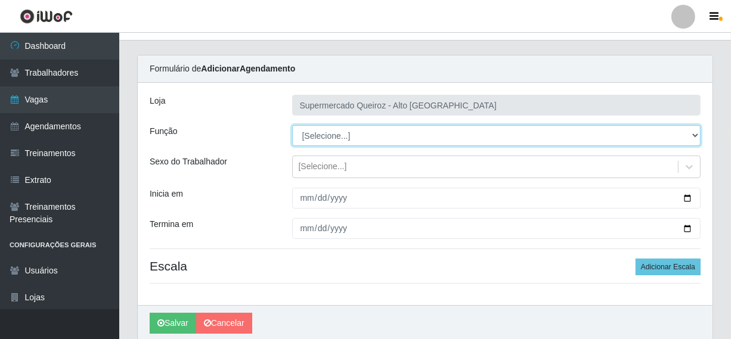
click at [349, 140] on select "[Selecione...] Embalador Embalador + Embalador ++ Repositor Repositor + Reposit…" at bounding box center [496, 135] width 409 height 21
select select "70"
click at [292, 125] on select "[Selecione...] Embalador Embalador + Embalador ++ Repositor Repositor + Reposit…" at bounding box center [496, 135] width 409 height 21
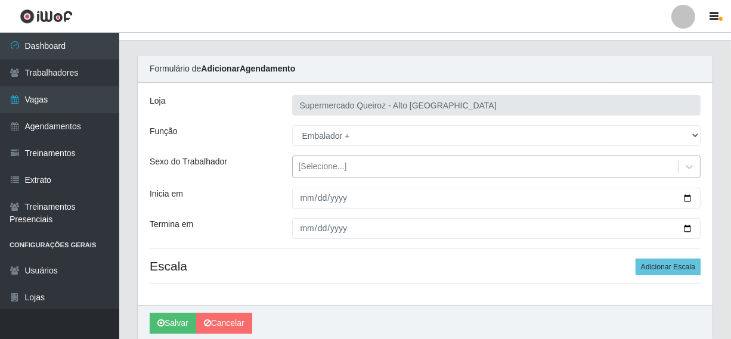
click at [332, 172] on div "[Selecione...]" at bounding box center [486, 167] width 386 height 20
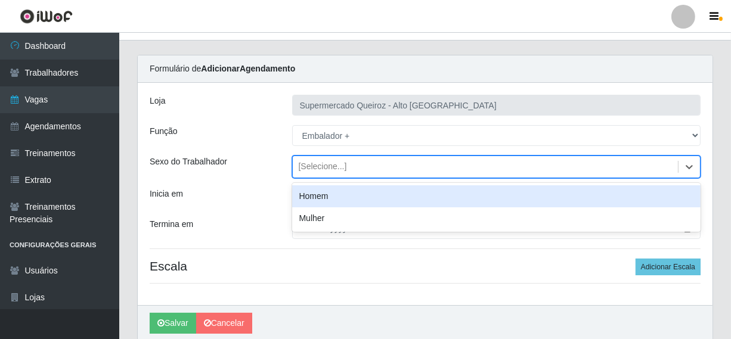
click at [312, 163] on div "[Selecione...]" at bounding box center [323, 167] width 48 height 13
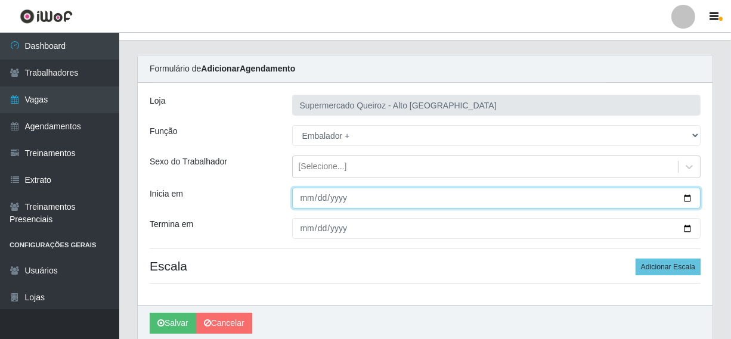
click at [324, 196] on input "Inicia em" at bounding box center [496, 198] width 409 height 21
click at [303, 200] on input "Inicia em" at bounding box center [496, 198] width 409 height 21
click at [301, 197] on input "Inicia em" at bounding box center [496, 198] width 409 height 21
type input "[DATE]"
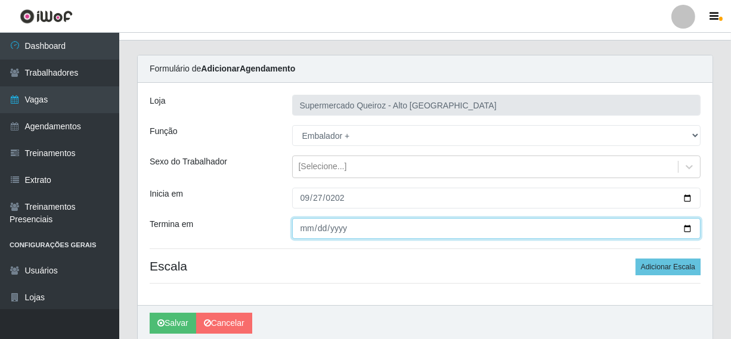
click at [304, 228] on input "Termina em" at bounding box center [496, 228] width 409 height 21
type input "[DATE]"
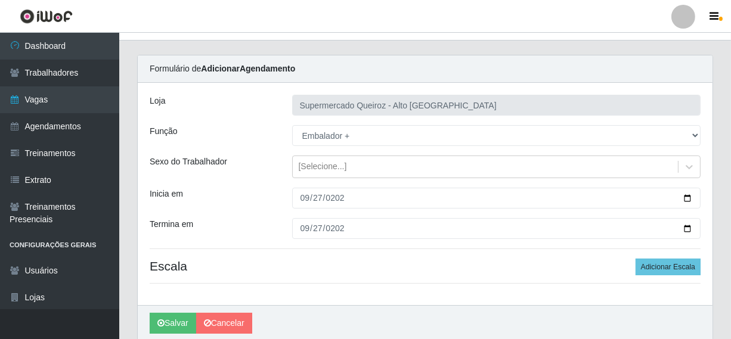
click at [368, 246] on div "Loja Supermercado Queiroz - Alto São Manoel Função [Selecione...] Embalador Emb…" at bounding box center [425, 194] width 575 height 222
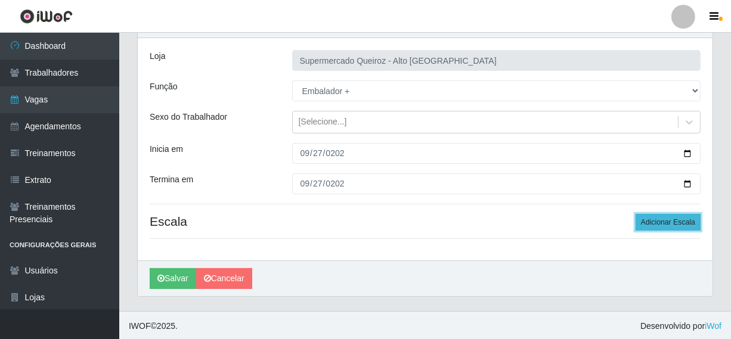
click at [657, 218] on button "Adicionar Escala" at bounding box center [667, 222] width 65 height 17
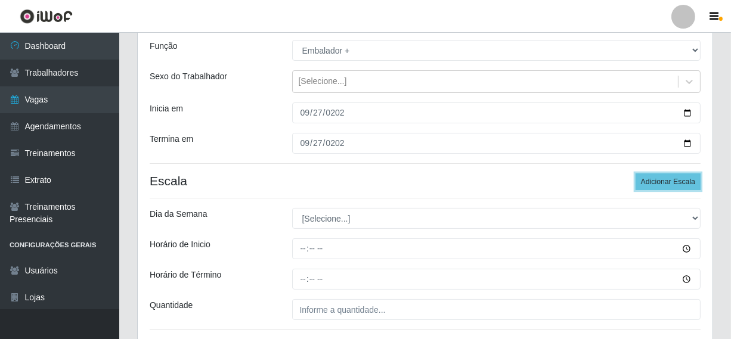
scroll to position [124, 0]
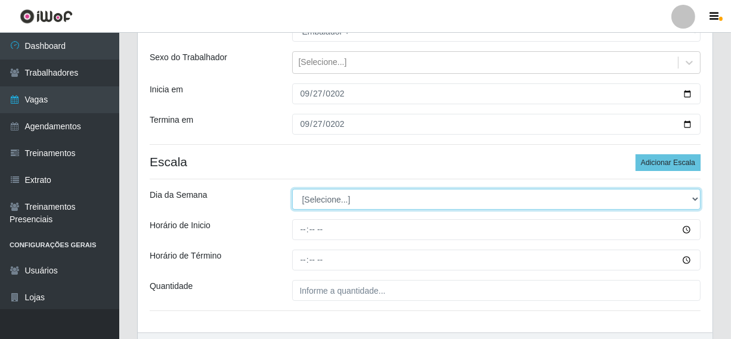
click at [334, 205] on select "[Selecione...] Segunda Terça Quarta Quinta Sexta Sábado Domingo" at bounding box center [496, 199] width 409 height 21
select select "6"
click at [292, 189] on select "[Selecione...] Segunda Terça Quarta Quinta Sexta Sábado Domingo" at bounding box center [496, 199] width 409 height 21
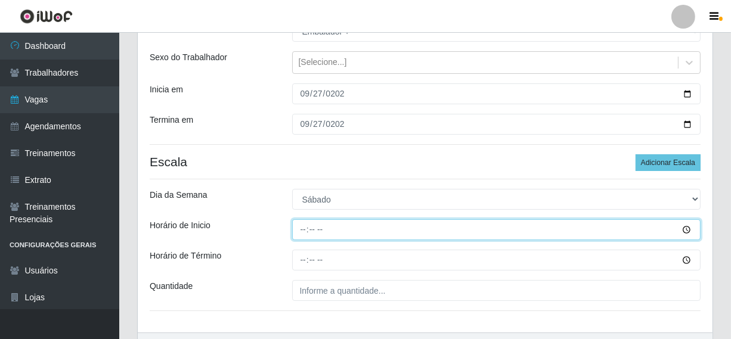
click at [303, 229] on input "Horário de Inicio" at bounding box center [496, 229] width 409 height 21
type input "15:00"
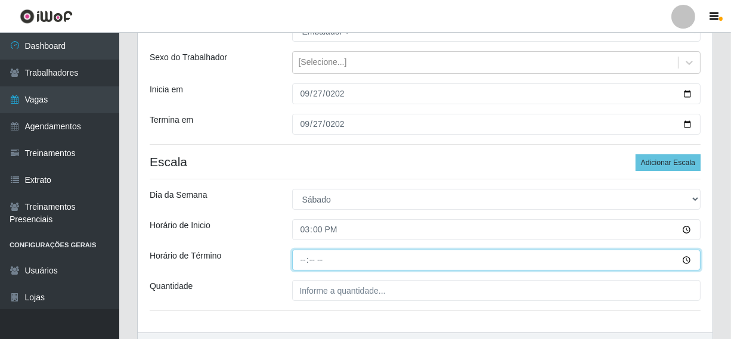
click at [305, 265] on input "Horário de Término" at bounding box center [496, 260] width 409 height 21
type input "21:00"
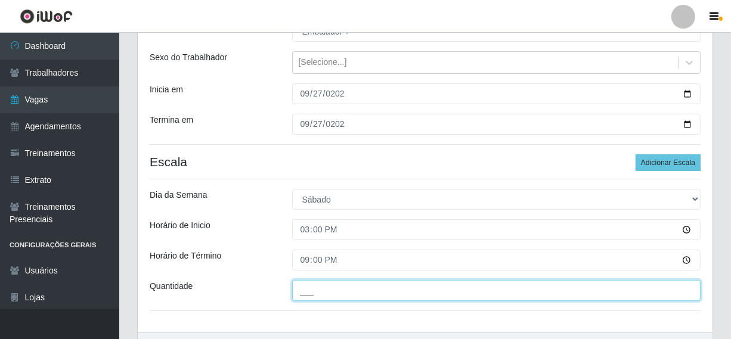
click at [308, 288] on input "___" at bounding box center [496, 290] width 409 height 21
type input "2__"
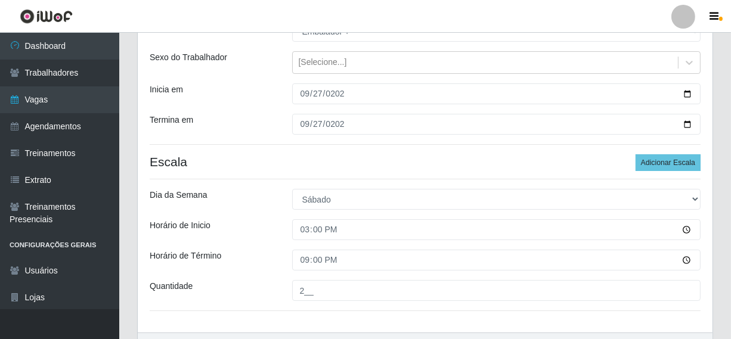
click at [277, 274] on div "Loja Supermercado Queiroz - Alto São Manoel Função [Selecione...] Embalador Emb…" at bounding box center [425, 156] width 575 height 354
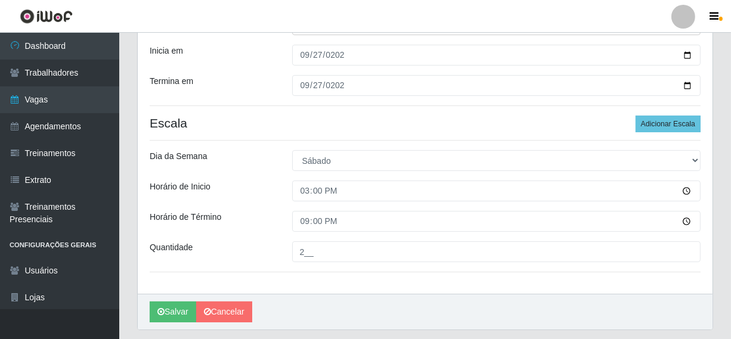
scroll to position [184, 0]
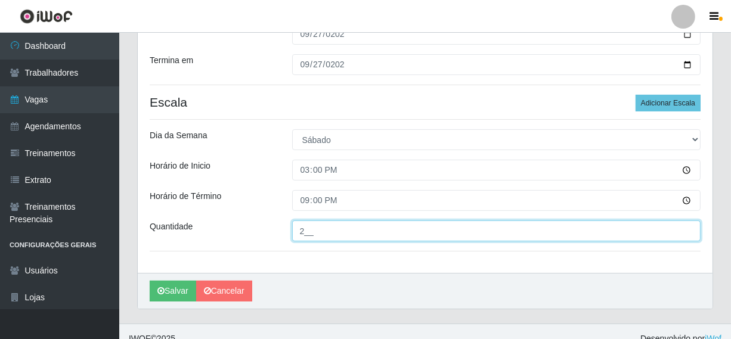
drag, startPoint x: 316, startPoint y: 235, endPoint x: 296, endPoint y: 234, distance: 19.7
click at [296, 234] on input "2__" at bounding box center [496, 231] width 409 height 21
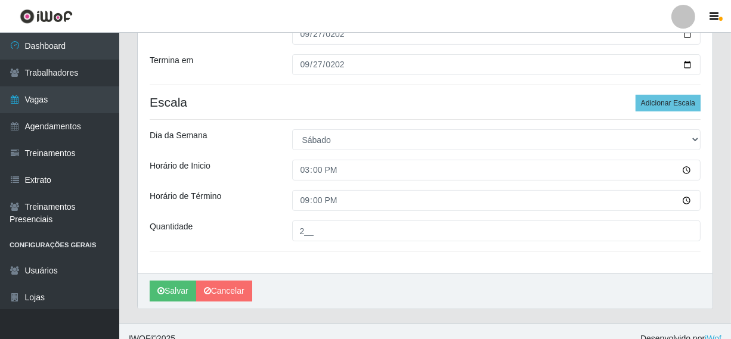
click at [266, 218] on div "Loja Supermercado Queiroz - Alto São Manoel Função [Selecione...] Embalador Emb…" at bounding box center [425, 96] width 575 height 354
click at [166, 288] on button "Salvar" at bounding box center [173, 291] width 46 height 21
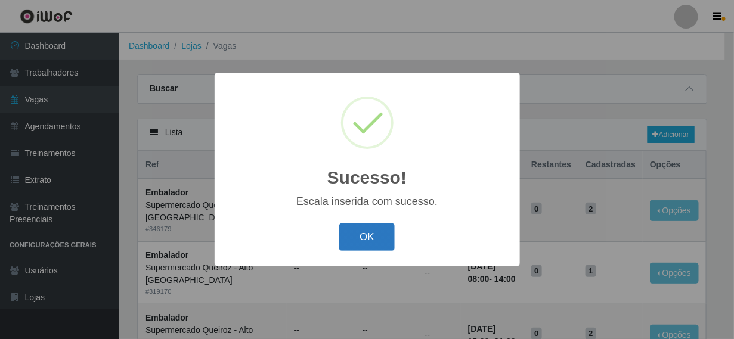
click at [369, 234] on button "OK" at bounding box center [366, 237] width 55 height 28
